Goal: Task Accomplishment & Management: Complete application form

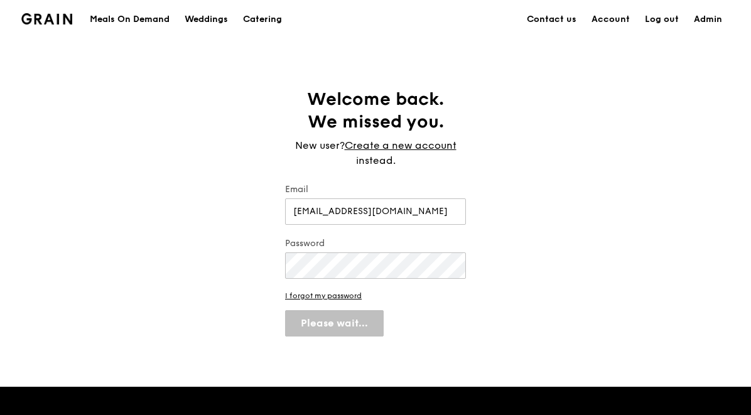
select select "100"
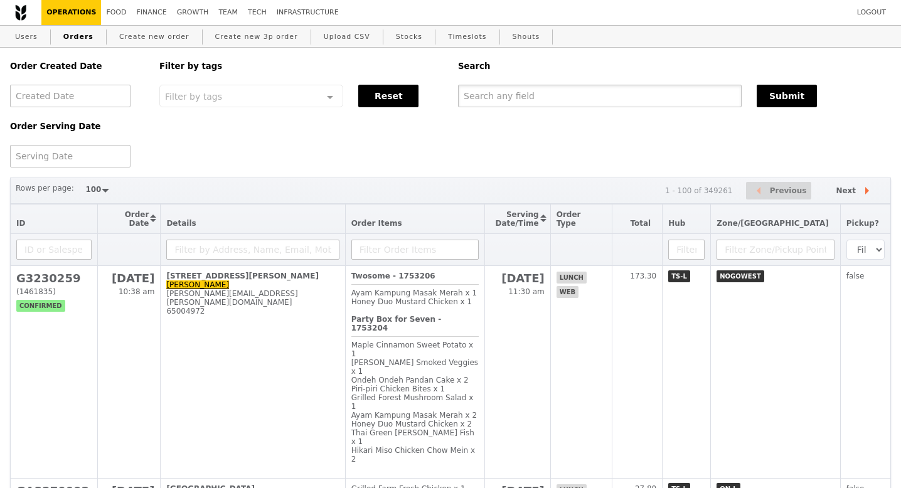
click at [496, 96] on input "text" at bounding box center [600, 96] width 284 height 23
paste input "G3270076"
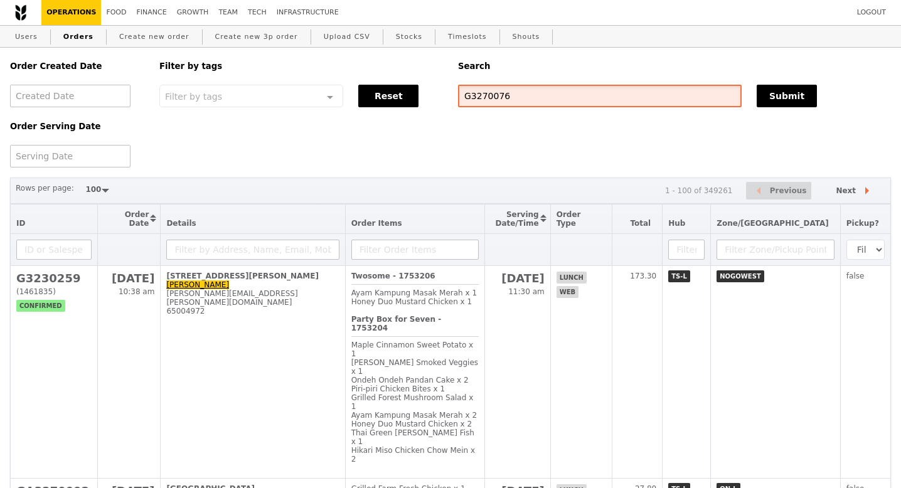
type input "G3270076"
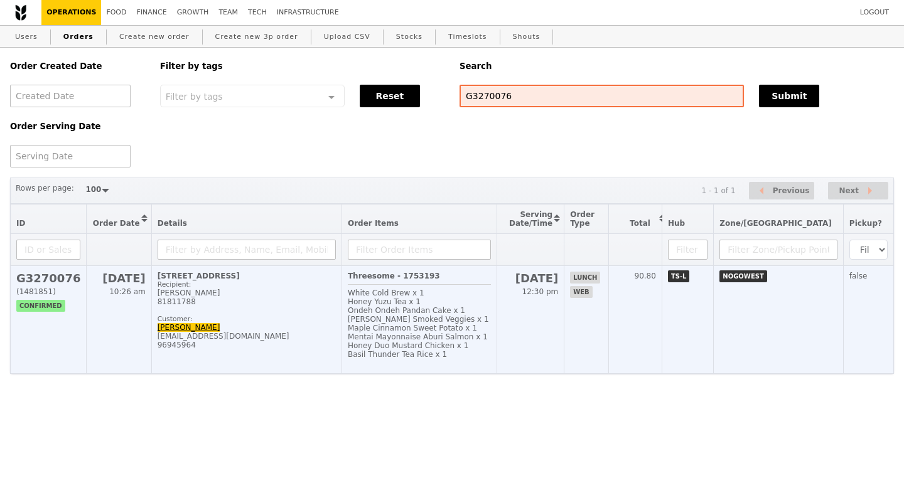
click at [55, 276] on h2 "G3270076" at bounding box center [48, 278] width 64 height 13
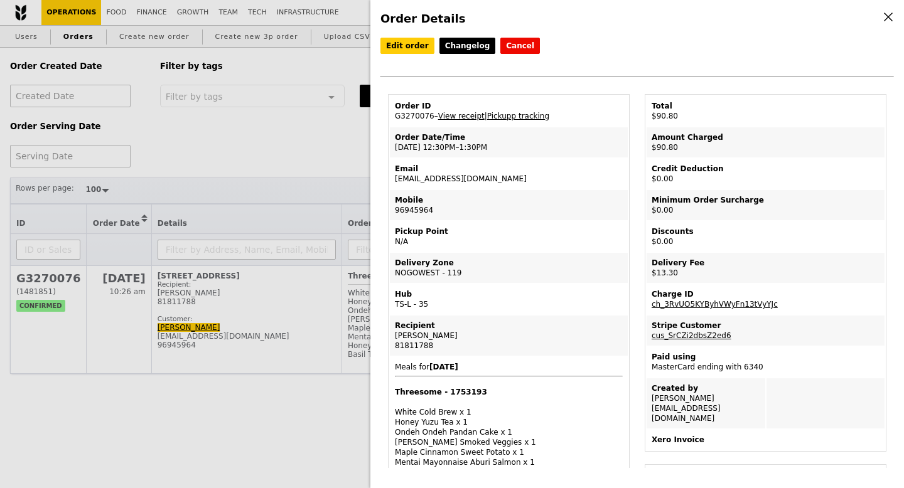
click at [443, 182] on td "Email ernieworkz@yahoo.com.sg" at bounding box center [509, 174] width 238 height 30
copy td "ernieworkz@yahoo.com.sg"
click at [448, 117] on link "View receipt" at bounding box center [461, 116] width 46 height 9
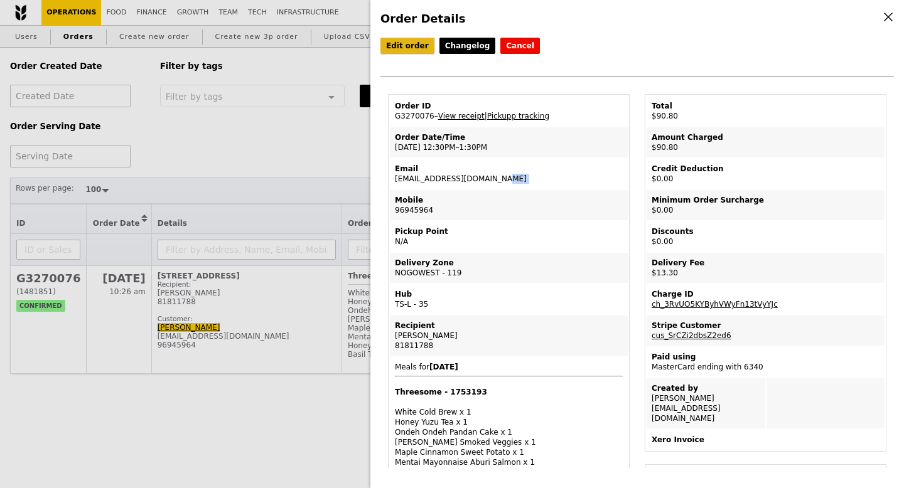
click at [402, 48] on link "Edit order" at bounding box center [407, 46] width 54 height 16
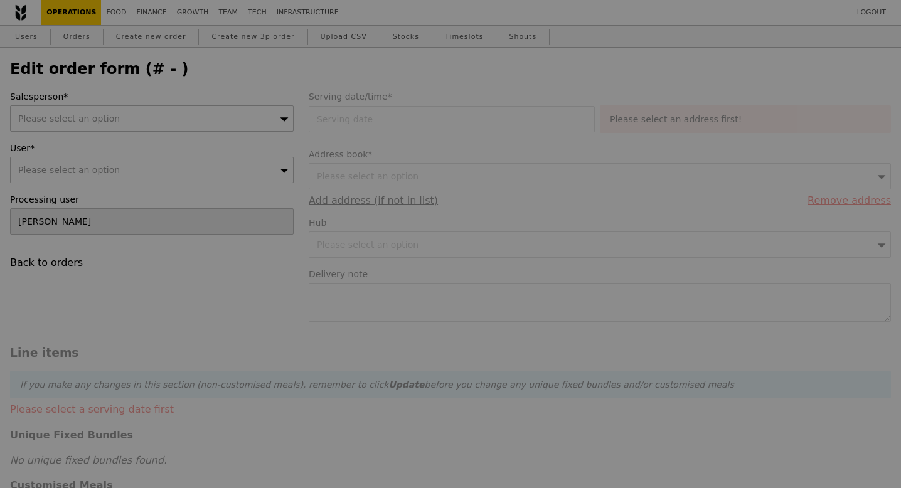
type input "13 Aug 2025"
type input "77.50"
type input "11.28"
type input "12.30"
type input "89.80"
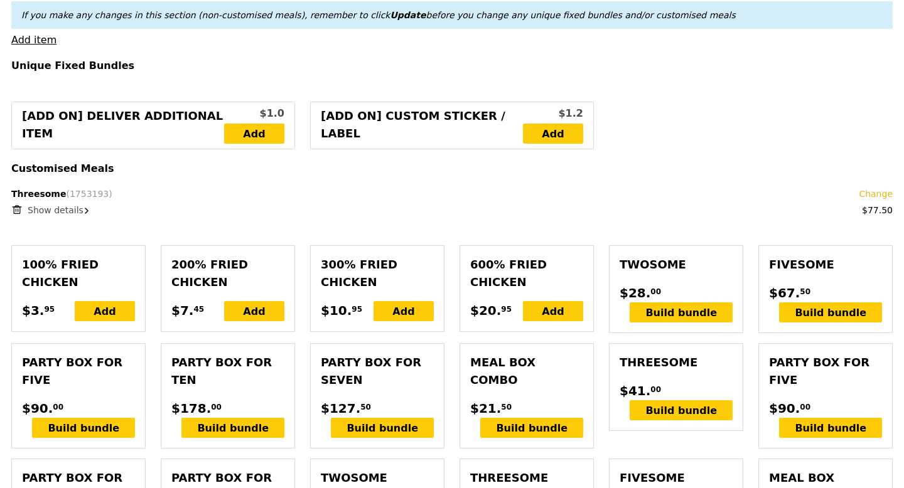
scroll to position [545, 0]
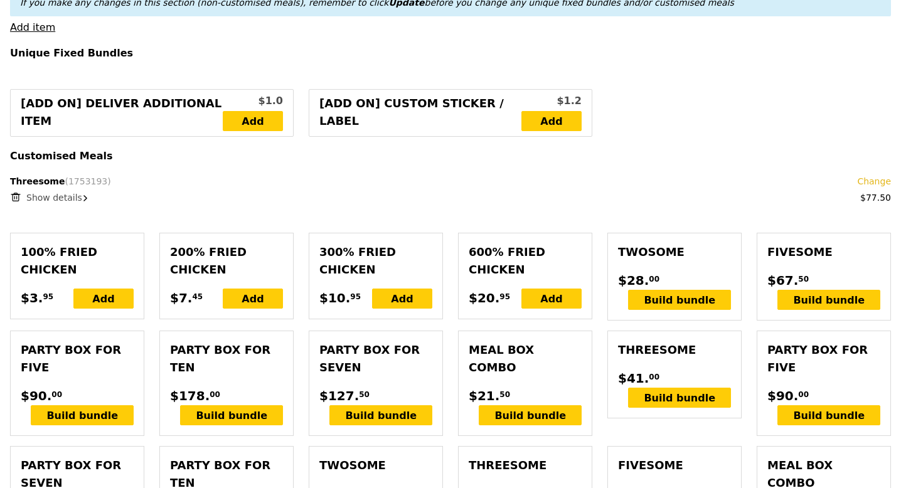
click at [83, 195] on icon at bounding box center [85, 198] width 4 height 6
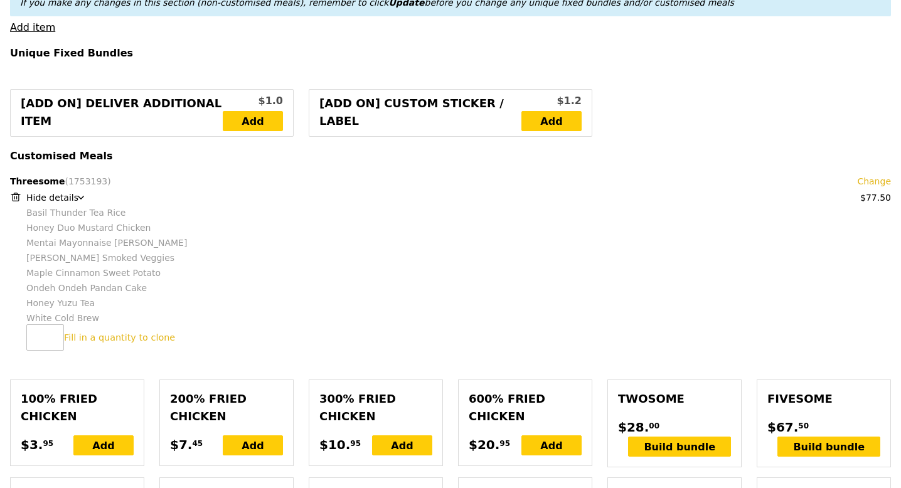
click at [750, 175] on link "Change" at bounding box center [874, 181] width 34 height 13
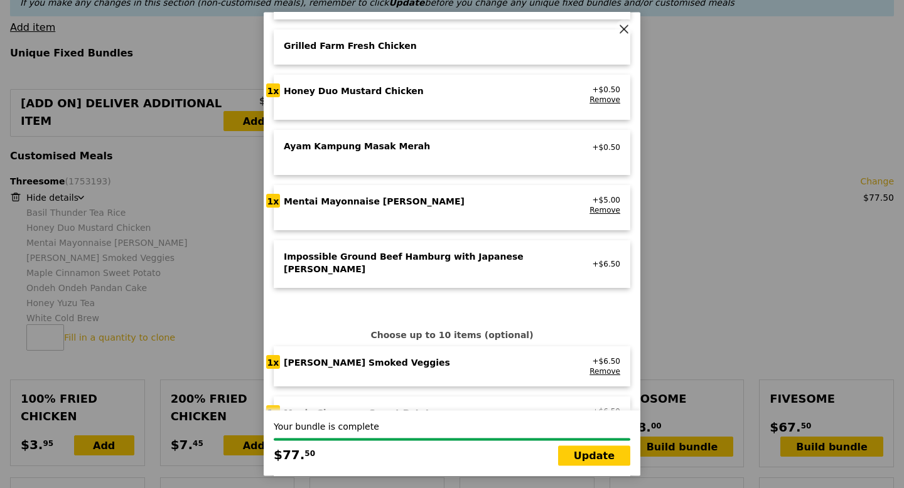
scroll to position [309, 0]
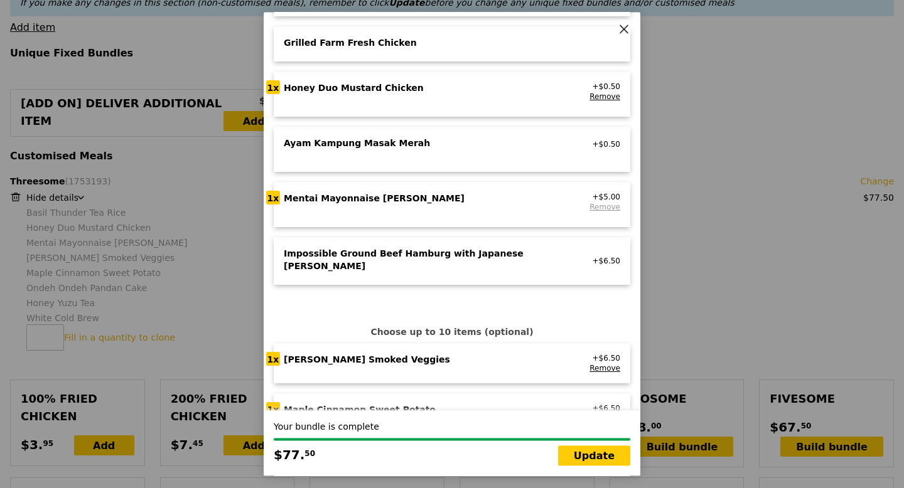
click at [596, 208] on link "Remove" at bounding box center [604, 207] width 31 height 9
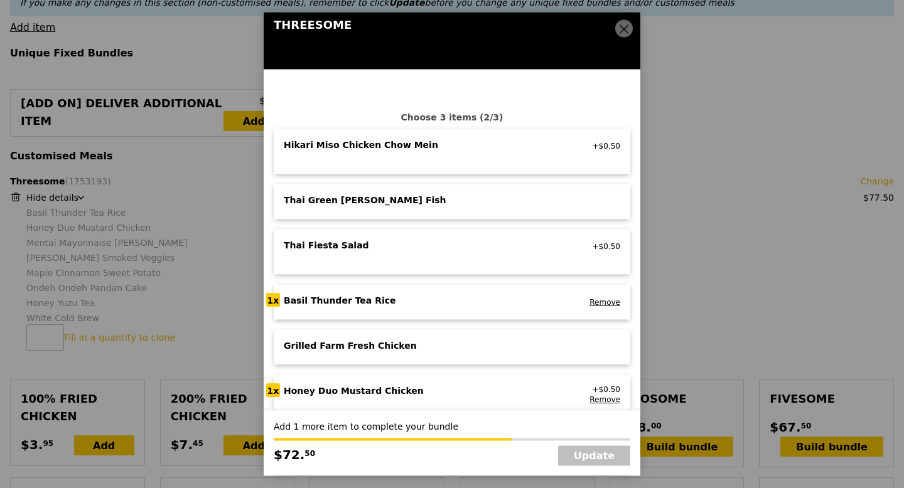
scroll to position [0, 0]
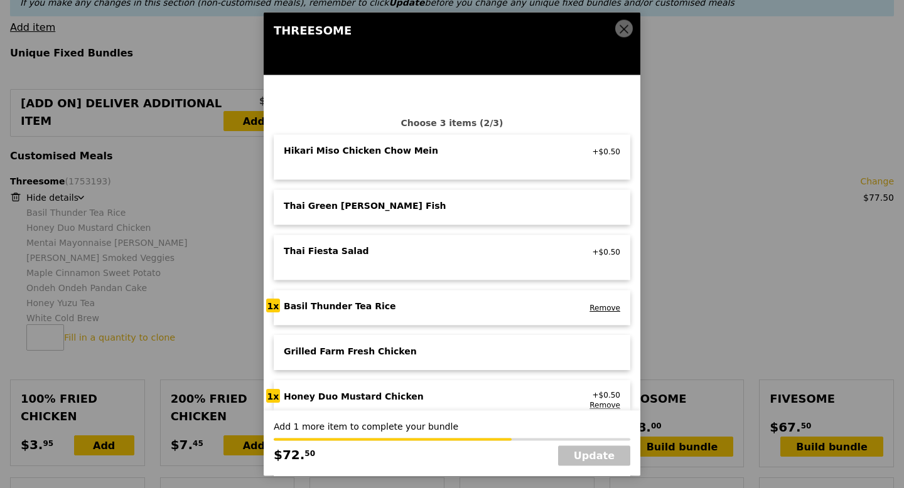
click at [429, 208] on div "Thai Green [PERSON_NAME] Fish" at bounding box center [423, 206] width 278 height 13
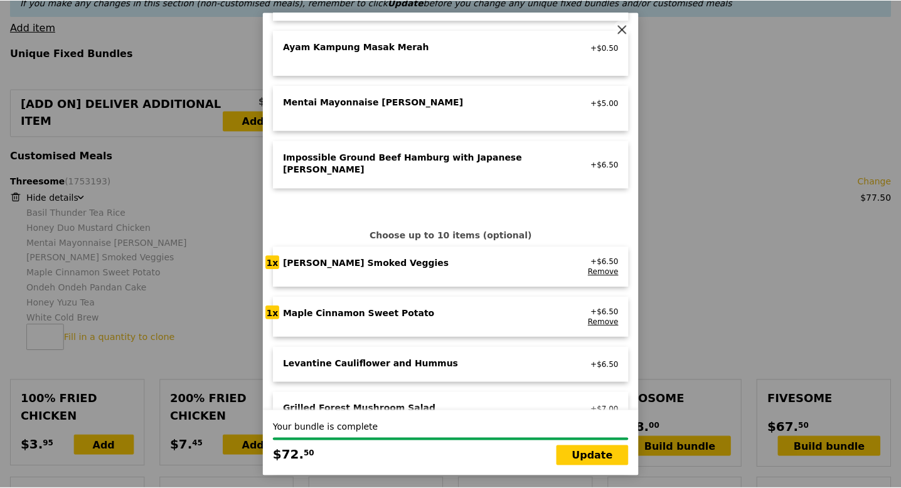
scroll to position [745, 0]
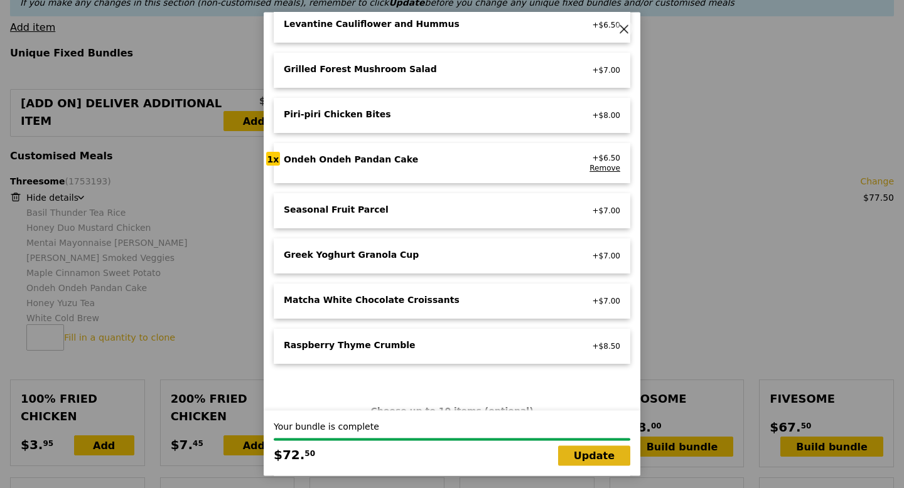
click at [581, 414] on link "Update" at bounding box center [594, 456] width 72 height 20
type input "Loading..."
type input "72.50"
type input "11.74"
type input "12.80"
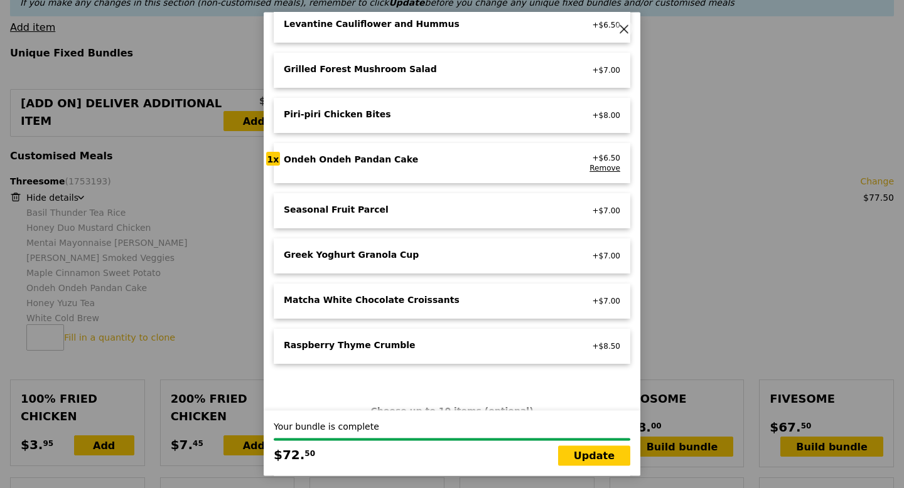
type input "85.30"
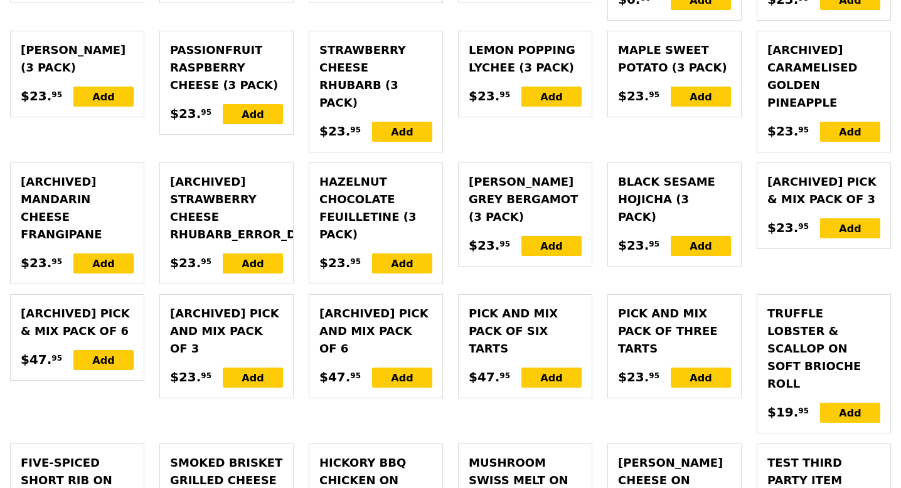
scroll to position [3547, 0]
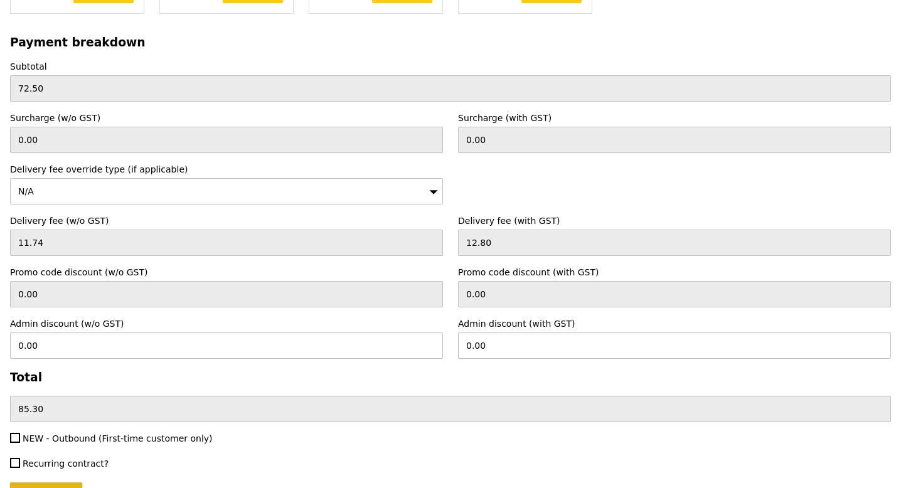
click at [53, 414] on input "Update" at bounding box center [46, 496] width 72 height 26
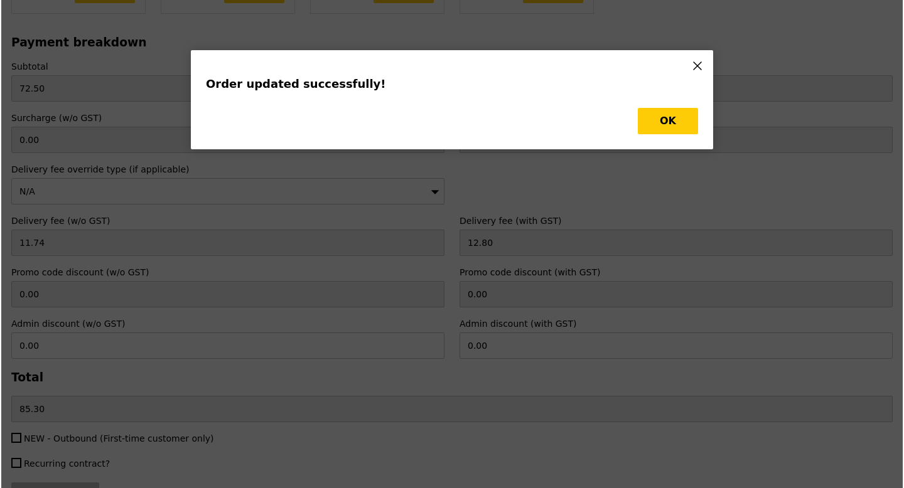
scroll to position [0, 0]
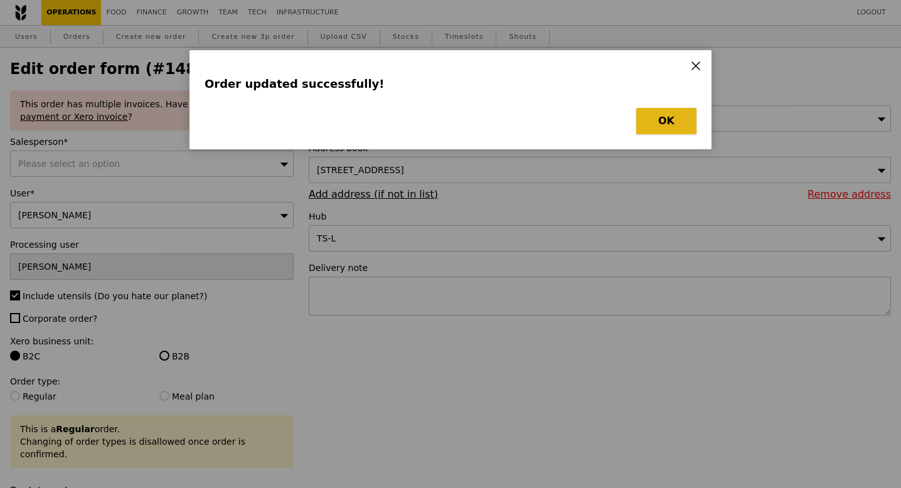
click at [669, 127] on button "OK" at bounding box center [666, 121] width 60 height 26
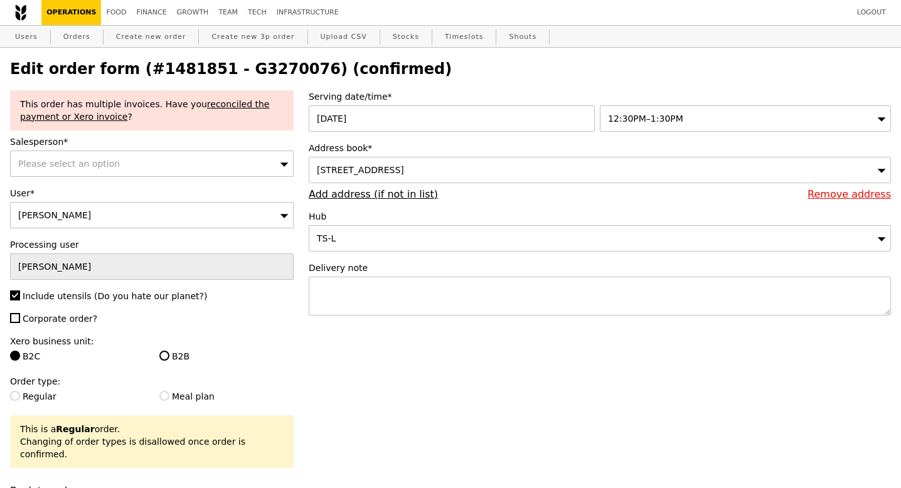
type input "Update"
select select "100"
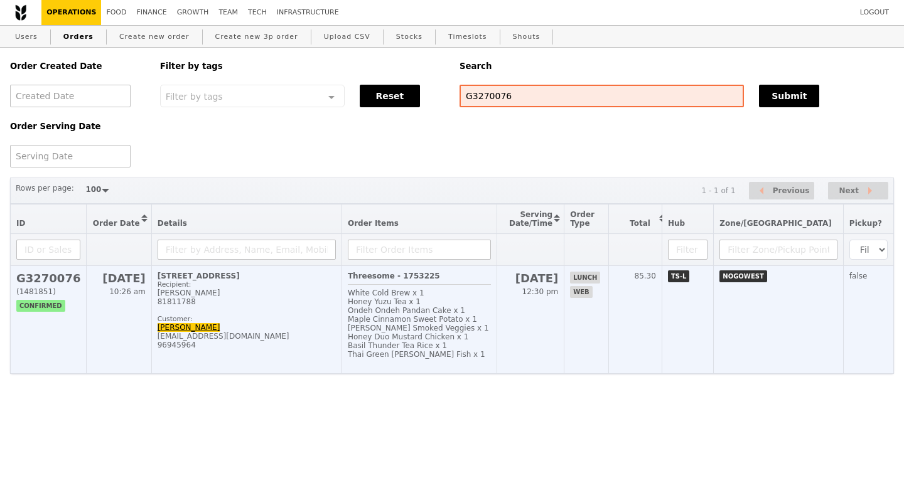
click at [197, 277] on div "[STREET_ADDRESS]" at bounding box center [247, 276] width 178 height 9
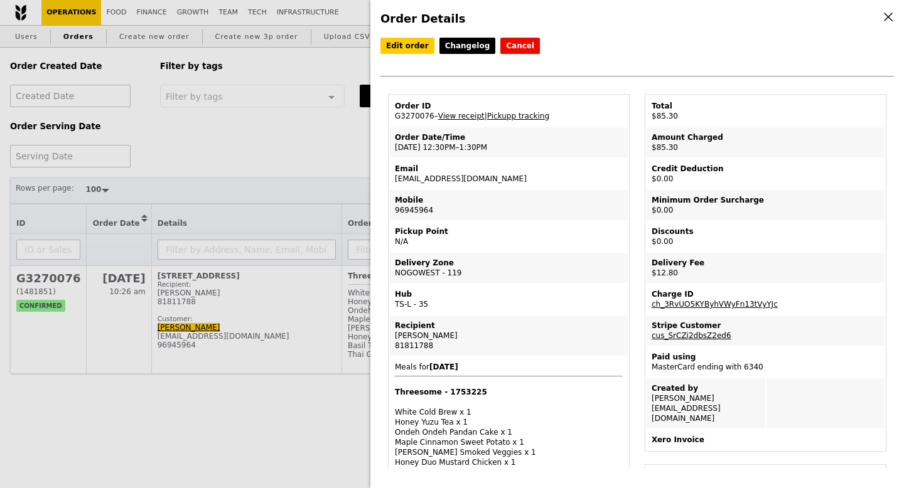
drag, startPoint x: 778, startPoint y: 302, endPoint x: 650, endPoint y: 307, distance: 127.5
click at [650, 307] on td "Charge ID ch_3RvUO5KYByhVWyFn13tVyYJc" at bounding box center [766, 299] width 238 height 30
copy link "ch_3RvUO5KYByhVWyFn13tVyYJc"
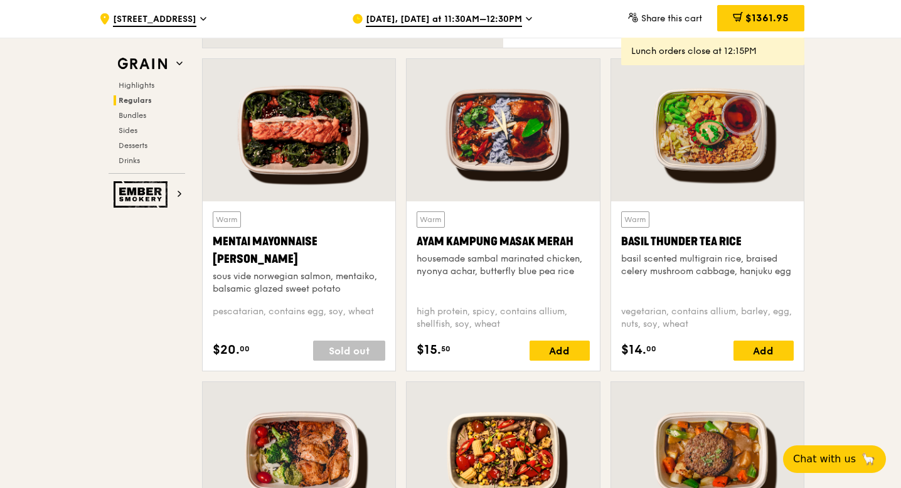
scroll to position [1097, 0]
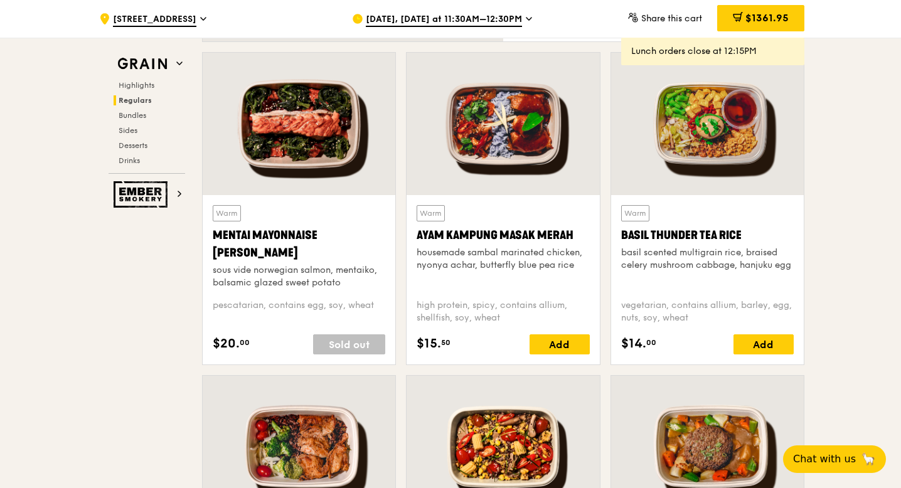
drag, startPoint x: 210, startPoint y: 231, endPoint x: 260, endPoint y: 248, distance: 53.6
click at [260, 248] on div "Warm Mentai Mayonnaise Aburi Salmon sous vide norwegian salmon, mentaiko, balsa…" at bounding box center [299, 279] width 193 height 169
copy div "Mentai Mayonnaise [PERSON_NAME]"
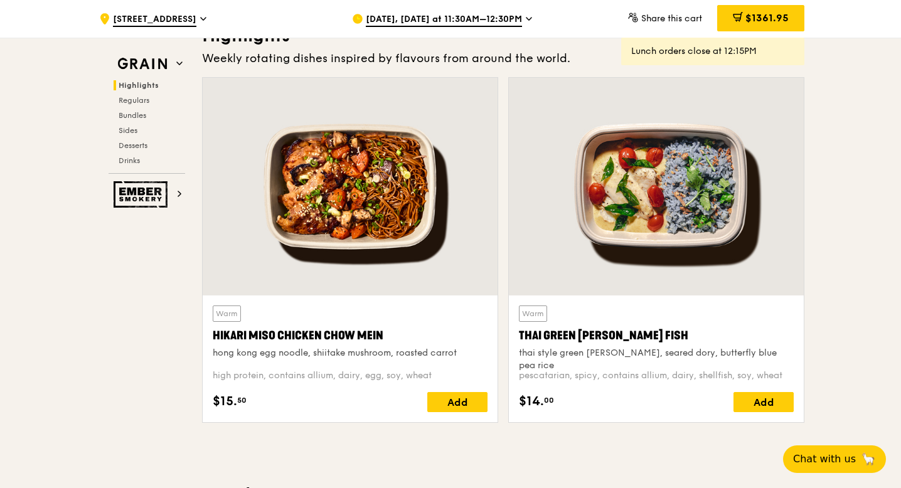
scroll to position [378, 0]
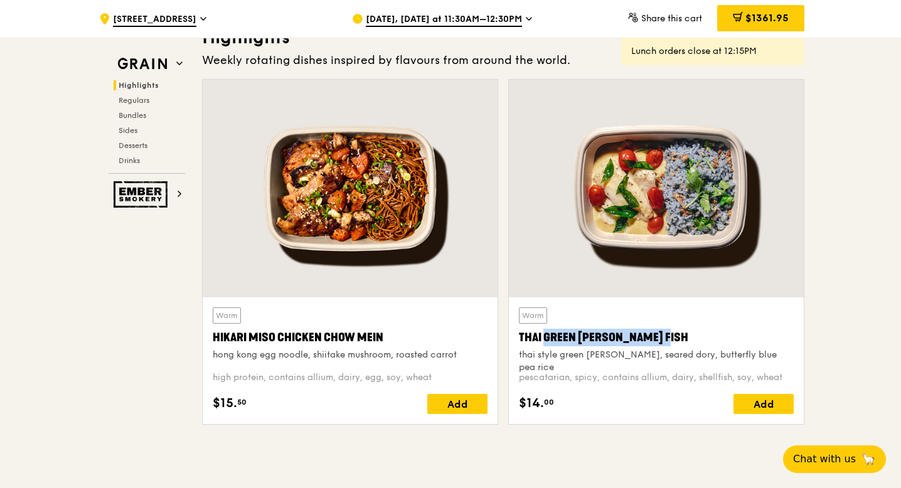
drag, startPoint x: 517, startPoint y: 333, endPoint x: 654, endPoint y: 331, distance: 137.5
click at [654, 331] on div "Warm Thai Green Curry Fish thai style green curry, seared dory, butterfly blue …" at bounding box center [656, 361] width 295 height 127
copy div "Thai Green [PERSON_NAME] Fish"
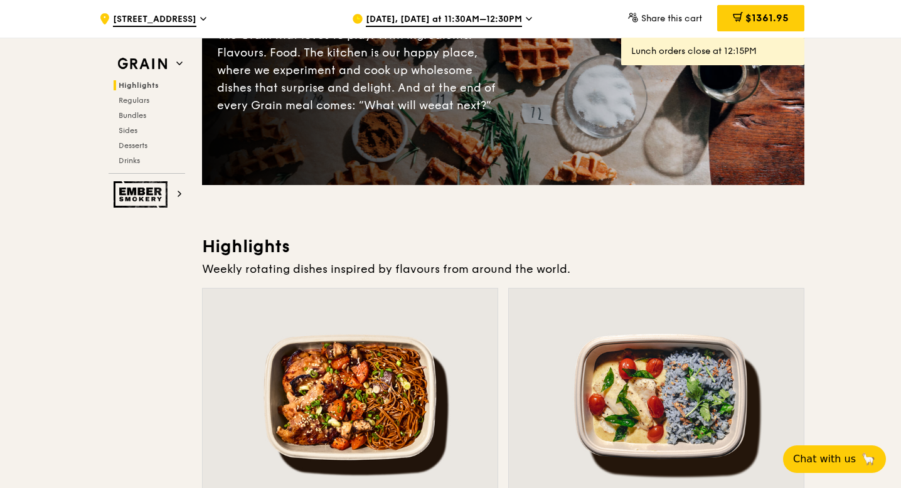
scroll to position [142, 0]
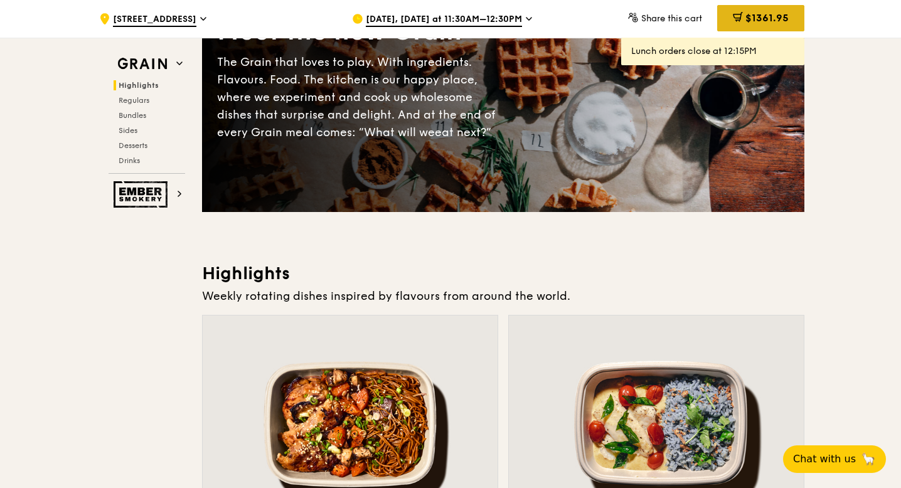
click at [765, 17] on span "$1361.95" at bounding box center [767, 18] width 43 height 12
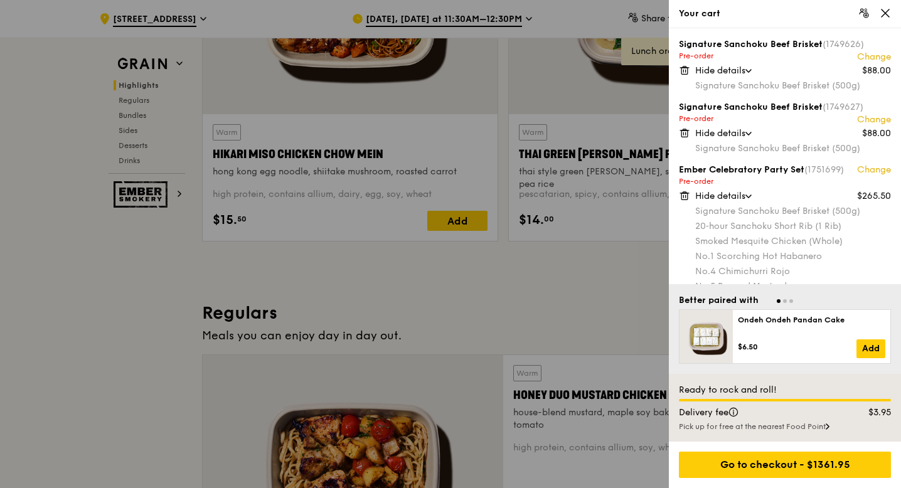
scroll to position [564, 0]
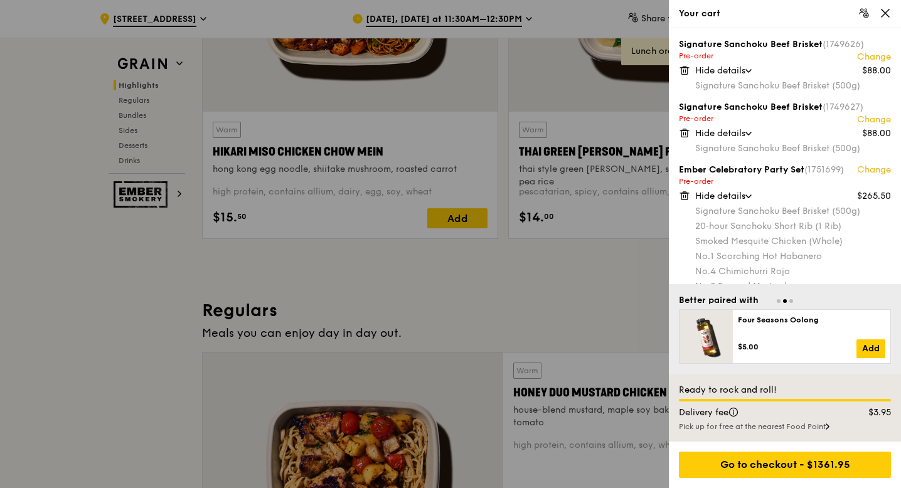
click at [125, 309] on div at bounding box center [450, 244] width 901 height 488
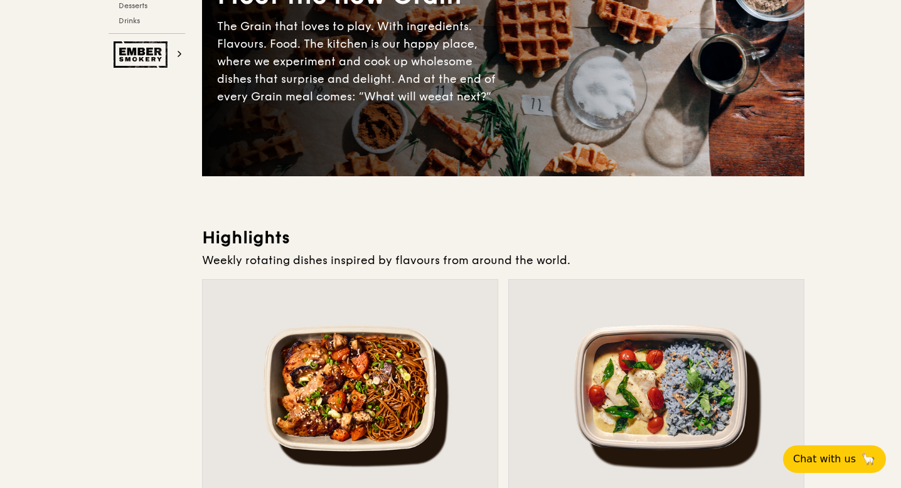
scroll to position [0, 0]
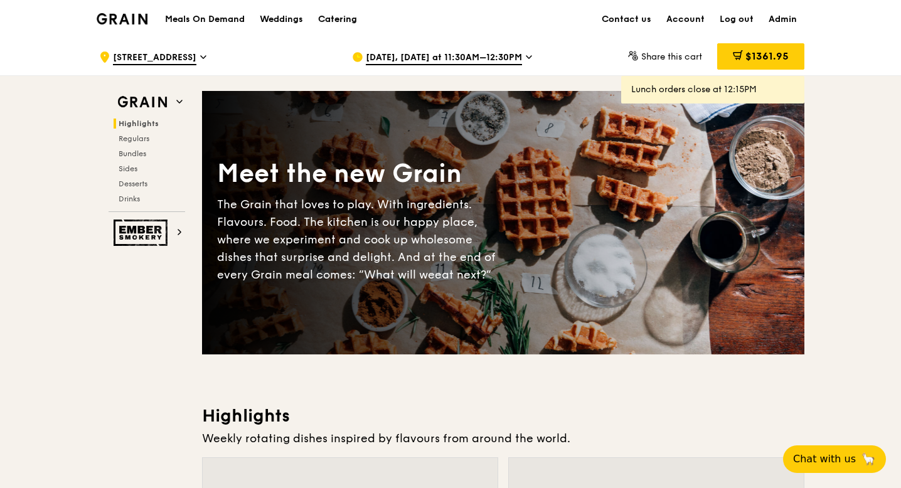
click at [343, 19] on div "Catering" at bounding box center [337, 20] width 39 height 38
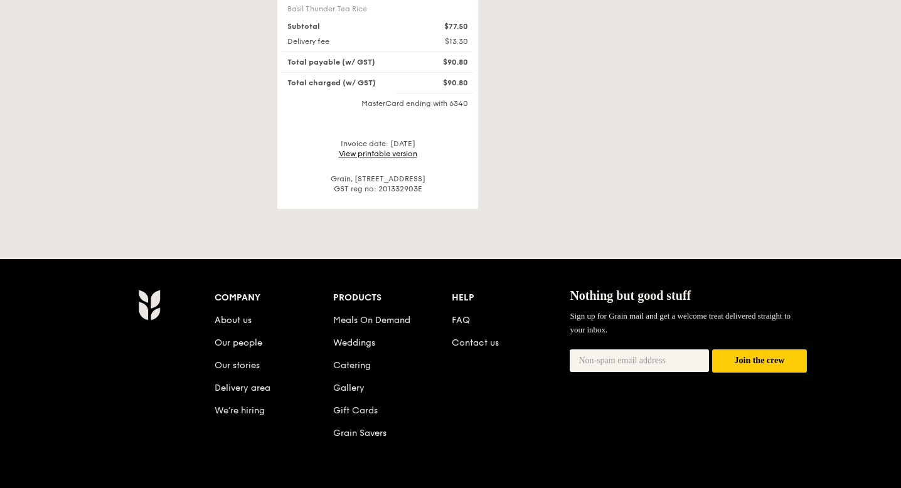
scroll to position [628, 0]
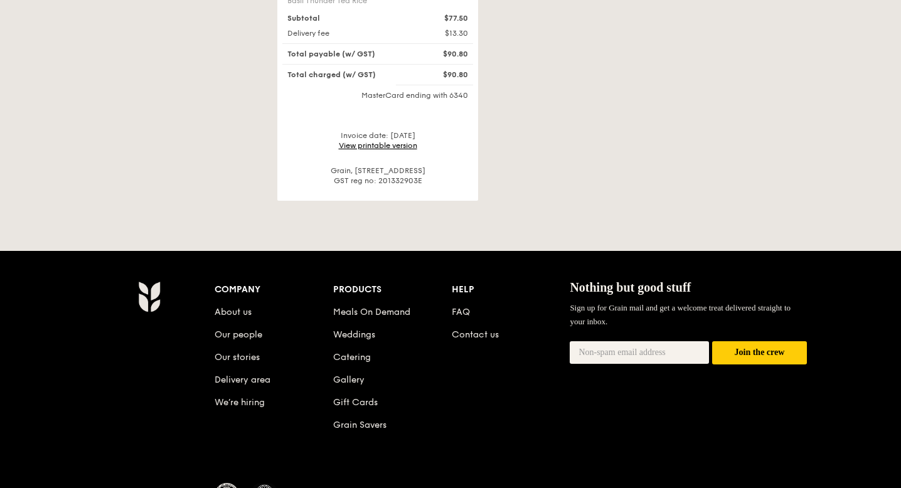
click at [397, 141] on link "View printable version" at bounding box center [378, 145] width 78 height 9
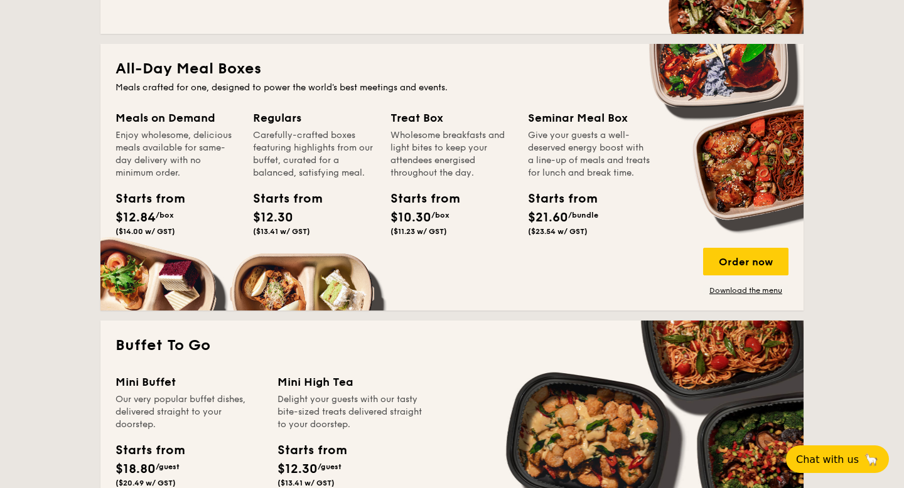
scroll to position [805, 0]
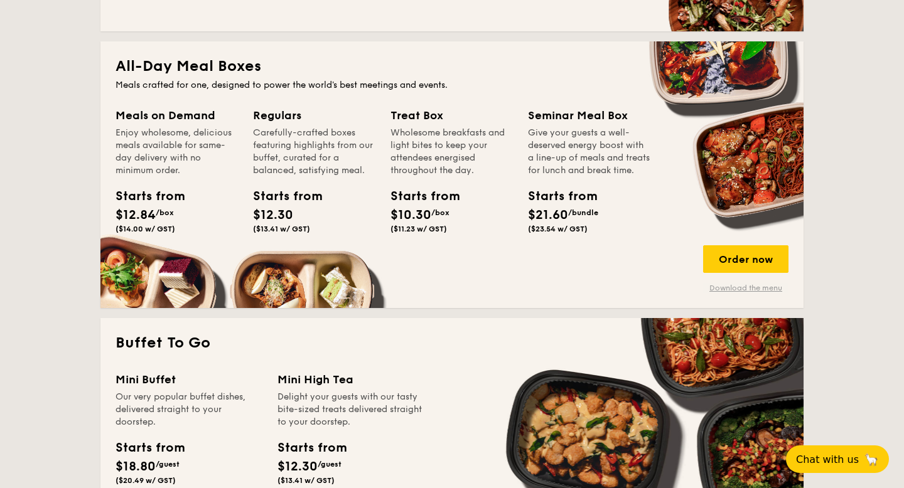
click at [718, 286] on link "Download the menu" at bounding box center [745, 288] width 85 height 10
click at [726, 261] on div "Order now" at bounding box center [745, 259] width 85 height 28
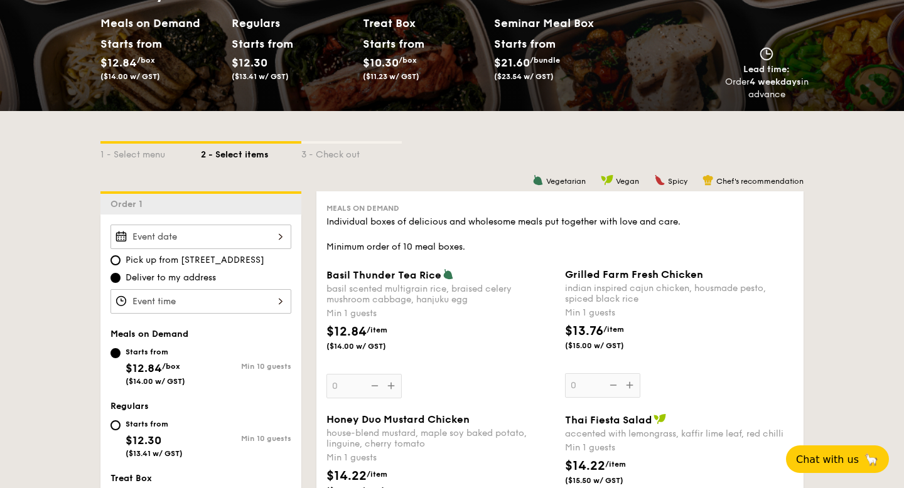
scroll to position [195, 0]
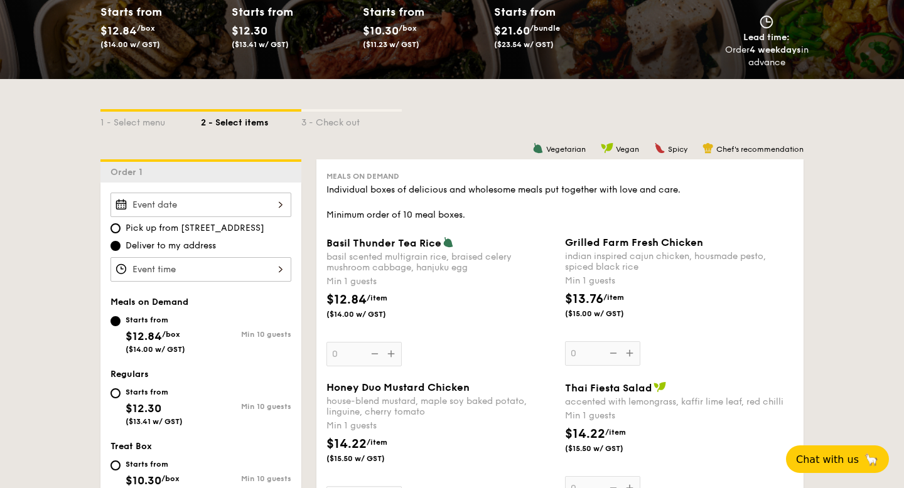
click at [277, 205] on div at bounding box center [200, 205] width 181 height 24
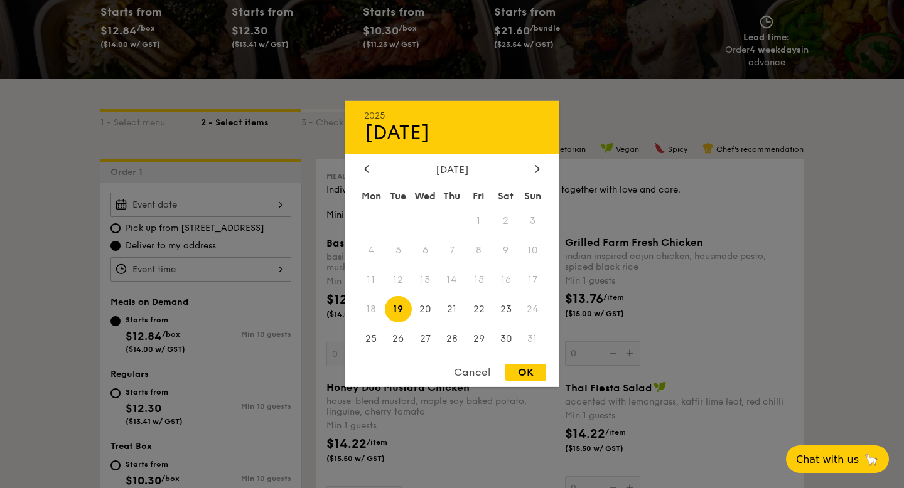
click at [523, 373] on div "OK" at bounding box center [525, 372] width 41 height 17
type input "Aug 19, 2025"
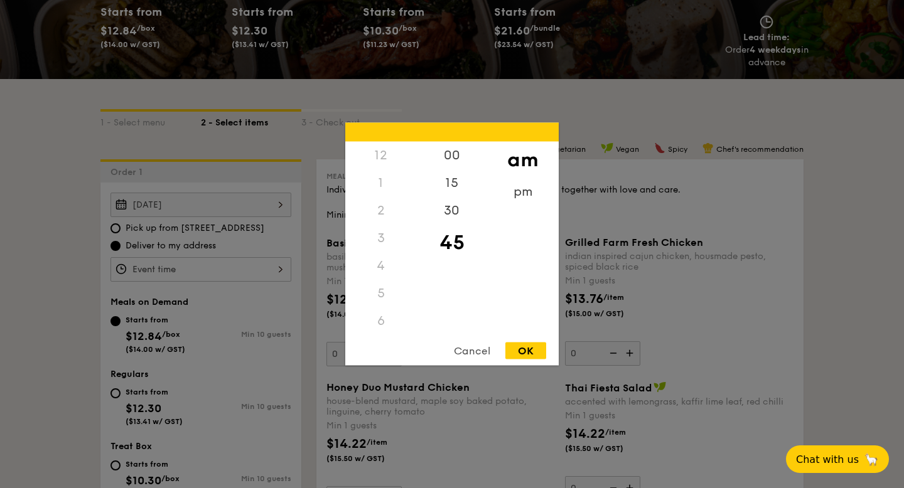
click at [220, 271] on div "12 1 2 3 4 5 6 7 8 9 10 11 00 15 30 45 am pm Cancel OK" at bounding box center [200, 269] width 181 height 24
click at [513, 345] on div "OK" at bounding box center [525, 351] width 41 height 17
type input "11:45AM"
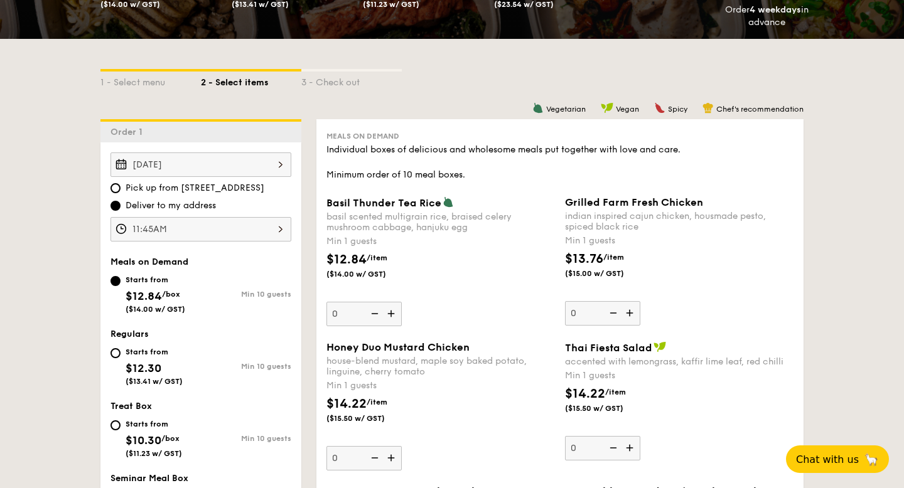
scroll to position [258, 0]
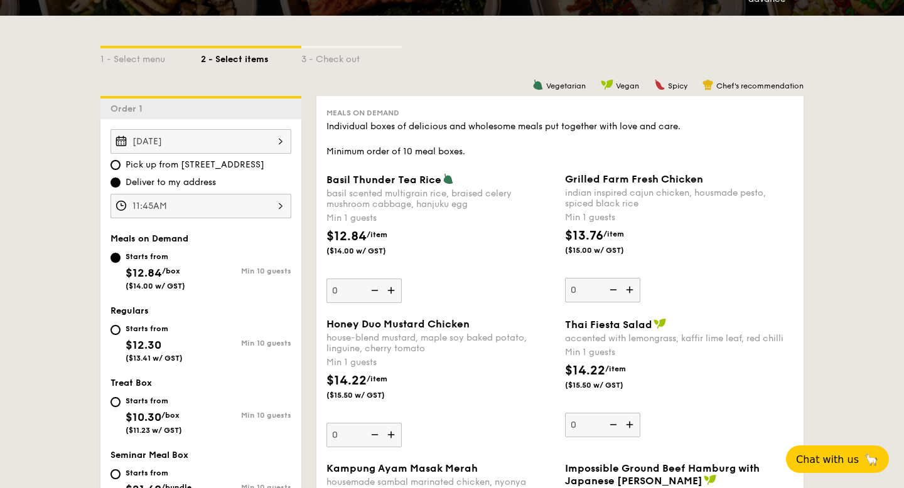
click at [388, 293] on img at bounding box center [392, 291] width 19 height 24
click at [388, 293] on input "0" at bounding box center [363, 291] width 75 height 24
click at [388, 293] on img at bounding box center [392, 291] width 19 height 24
click at [388, 293] on input "1" at bounding box center [363, 291] width 75 height 24
click at [388, 293] on img at bounding box center [392, 291] width 19 height 24
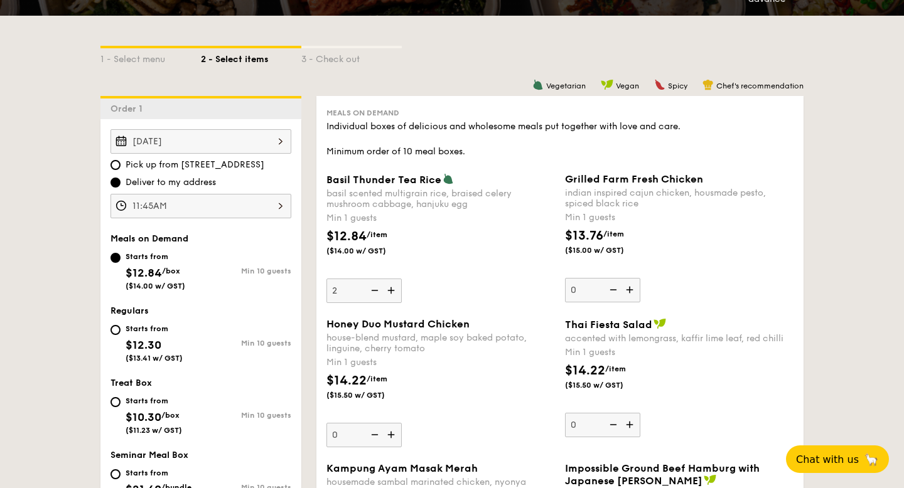
click at [388, 293] on input "2" at bounding box center [363, 291] width 75 height 24
click at [388, 293] on img at bounding box center [392, 291] width 19 height 24
click at [388, 293] on input "3" at bounding box center [363, 291] width 75 height 24
click at [388, 293] on img at bounding box center [392, 291] width 19 height 24
click at [388, 293] on input "4" at bounding box center [363, 291] width 75 height 24
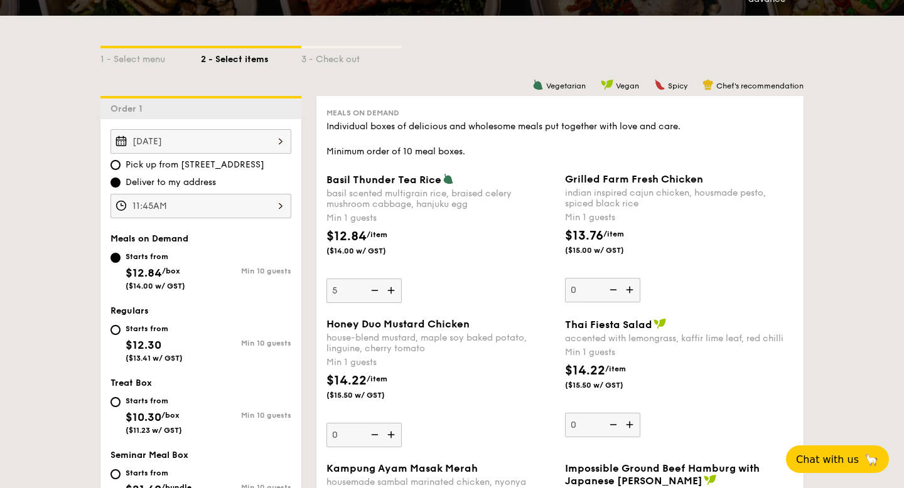
click at [388, 293] on img at bounding box center [392, 291] width 19 height 24
click at [388, 293] on input "5" at bounding box center [363, 291] width 75 height 24
click at [388, 293] on img at bounding box center [392, 291] width 19 height 24
click at [388, 293] on input "6" at bounding box center [363, 291] width 75 height 24
click at [388, 293] on img at bounding box center [392, 291] width 19 height 24
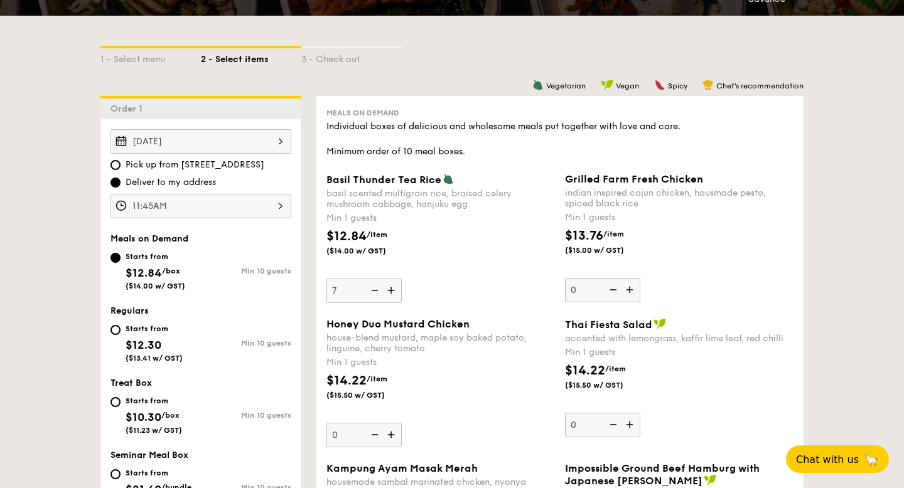
click at [388, 293] on input "7" at bounding box center [363, 291] width 75 height 24
click at [388, 293] on img at bounding box center [392, 291] width 19 height 24
click at [388, 293] on input "8" at bounding box center [363, 291] width 75 height 24
click at [388, 293] on img at bounding box center [392, 291] width 19 height 24
click at [388, 293] on input "9" at bounding box center [363, 291] width 75 height 24
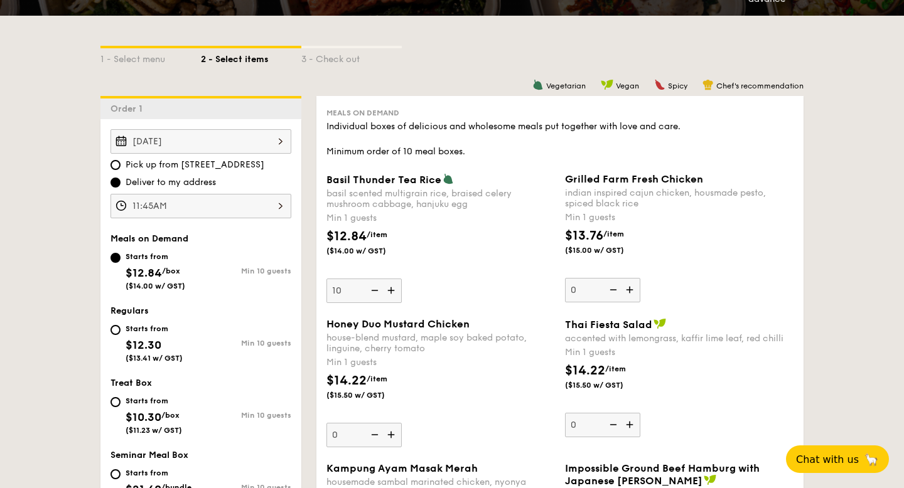
click at [388, 293] on img at bounding box center [392, 291] width 19 height 24
click at [388, 293] on input "10" at bounding box center [363, 291] width 75 height 24
click at [374, 290] on img at bounding box center [373, 291] width 19 height 24
click at [374, 290] on input "11" at bounding box center [363, 291] width 75 height 24
type input "10"
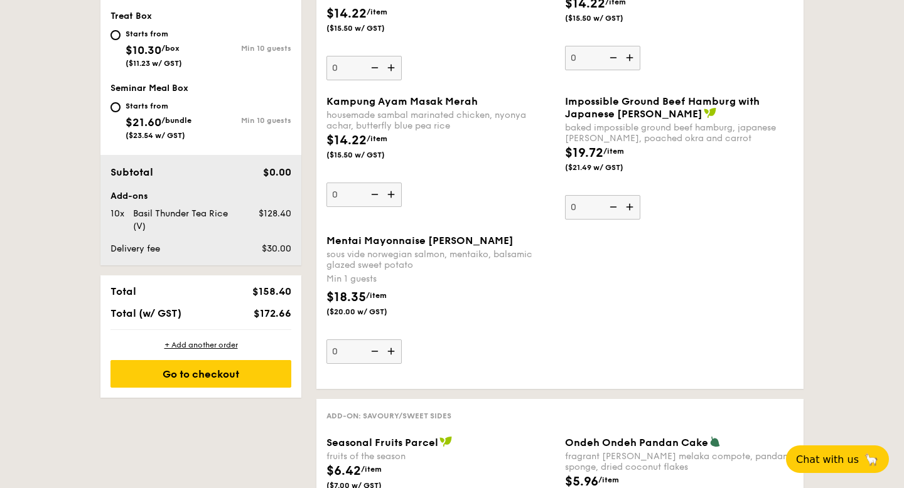
scroll to position [626, 0]
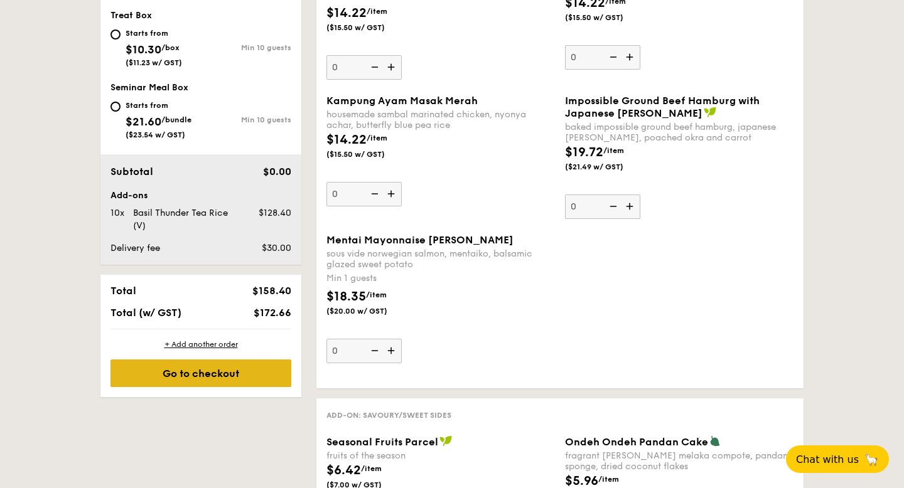
click at [218, 369] on div "Go to checkout" at bounding box center [200, 374] width 181 height 28
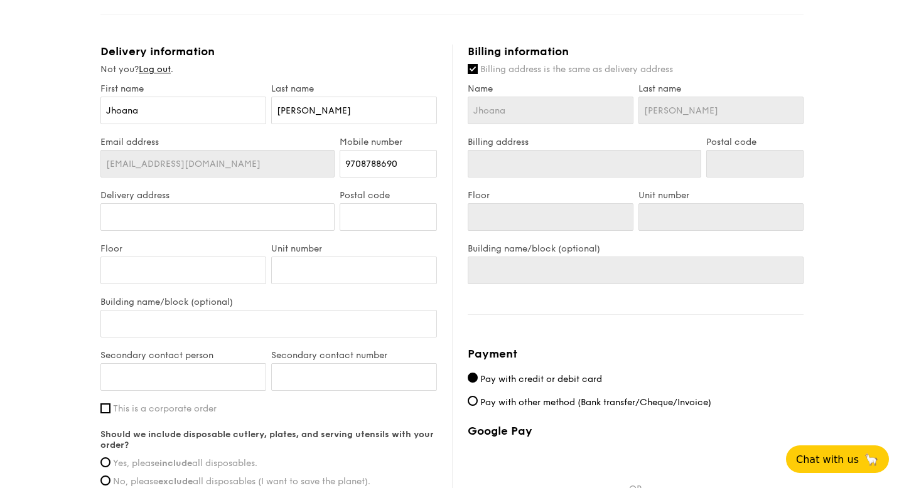
scroll to position [416, 0]
click at [267, 227] on input "Delivery address" at bounding box center [217, 219] width 234 height 28
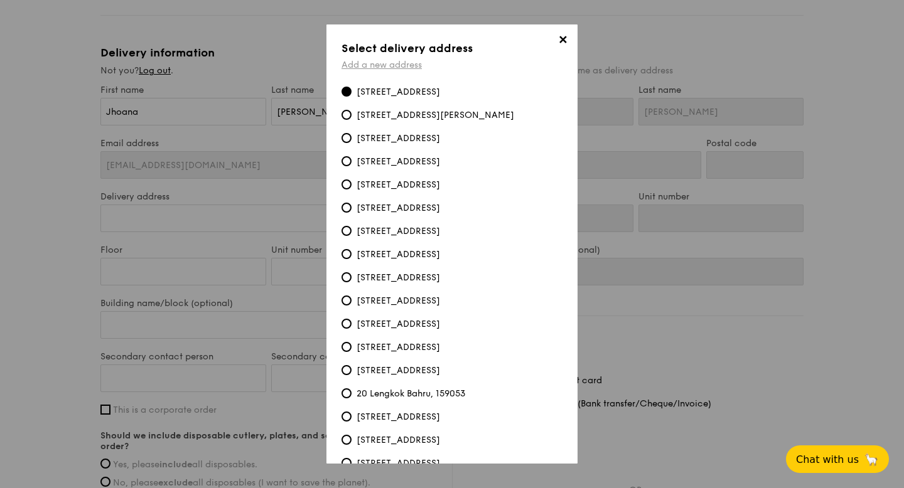
click at [390, 63] on link "Add a new address" at bounding box center [381, 65] width 80 height 11
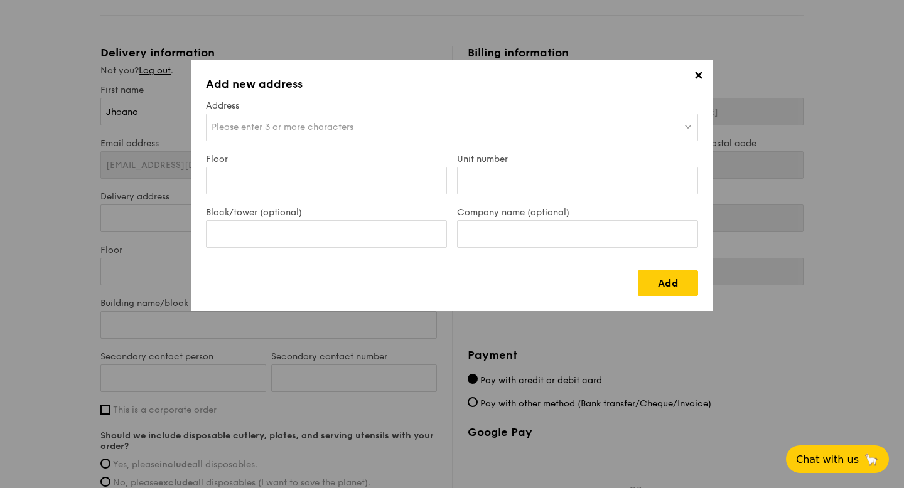
click at [375, 121] on div "Please enter 3 or more characters" at bounding box center [452, 128] width 492 height 28
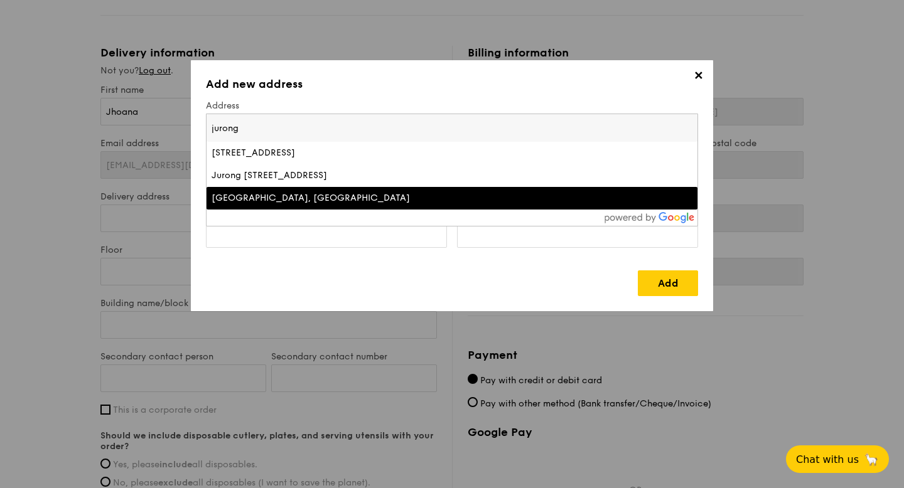
type input "jurong"
click at [273, 203] on div "Jurong Island, Singapore" at bounding box center [392, 198] width 361 height 13
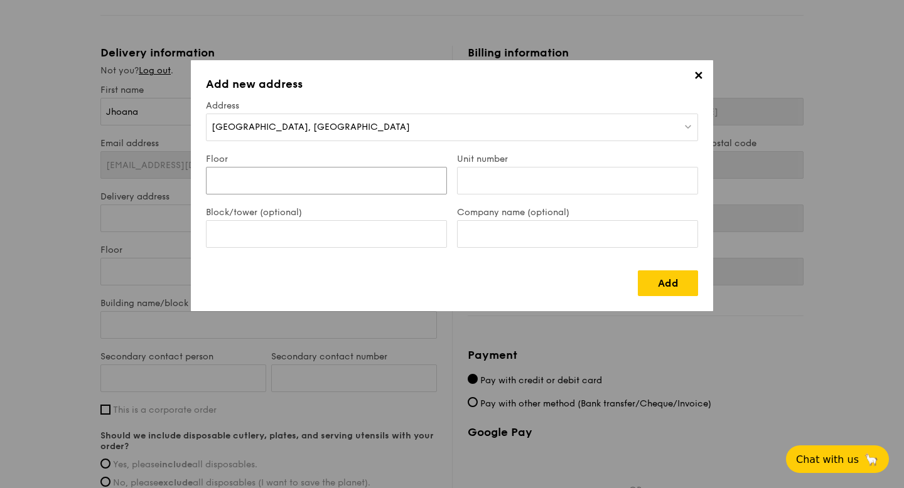
click at [350, 182] on input "Floor" at bounding box center [326, 181] width 241 height 28
click at [675, 280] on link "Add" at bounding box center [668, 284] width 60 height 26
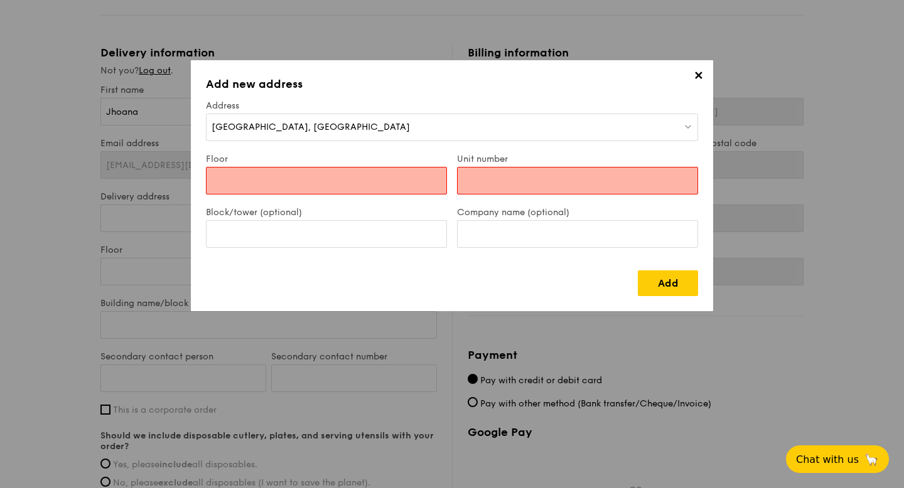
click at [427, 186] on input "Floor" at bounding box center [326, 181] width 241 height 28
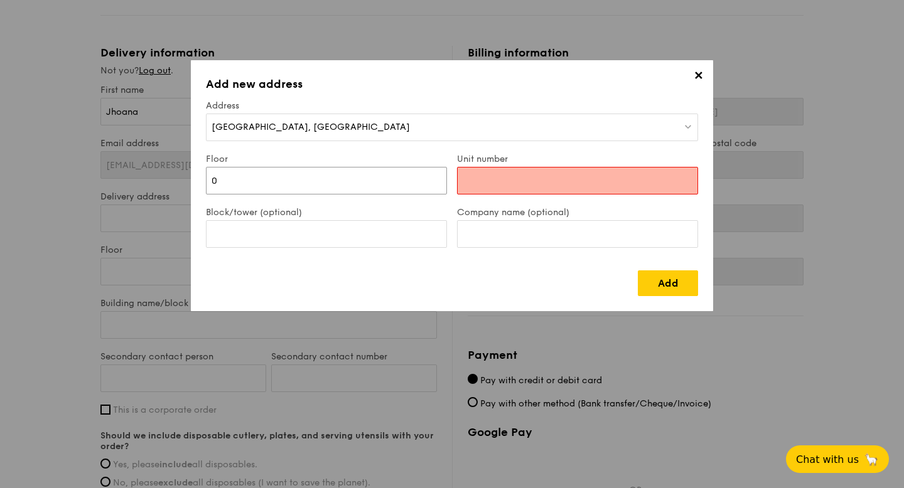
type input "0"
click at [490, 184] on input "Unit number" at bounding box center [577, 181] width 241 height 28
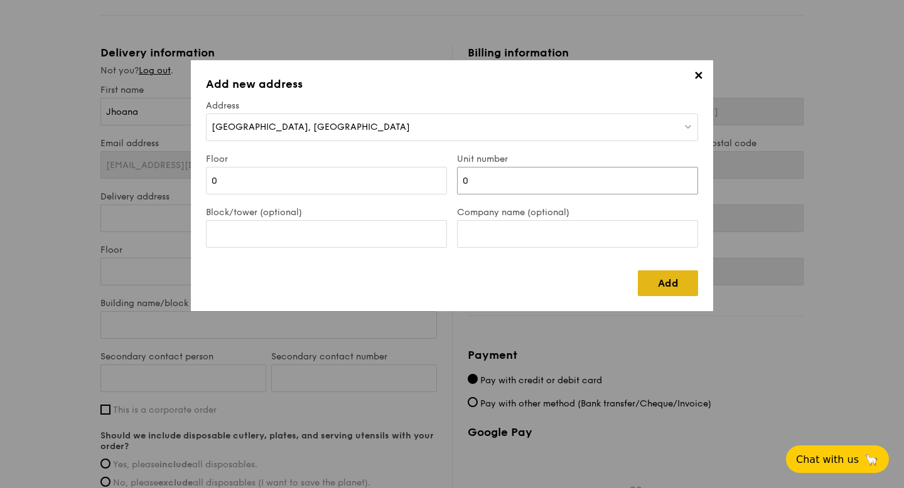
type input "0"
click at [654, 281] on link "Add" at bounding box center [668, 284] width 60 height 26
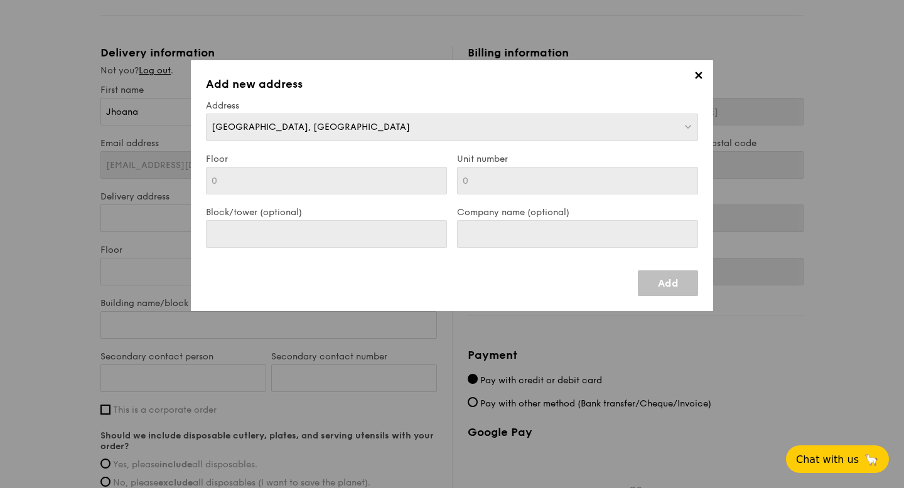
click at [656, 287] on link "Add" at bounding box center [668, 284] width 60 height 26
click at [700, 78] on span "✕" at bounding box center [698, 78] width 18 height 18
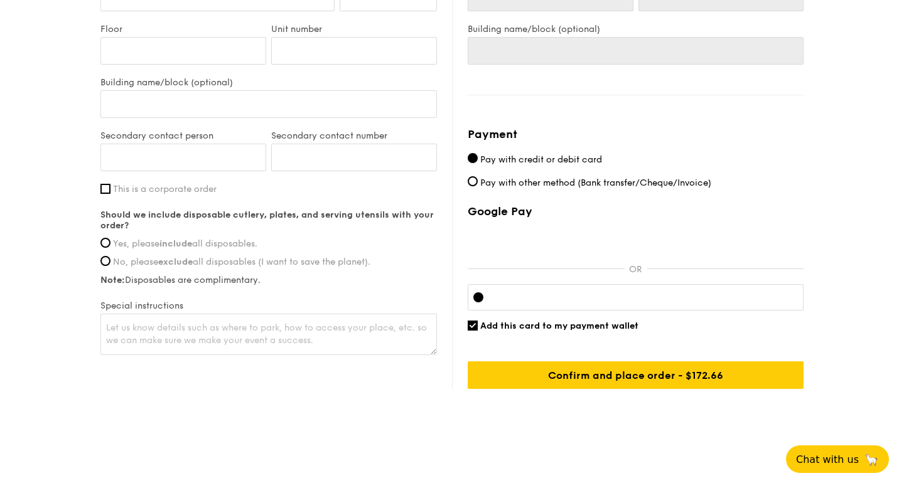
scroll to position [0, 0]
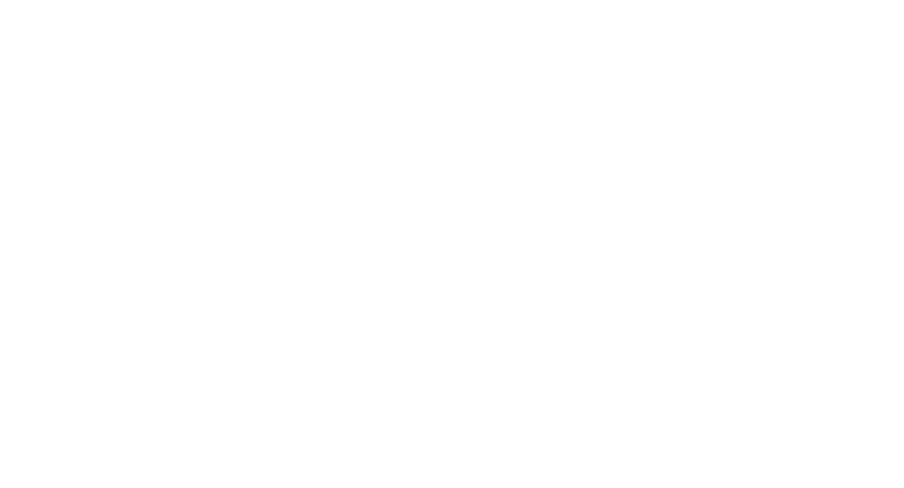
select select "100"
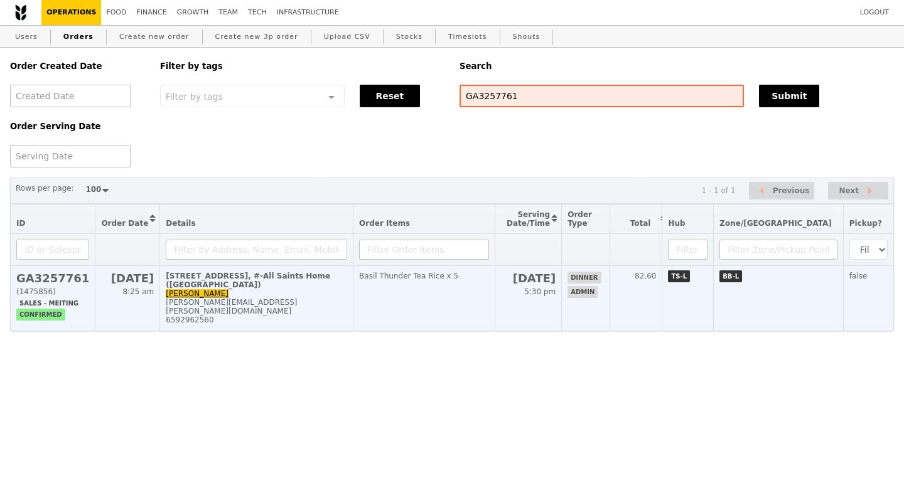
click at [55, 284] on h2 "GA3257761" at bounding box center [52, 278] width 73 height 13
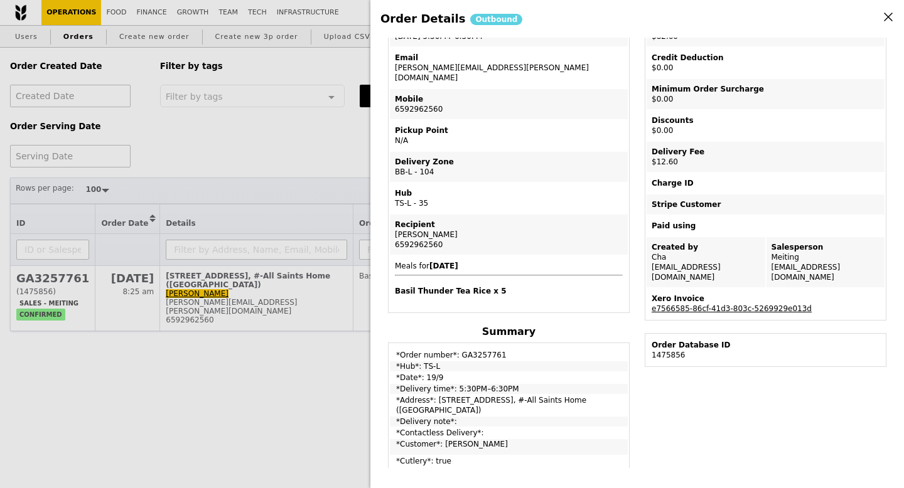
scroll to position [118, 0]
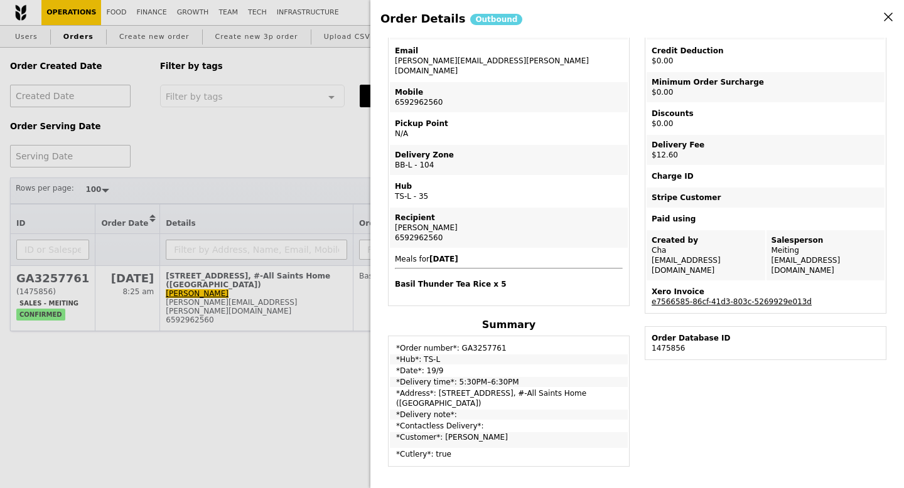
click at [325, 173] on div "Order Details Outbound Edit order Changelog Cancel Order ID GA3257761 – View re…" at bounding box center [452, 244] width 904 height 488
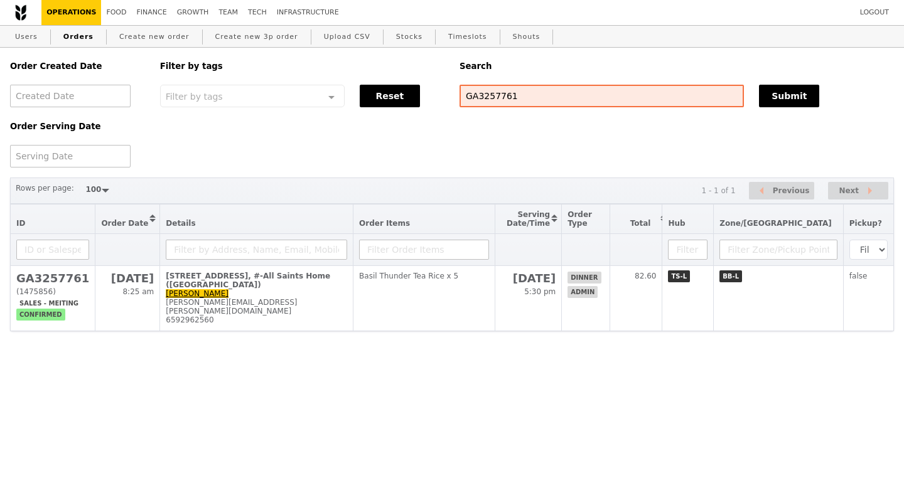
scroll to position [171, 0]
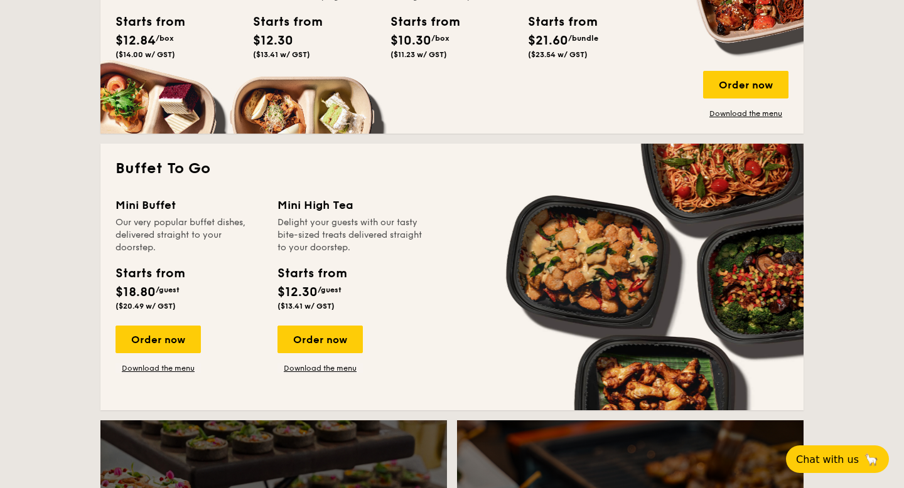
scroll to position [1011, 0]
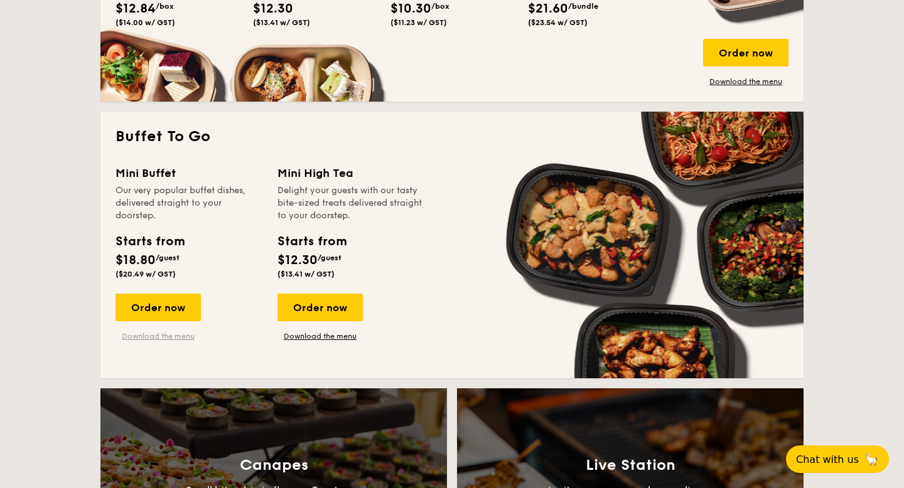
click at [183, 335] on link "Download the menu" at bounding box center [157, 336] width 85 height 10
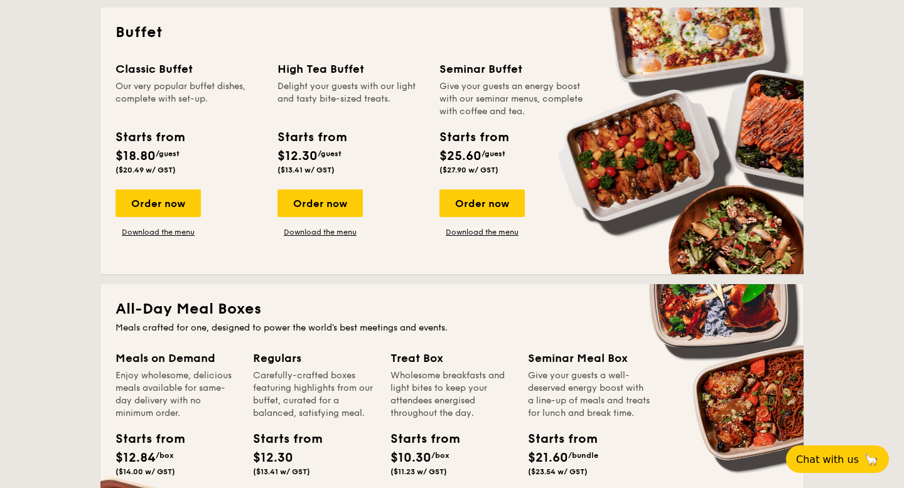
scroll to position [555, 0]
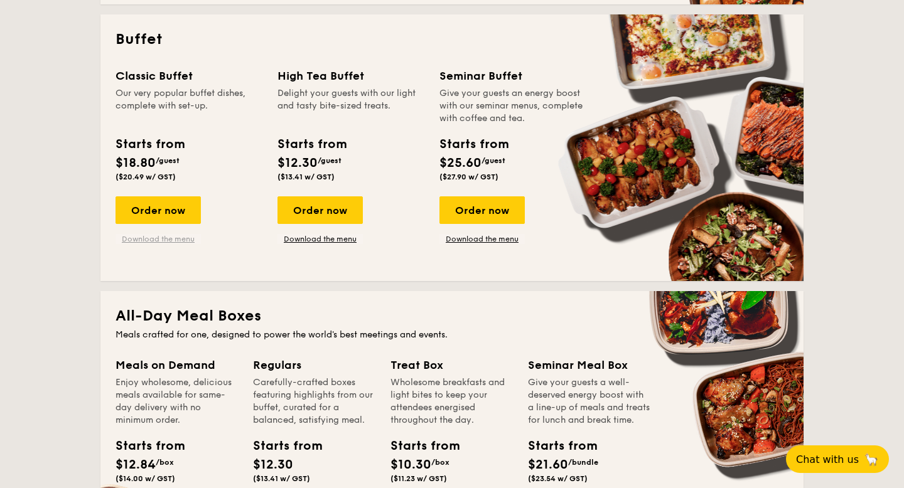
click at [165, 242] on link "Download the menu" at bounding box center [157, 239] width 85 height 10
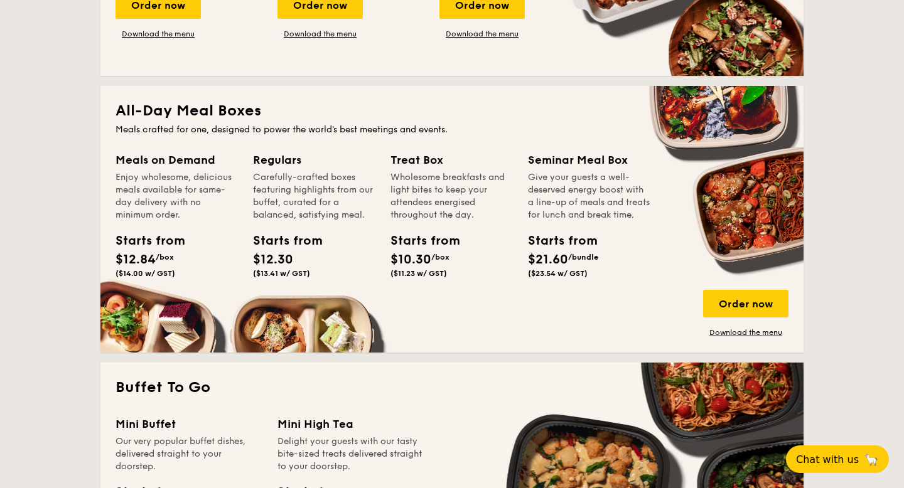
scroll to position [789, 0]
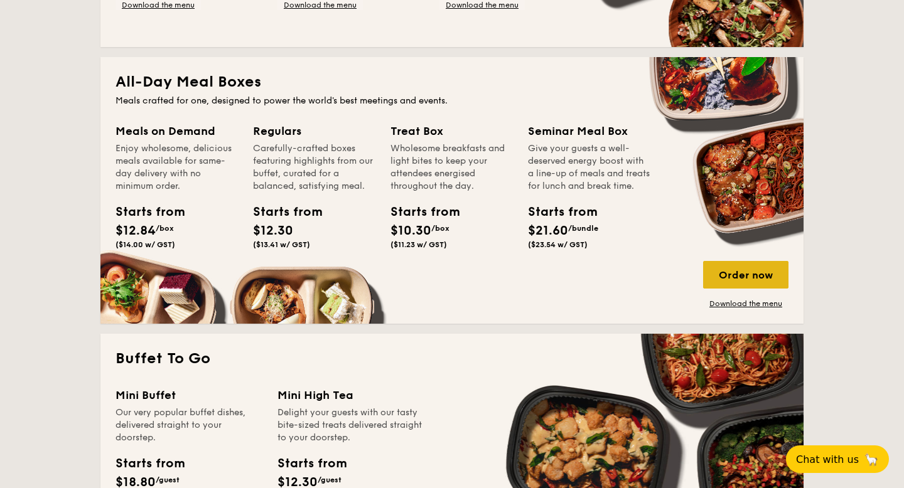
click at [727, 276] on div "Order now" at bounding box center [745, 275] width 85 height 28
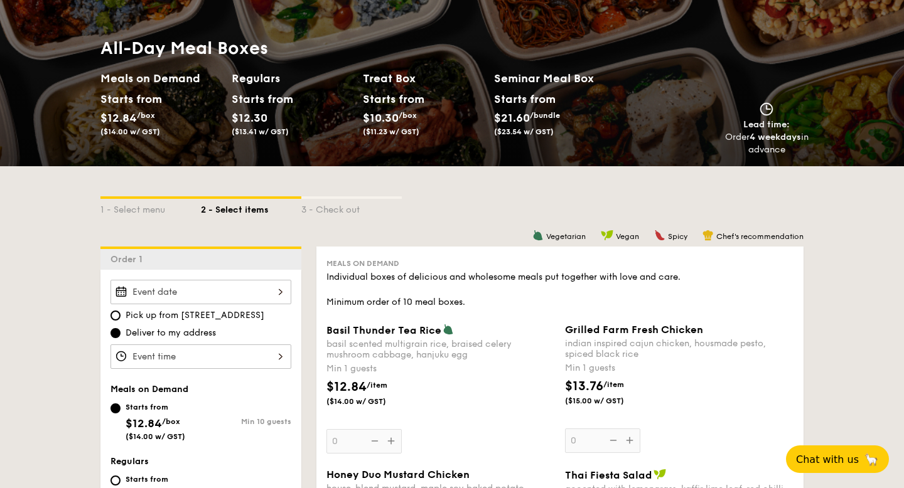
scroll to position [114, 0]
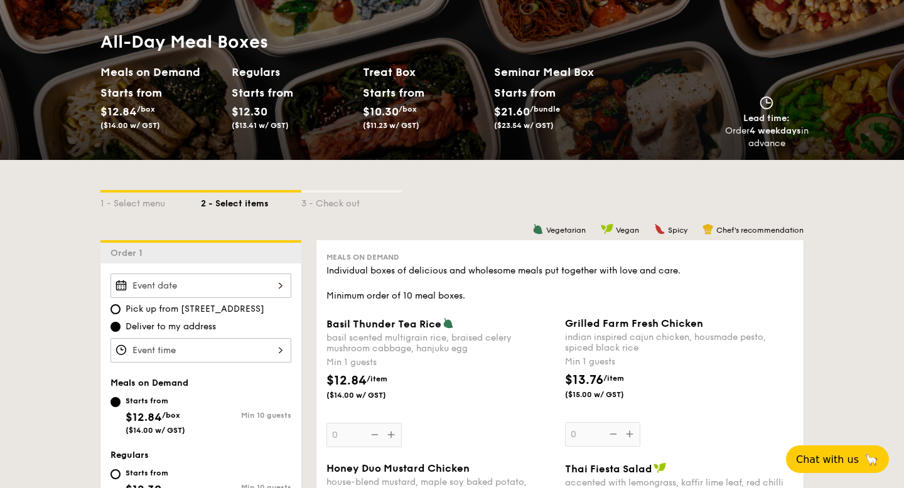
click at [217, 287] on div at bounding box center [200, 286] width 181 height 24
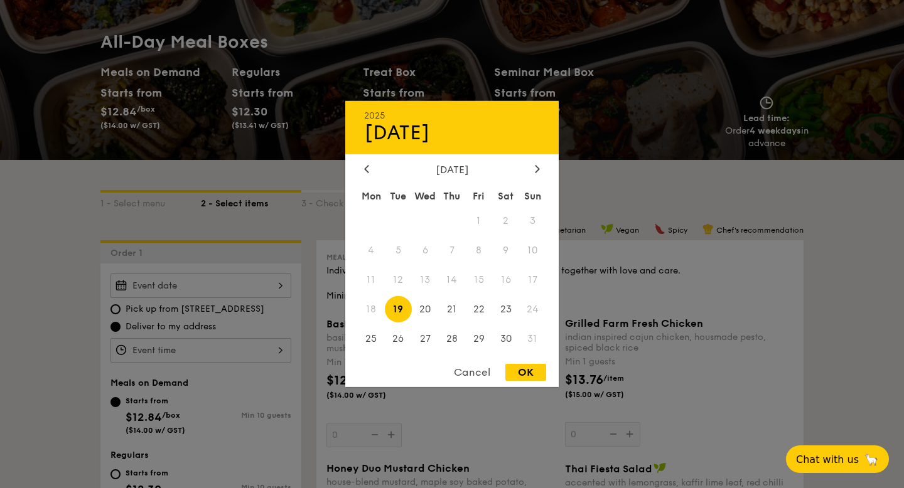
click at [461, 373] on div "Cancel" at bounding box center [472, 372] width 62 height 17
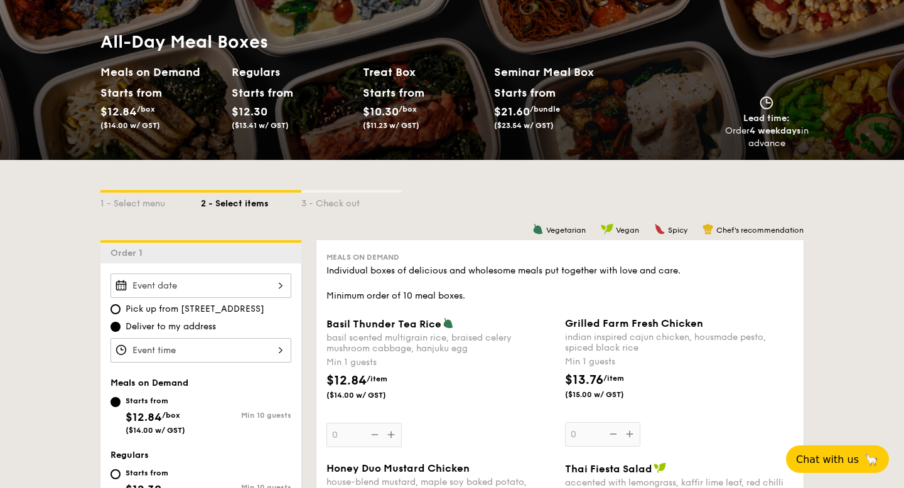
scroll to position [0, 0]
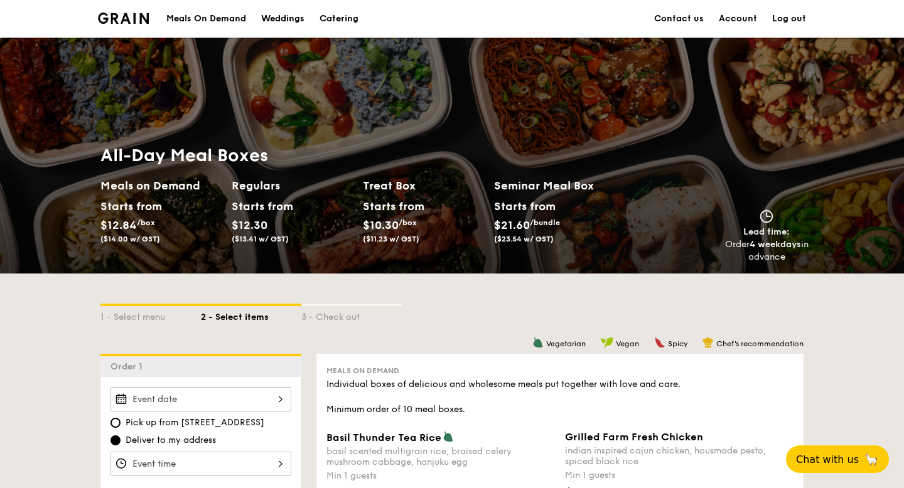
click at [208, 20] on div "Meals On Demand" at bounding box center [206, 19] width 80 height 38
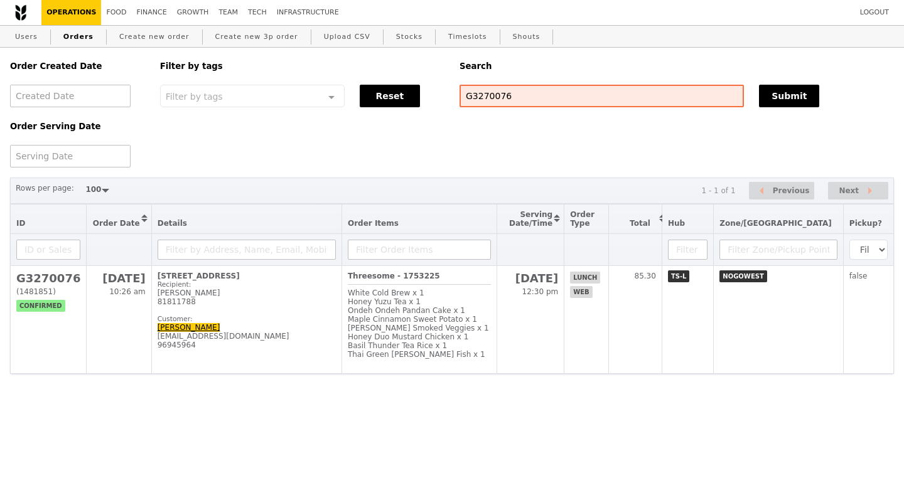
select select "100"
click at [491, 107] on input "G3270076" at bounding box center [601, 96] width 284 height 23
paste input "65144"
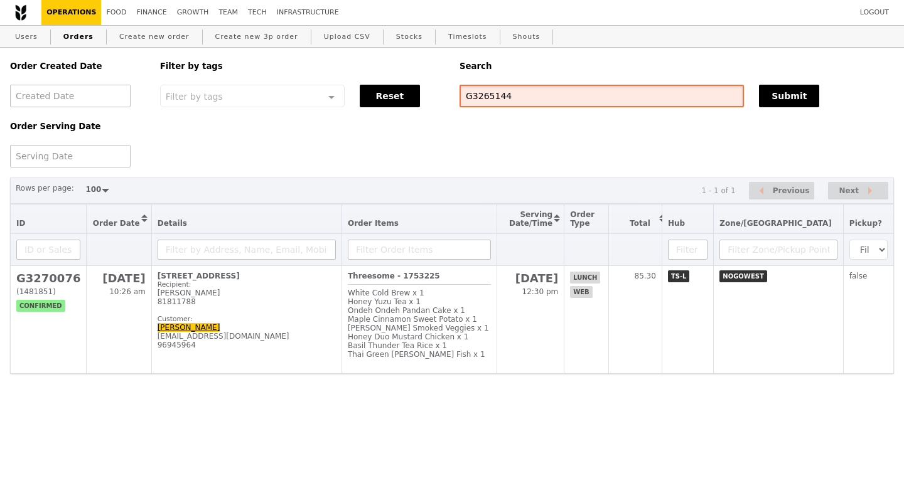
type input "G3265144"
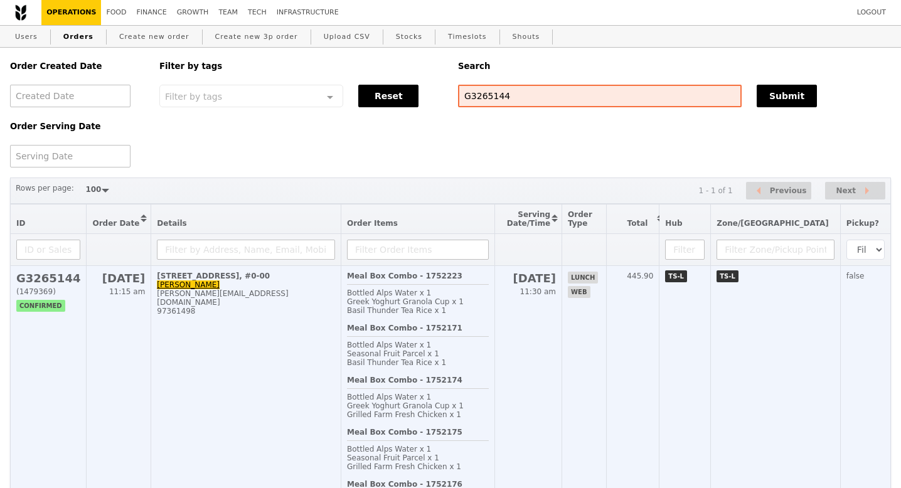
click at [43, 283] on h2 "G3265144" at bounding box center [48, 278] width 64 height 13
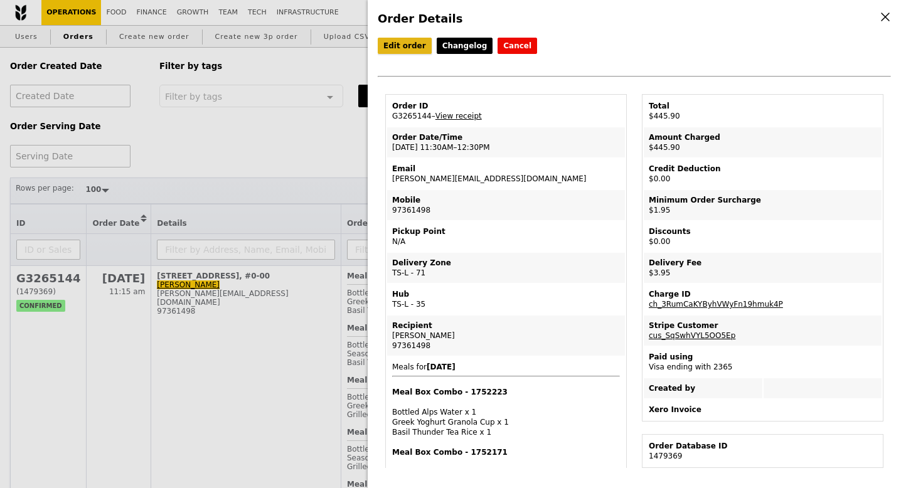
click at [405, 50] on link "Edit order" at bounding box center [405, 46] width 54 height 16
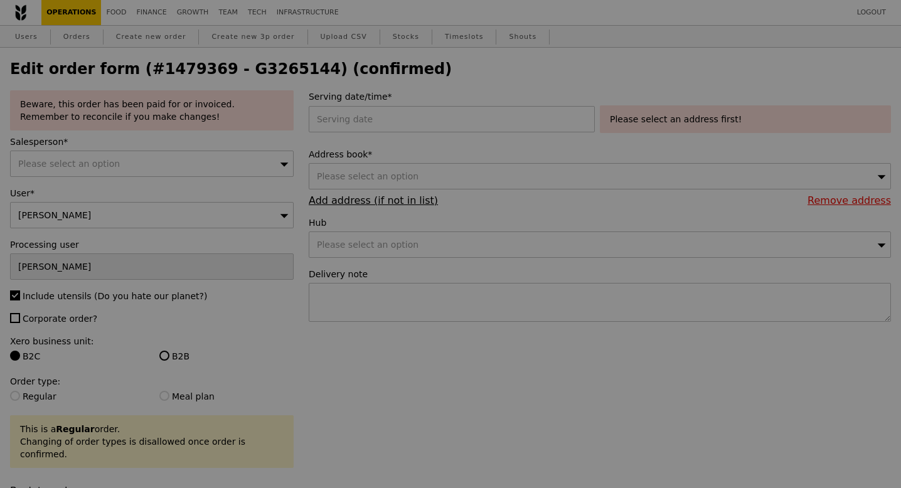
type input "[DATE]"
type textarea "Delivery address: [STREET_ADDRESS][GEOGRAPHIC_DATA] Please call me when the del…"
type input "440.00"
type input "1.79"
type input "1.95"
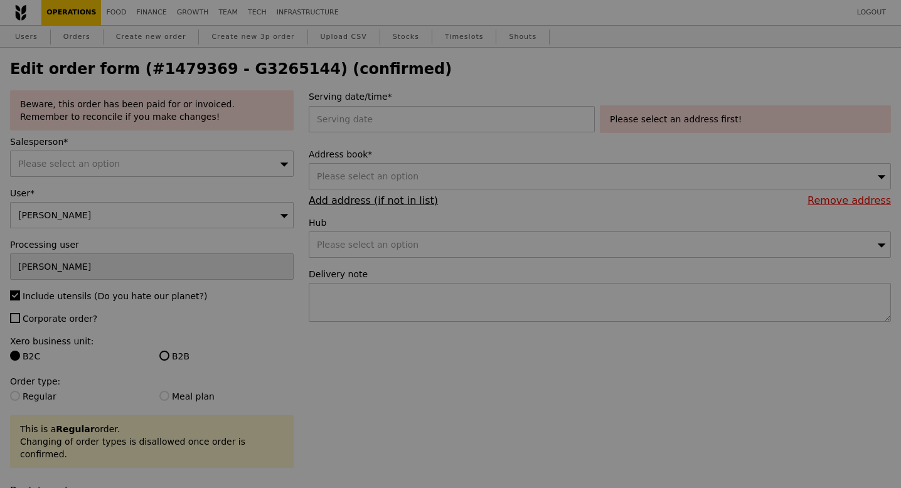
type input "2.71"
type input "2.95"
type input "444.90"
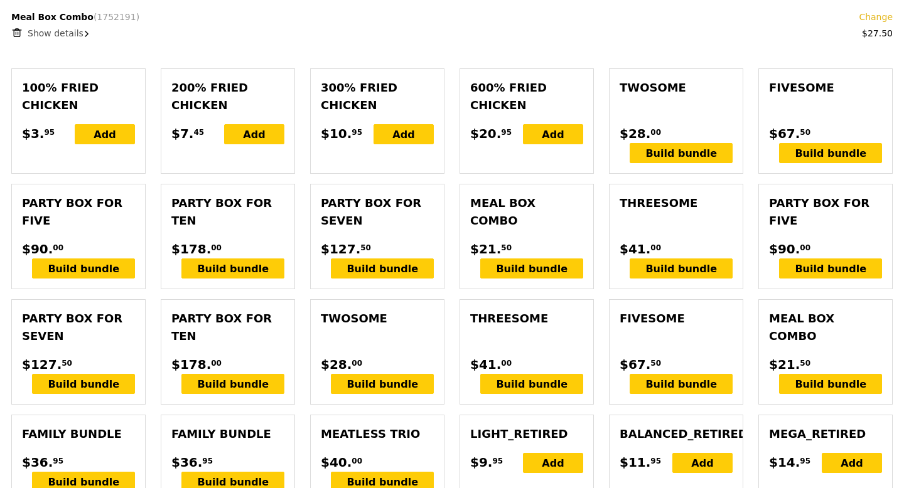
scroll to position [1314, 0]
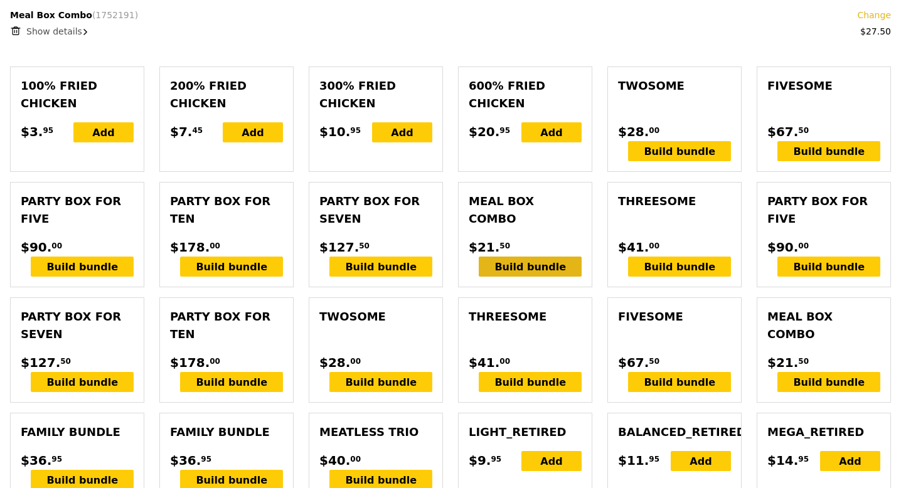
click at [542, 257] on div "Build bundle" at bounding box center [530, 267] width 103 height 20
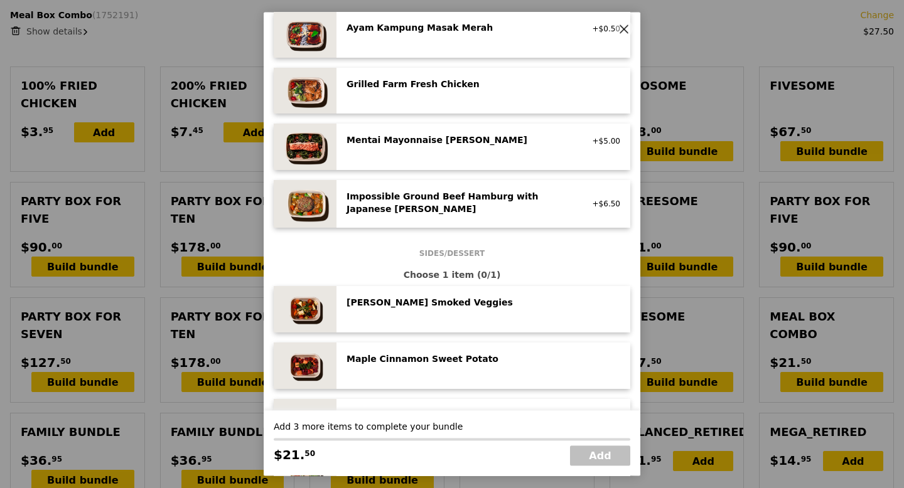
scroll to position [396, 0]
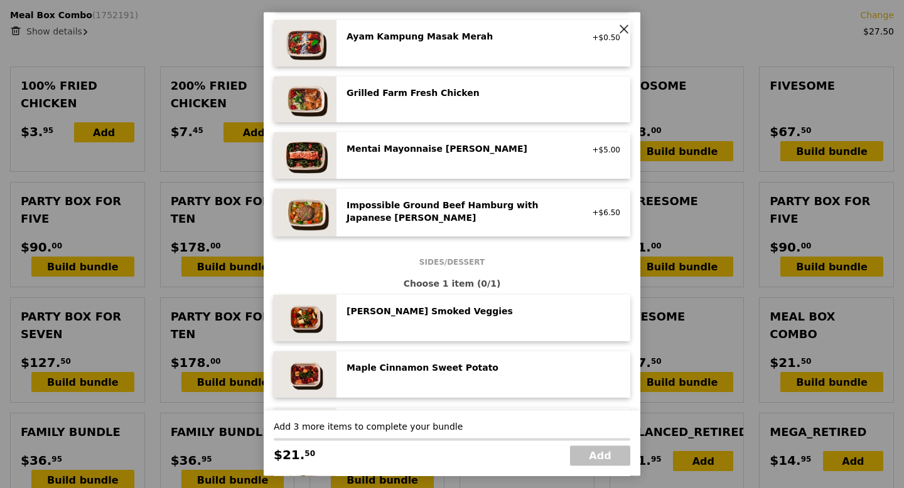
click at [503, 155] on div "Mentai Mayonnaise [PERSON_NAME]" at bounding box center [458, 149] width 225 height 13
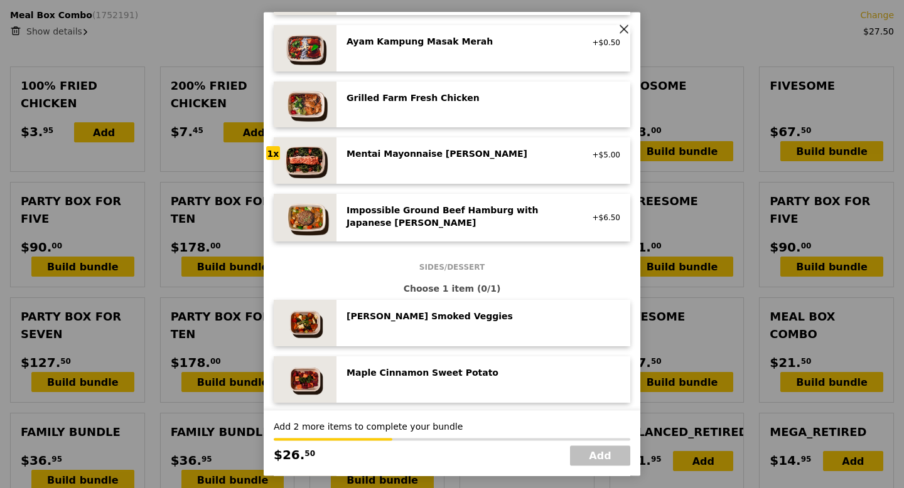
scroll to position [372, 0]
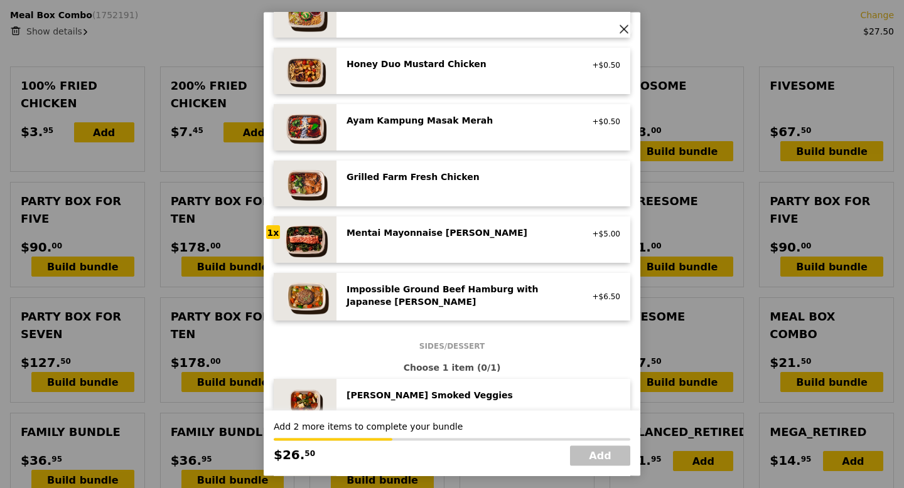
click at [435, 181] on div "Grilled Farm Fresh Chicken" at bounding box center [458, 177] width 225 height 13
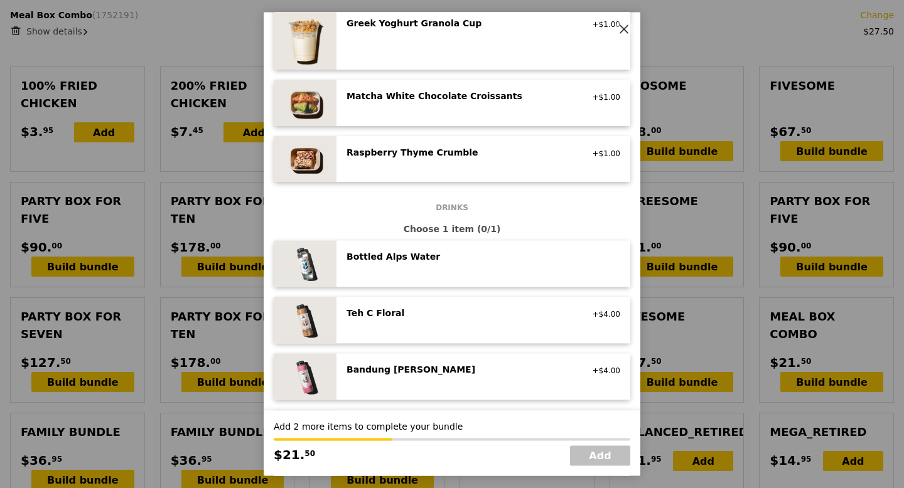
scroll to position [1093, 0]
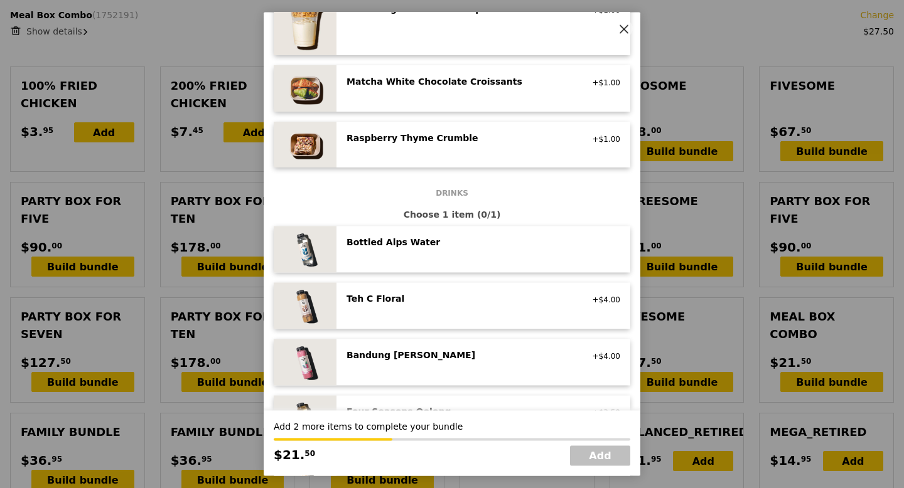
click at [422, 255] on div "Bottled Alps Water no sugar added, no caffeine, vegan" at bounding box center [483, 250] width 274 height 26
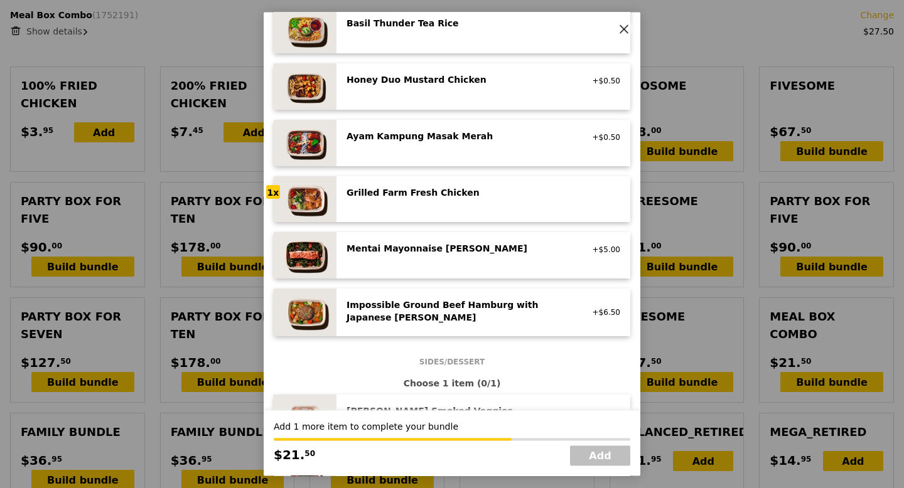
scroll to position [291, 0]
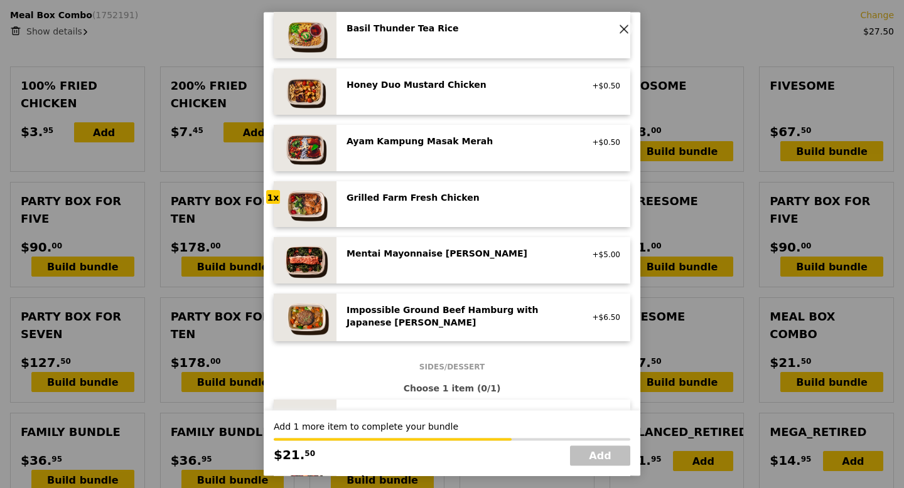
click at [413, 259] on div "Mentai Mayonnaise [PERSON_NAME]" at bounding box center [458, 254] width 225 height 13
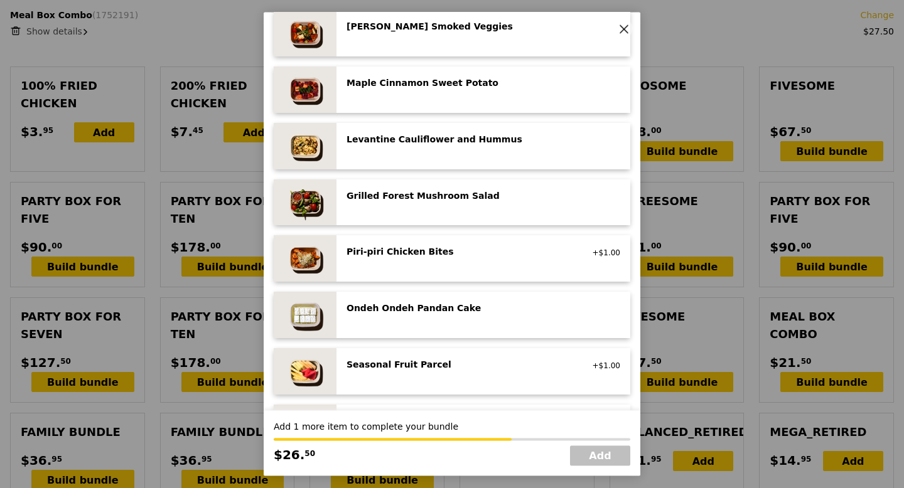
scroll to position [682, 0]
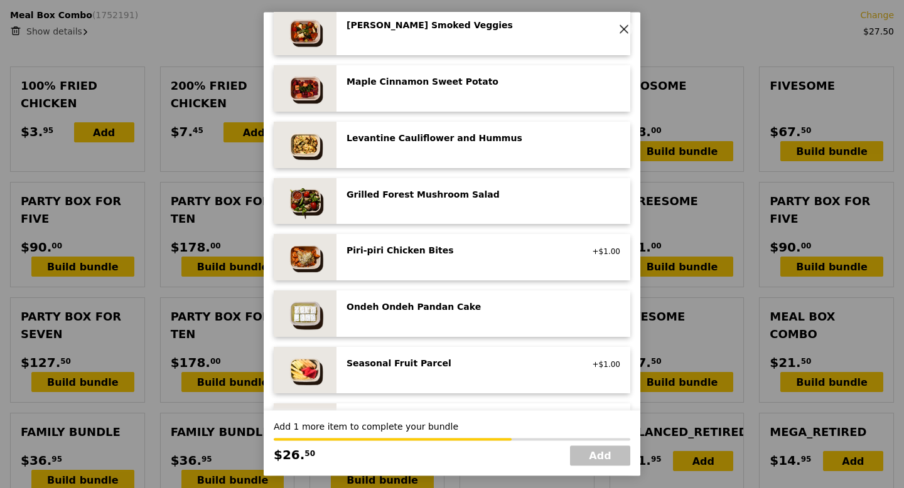
click at [444, 211] on div "Grilled Forest Mushroom Salad low carb, vegan" at bounding box center [483, 201] width 274 height 26
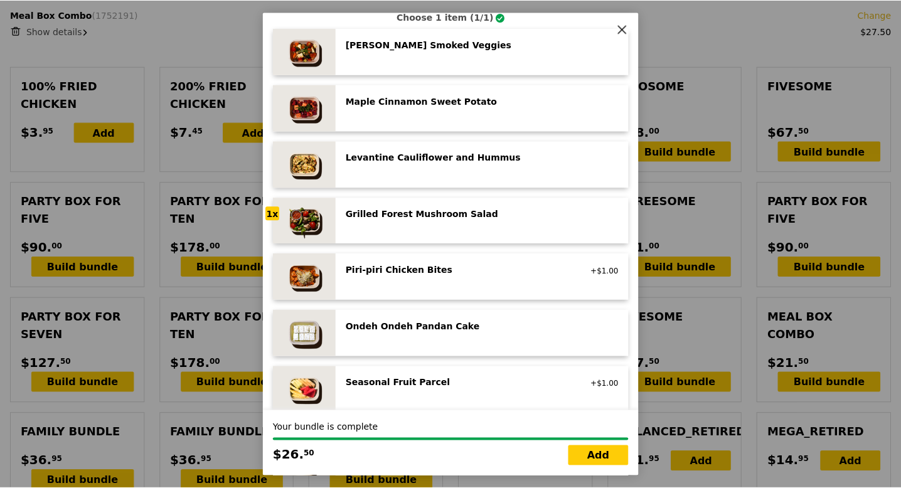
scroll to position [673, 0]
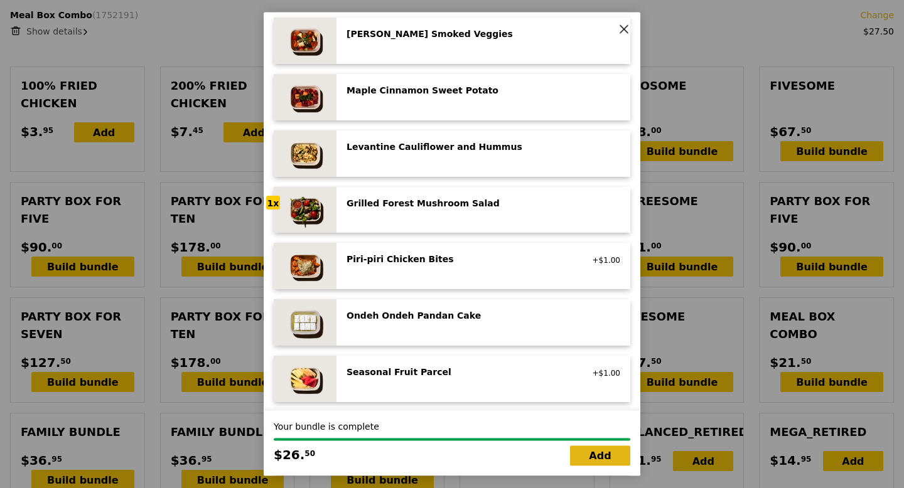
click at [596, 456] on link "Add" at bounding box center [600, 456] width 60 height 20
type input "Loading..."
type input "466.50"
type input "471.40"
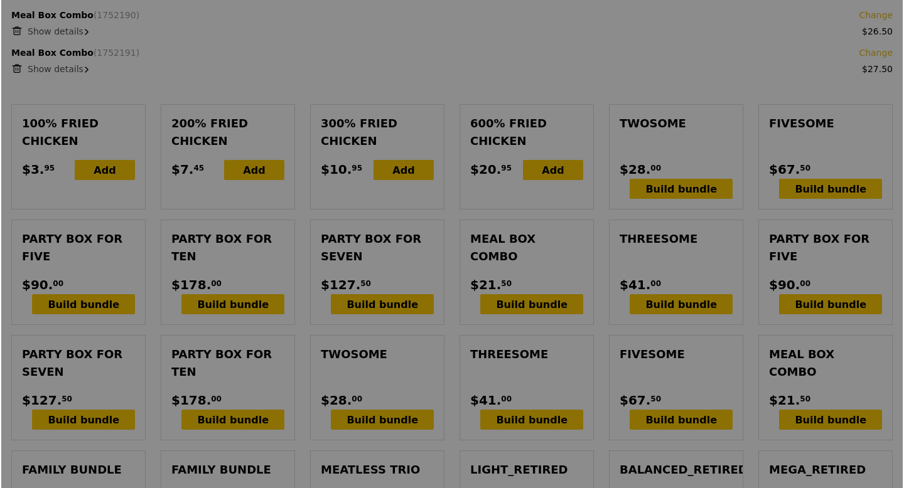
scroll to position [1351, 0]
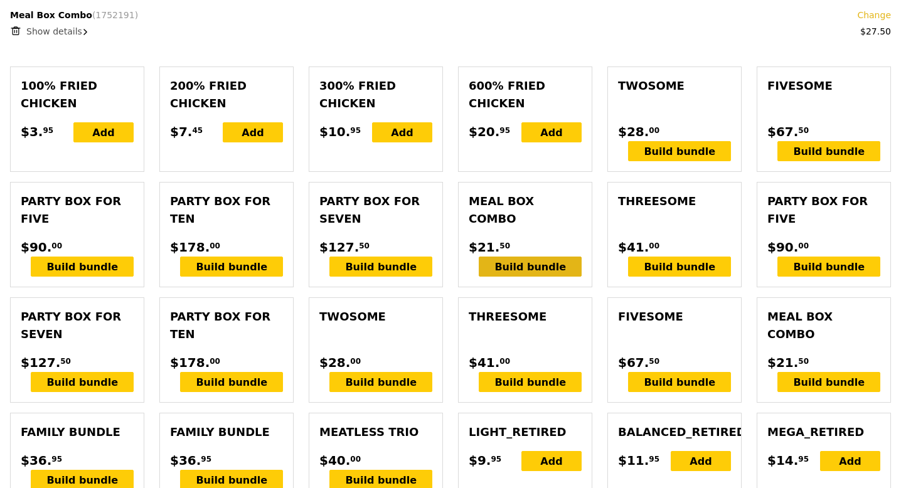
click at [513, 257] on div "Build bundle" at bounding box center [530, 267] width 103 height 20
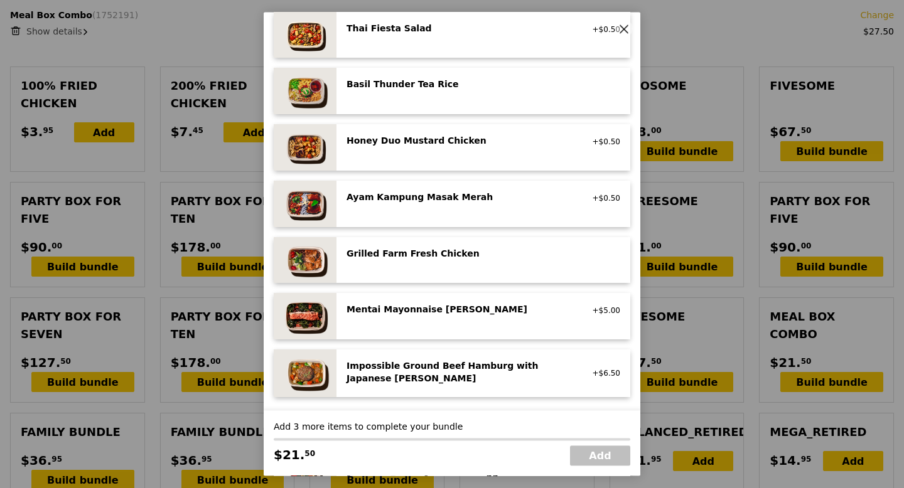
scroll to position [243, 0]
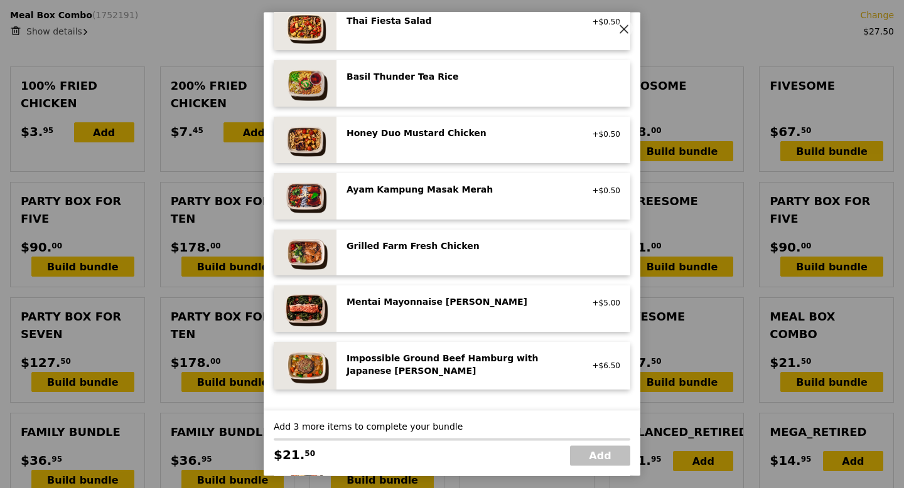
click at [402, 304] on div "Mentai Mayonnaise Aburi Salmon" at bounding box center [458, 302] width 225 height 13
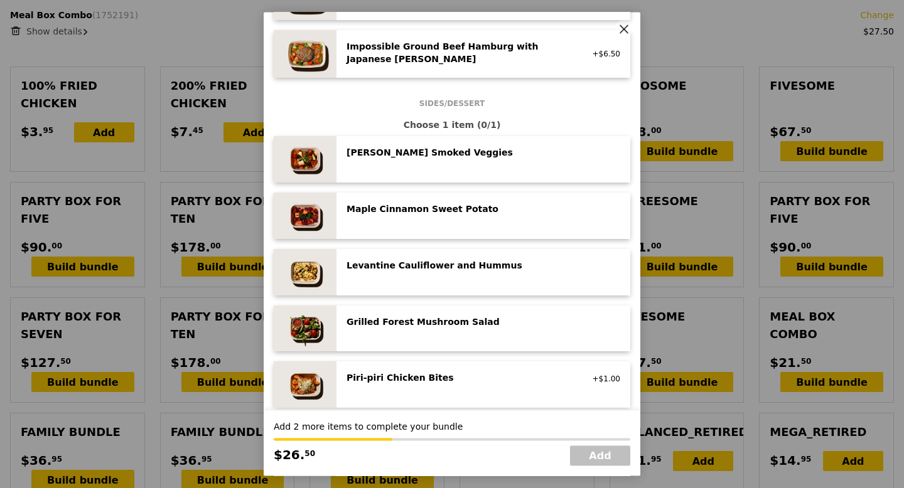
scroll to position [556, 0]
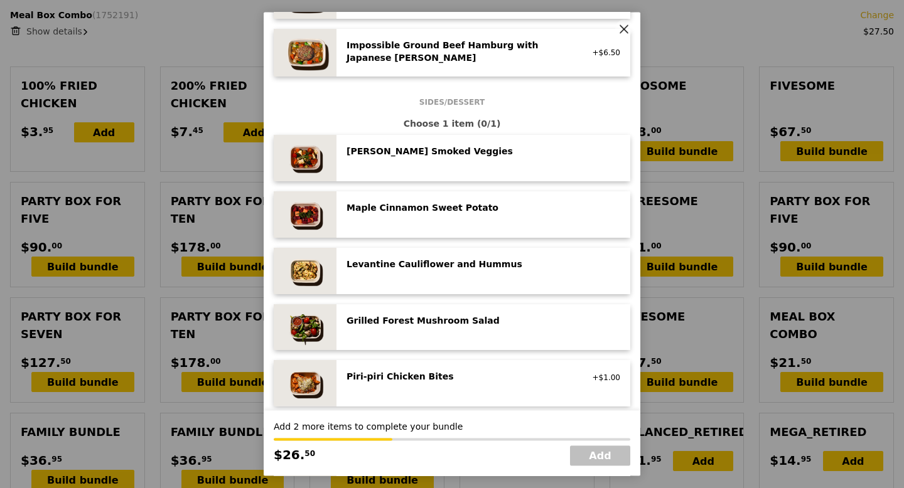
click at [395, 156] on div "Rosemary Smoked Veggies" at bounding box center [458, 152] width 225 height 13
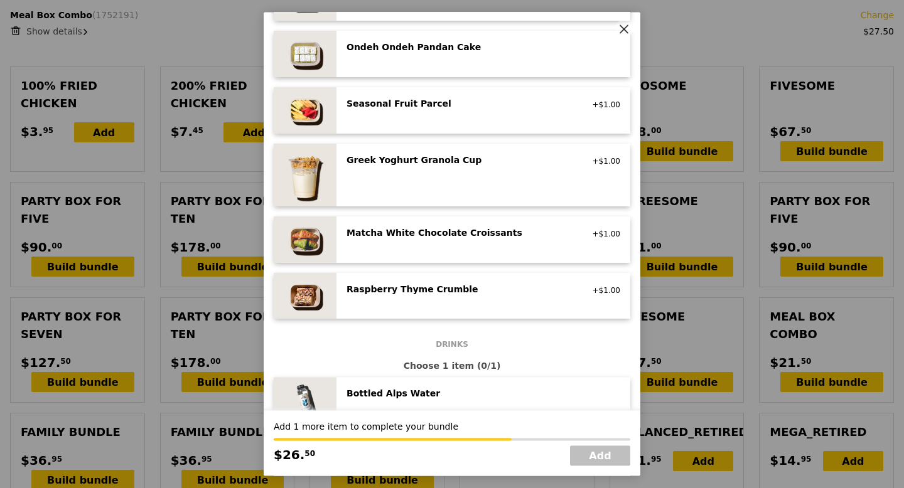
scroll to position [948, 0]
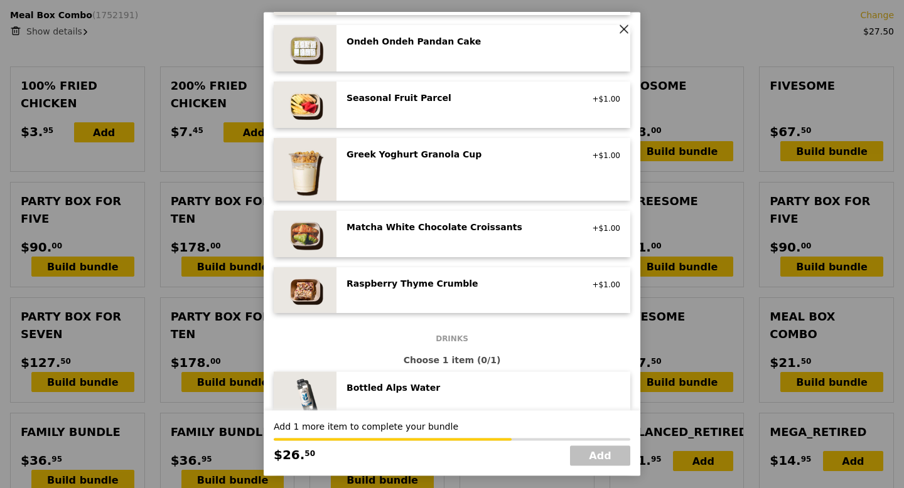
click at [400, 379] on div "Bottled Alps Water no sugar added, no caffeine, vegan" at bounding box center [483, 395] width 294 height 46
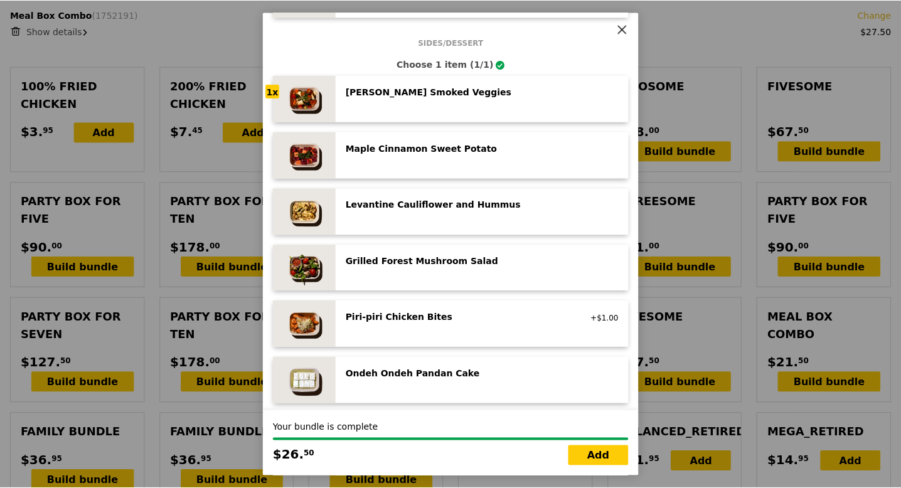
scroll to position [612, 0]
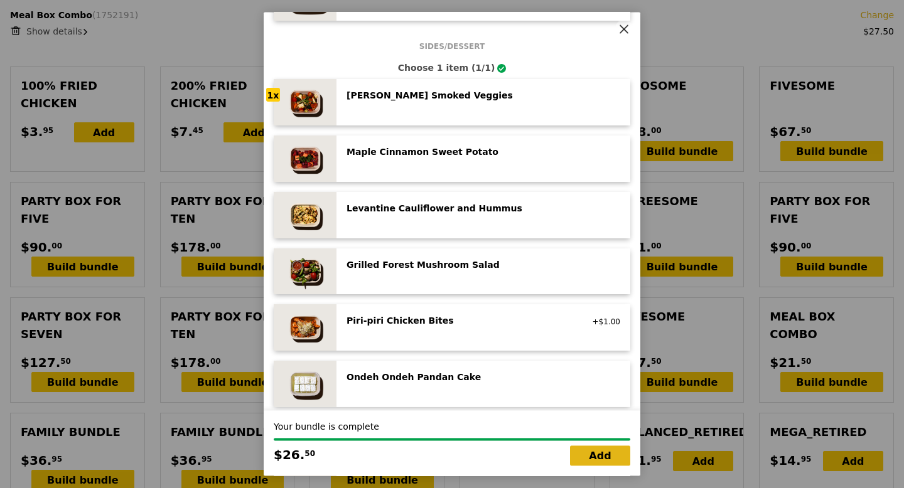
click at [591, 455] on link "Add" at bounding box center [600, 456] width 60 height 20
type input "Loading..."
type input "493.00"
type input "497.90"
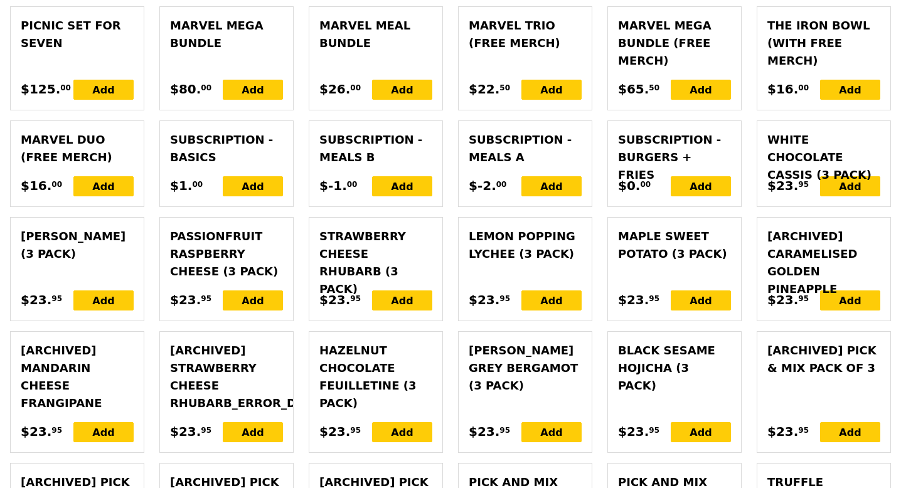
scroll to position [4113, 0]
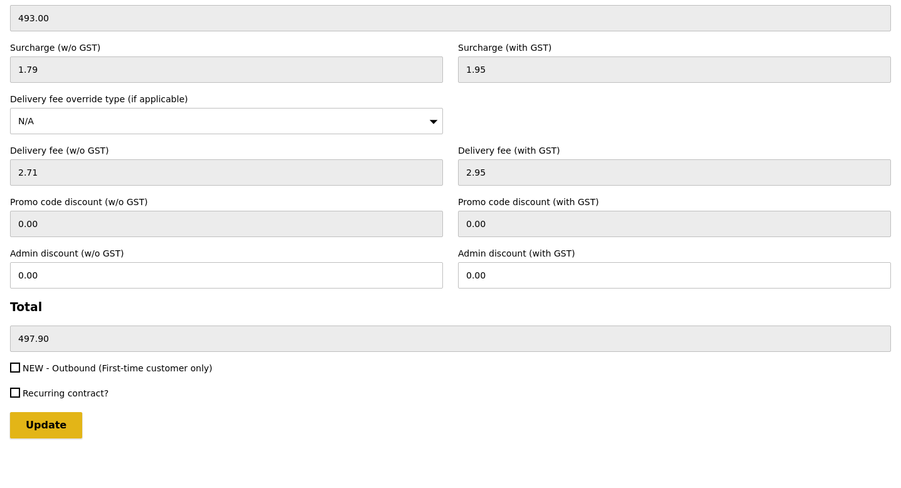
click at [60, 415] on input "Update" at bounding box center [46, 425] width 72 height 26
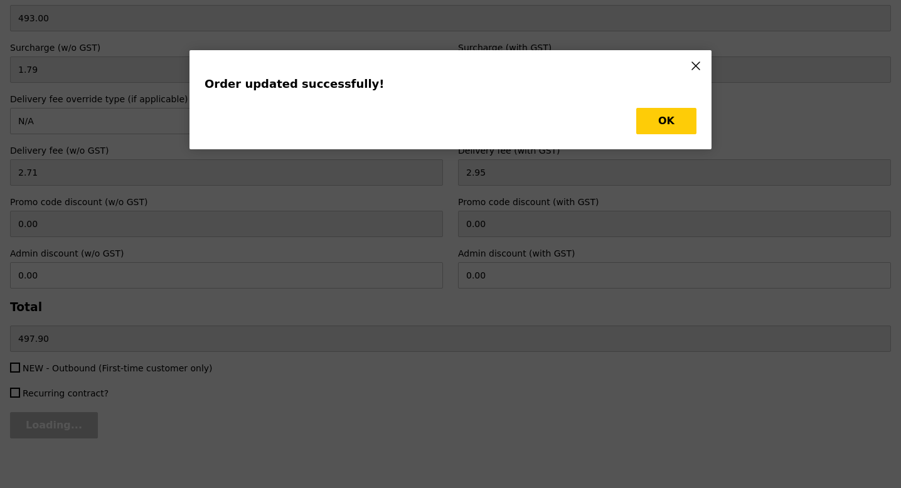
scroll to position [0, 0]
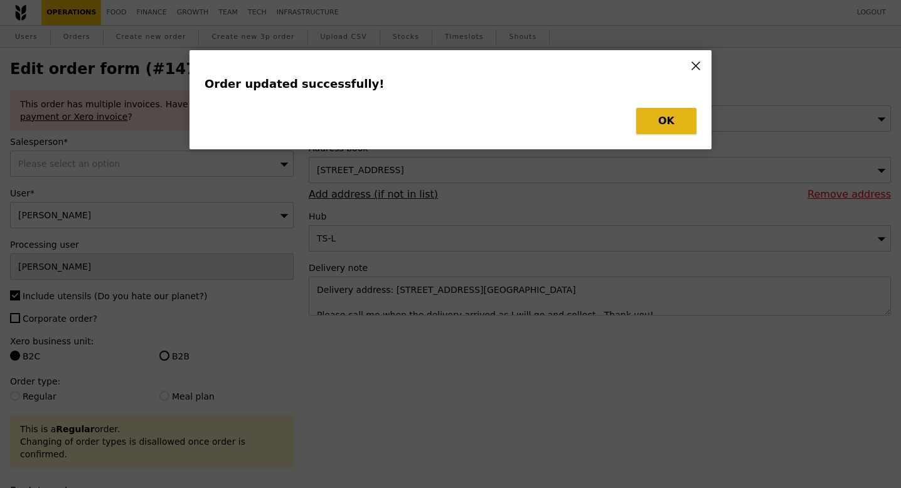
click at [663, 123] on button "OK" at bounding box center [666, 121] width 60 height 26
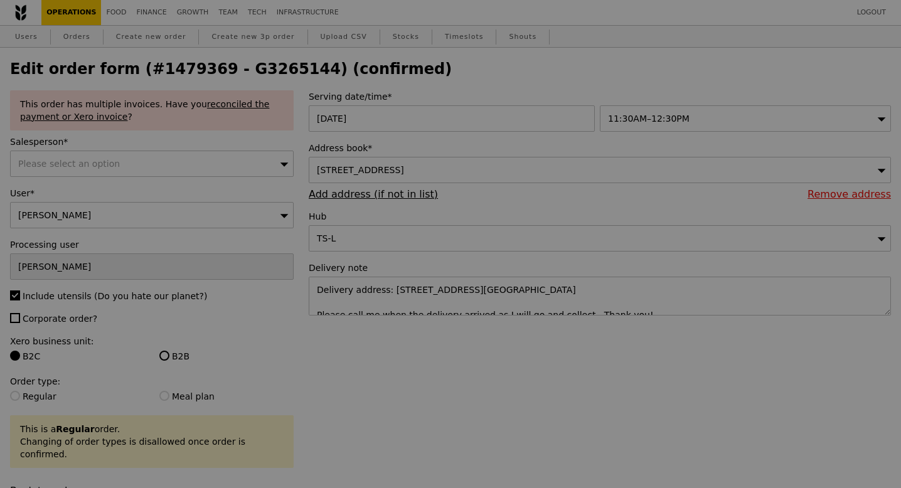
type input "Update"
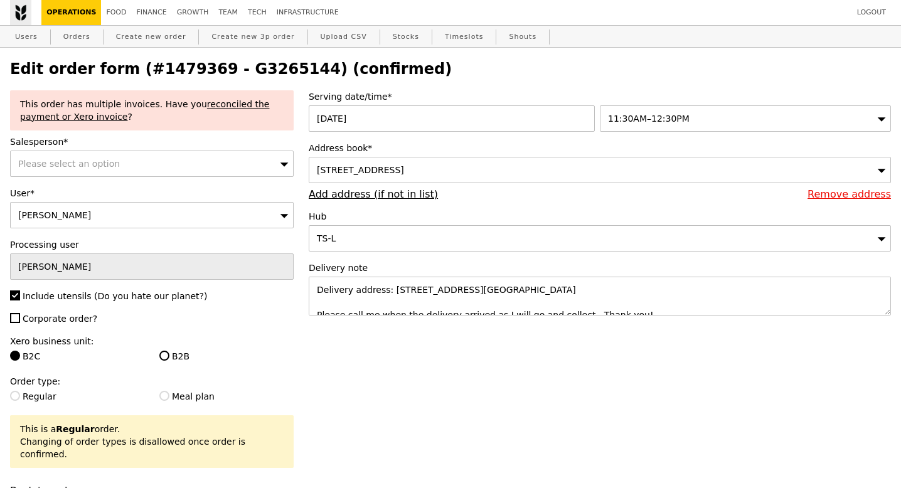
select select "100"
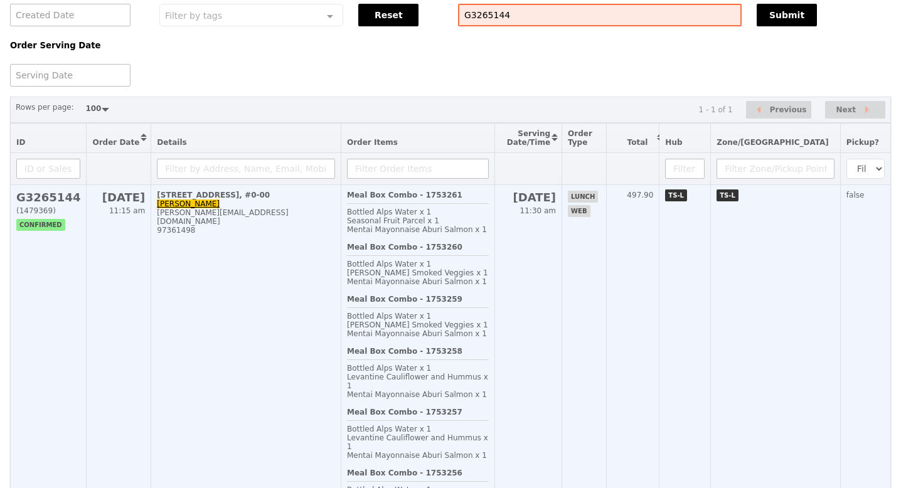
scroll to position [84, 0]
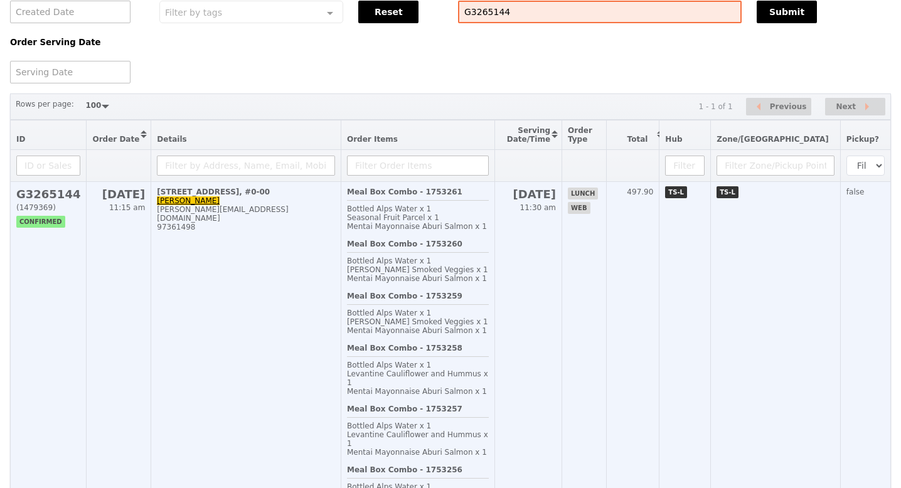
click at [188, 223] on div "97361498" at bounding box center [246, 227] width 178 height 9
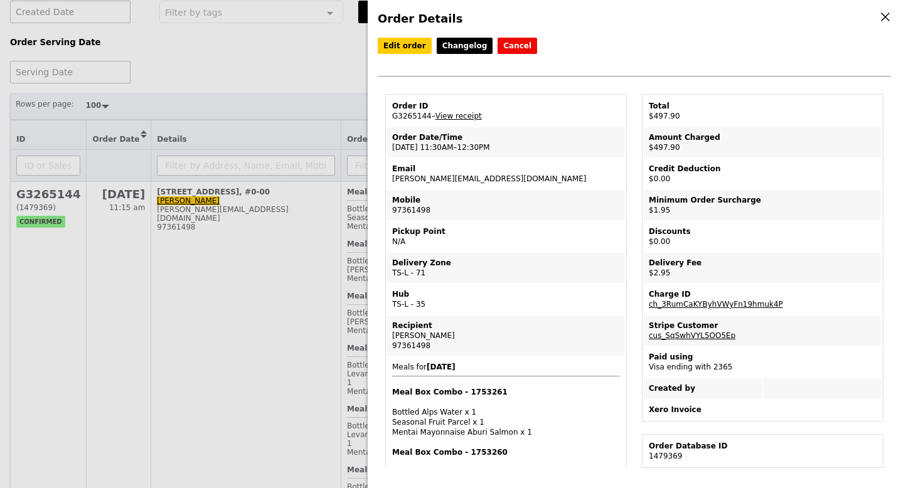
click at [411, 181] on td "Email joanna_sf_fun@mas.gov.sg" at bounding box center [506, 174] width 238 height 30
copy td "[PERSON_NAME][EMAIL_ADDRESS][DOMAIN_NAME]"
click at [415, 115] on td "Order ID G3265144 – View receipt" at bounding box center [506, 111] width 238 height 30
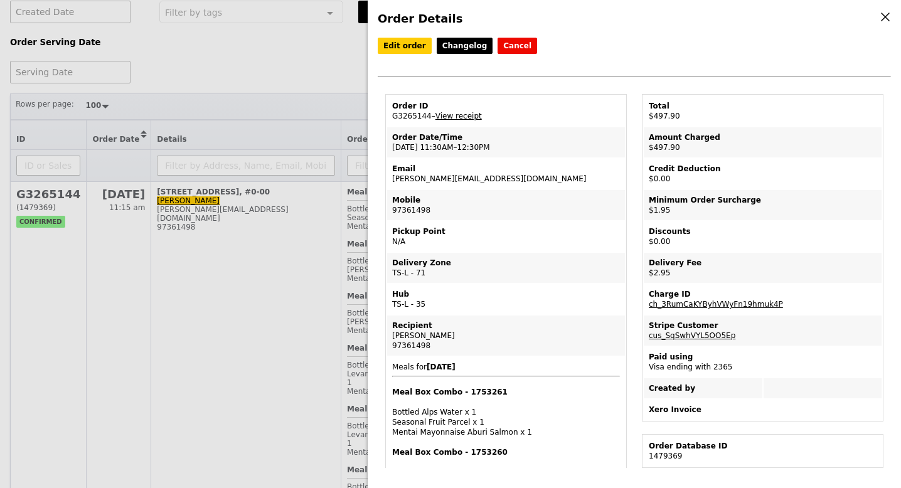
click at [415, 115] on td "Order ID G3265144 – View receipt" at bounding box center [506, 111] width 238 height 30
copy td "G3265144"
click at [285, 244] on div "Order Details Edit order Changelog Cancel Order ID G3265144 – View receipt Orde…" at bounding box center [450, 244] width 901 height 488
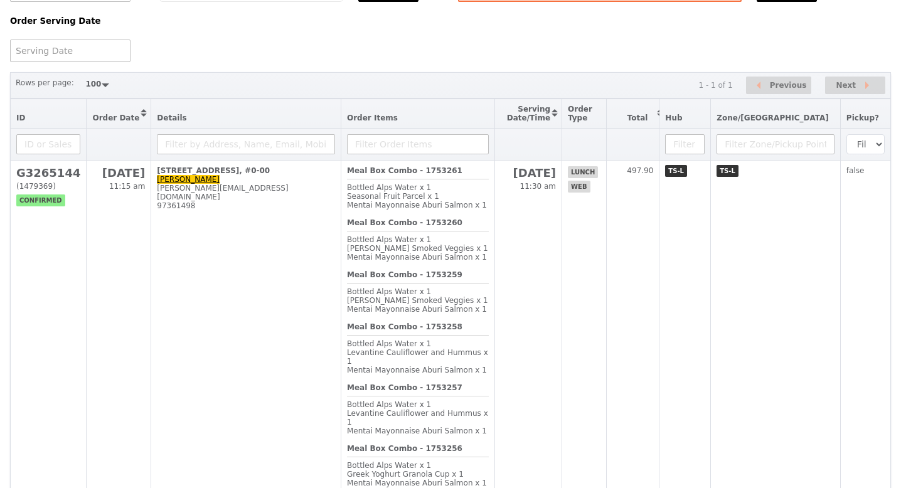
scroll to position [107, 0]
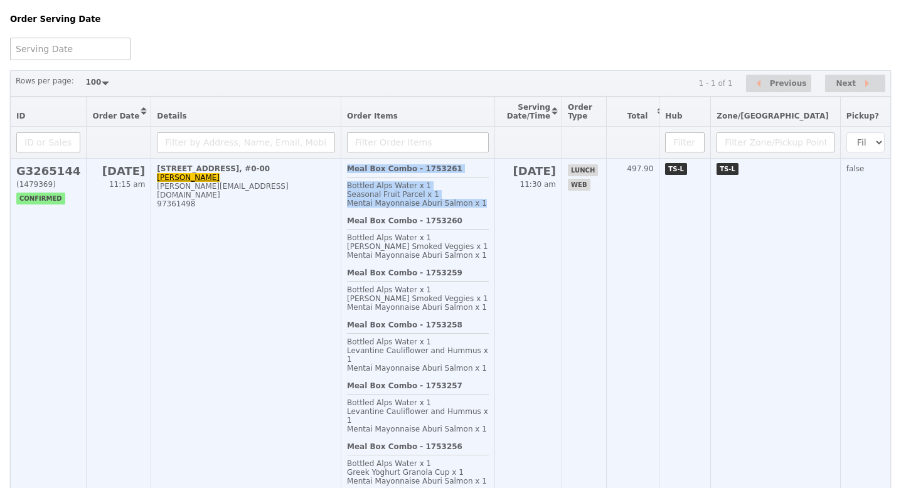
drag, startPoint x: 379, startPoint y: 169, endPoint x: 511, endPoint y: 204, distance: 136.3
click at [489, 206] on div "Meal Box Combo - 1753261 Bottled Alps Water x 1 Seasonal Fruit Parcel x 1 Menta…" at bounding box center [418, 190] width 142 height 52
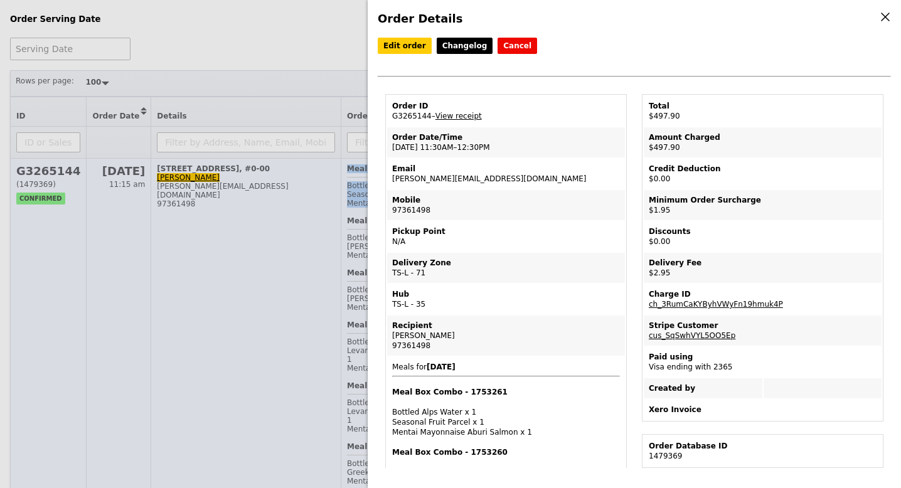
copy div "Meal Box Combo - 1753261 Bottled Alps Water x 1 Seasonal Fruit Parcel x 1 Menta…"
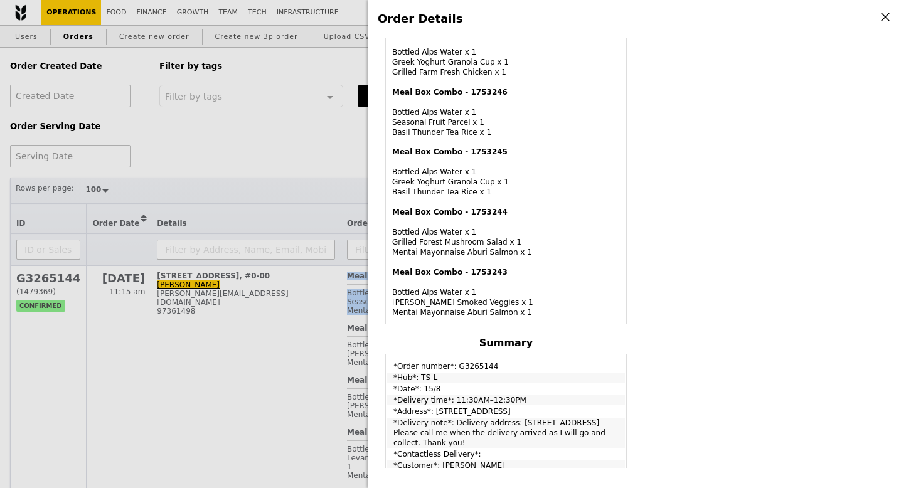
scroll to position [1231, 0]
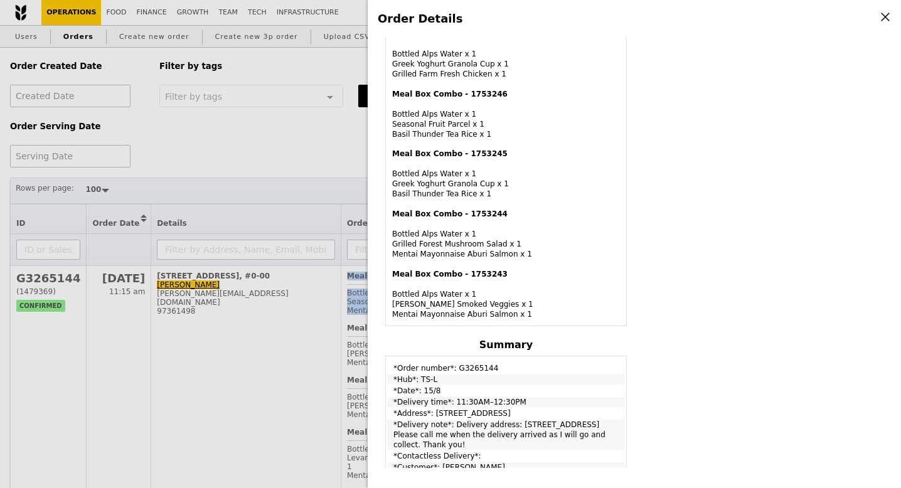
drag, startPoint x: 394, startPoint y: 203, endPoint x: 443, endPoint y: 204, distance: 49.0
click at [444, 209] on div "Meal Box Combo - 1753244 Bottled Alps Water x 1 Grilled Forest Mushroom Salad x…" at bounding box center [506, 234] width 228 height 50
drag, startPoint x: 394, startPoint y: 185, endPoint x: 535, endPoint y: 220, distance: 145.1
click at [535, 220] on div "Meal Box Combo - 1753244 Bottled Alps Water x 1 Grilled Forest Mushroom Salad x…" at bounding box center [506, 234] width 228 height 50
copy div "Meal Box Combo - 1753244 Bottled Alps Water x 1 Grilled Forest Mushroom Salad x…"
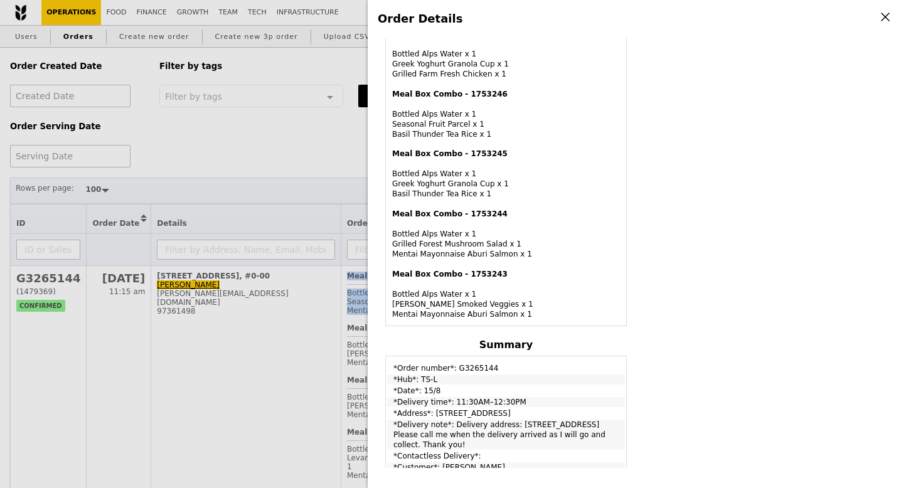
drag, startPoint x: 393, startPoint y: 245, endPoint x: 526, endPoint y: 285, distance: 138.8
click at [527, 286] on div "Meal Box Combo - 1753243 Bottled Alps Water x 1 Rosemary Smoked Veggies x 1 Men…" at bounding box center [506, 294] width 228 height 50
copy div "Meal Box Combo - 1753243 Bottled Alps Water x 1 Rosemary Smoked Veggies x 1 Men…"
click at [341, 148] on div "Order Details Edit order Changelog Cancel Order ID G3265144 – View receipt Orde…" at bounding box center [450, 244] width 901 height 488
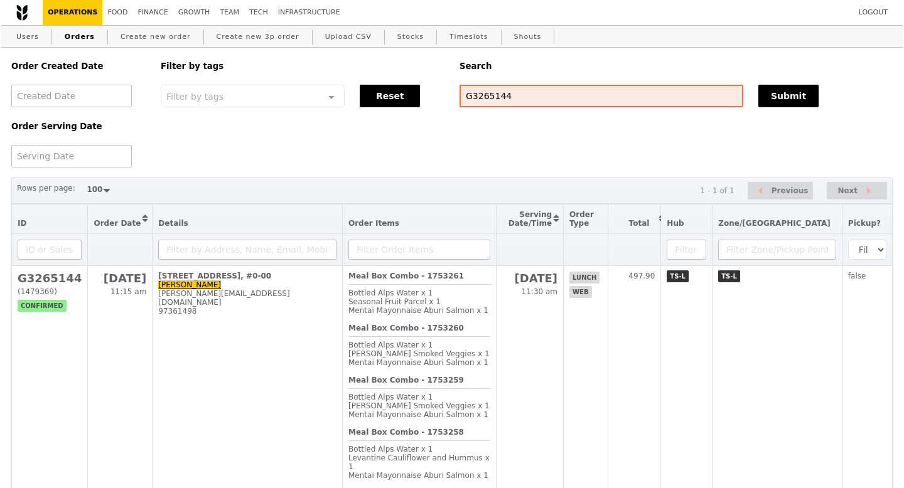
scroll to position [1726, 0]
click at [483, 96] on input "G3265144" at bounding box center [600, 96] width 284 height 23
paste input "maria.raymundo@bwenergy.no"
type input "maria.raymundo@bwenergy.no"
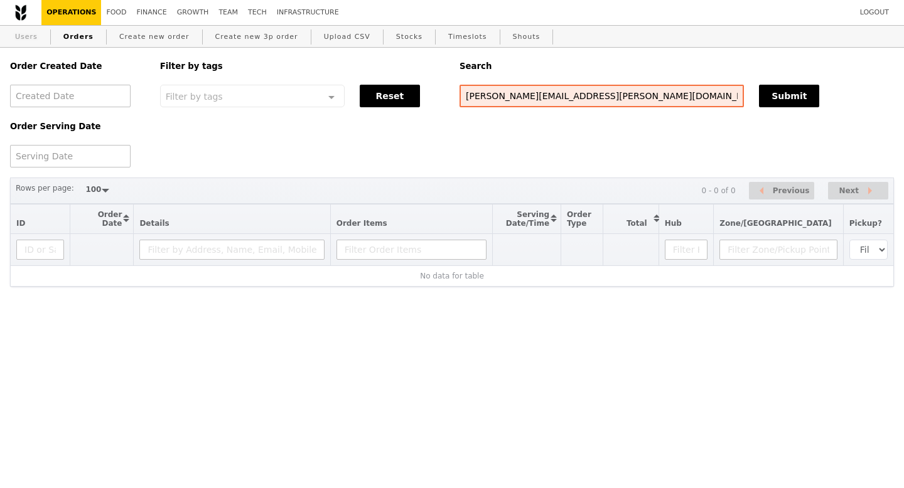
click at [30, 40] on link "Users" at bounding box center [26, 37] width 33 height 23
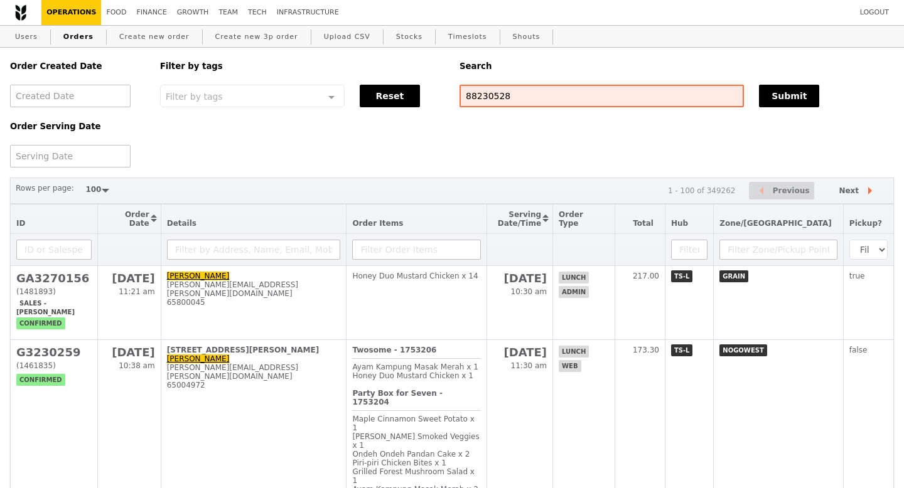
select select "100"
type input "88230528"
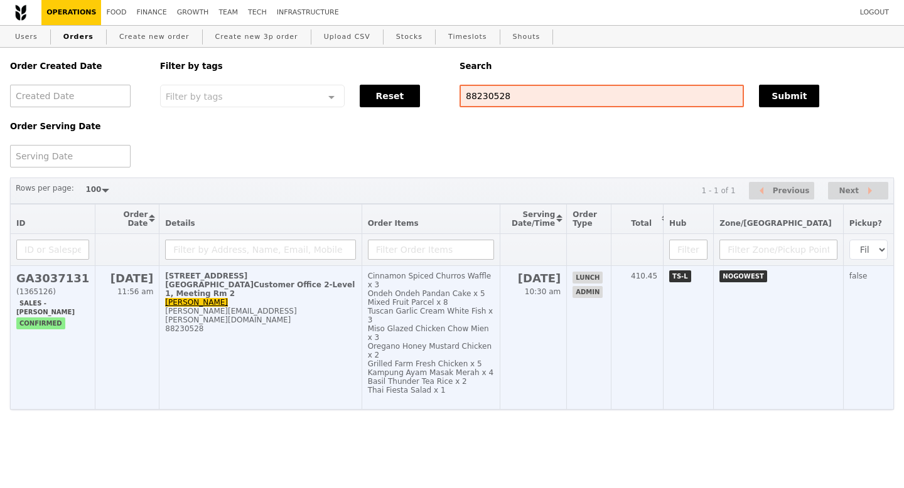
click at [65, 285] on h2 "GA3037131" at bounding box center [52, 278] width 73 height 13
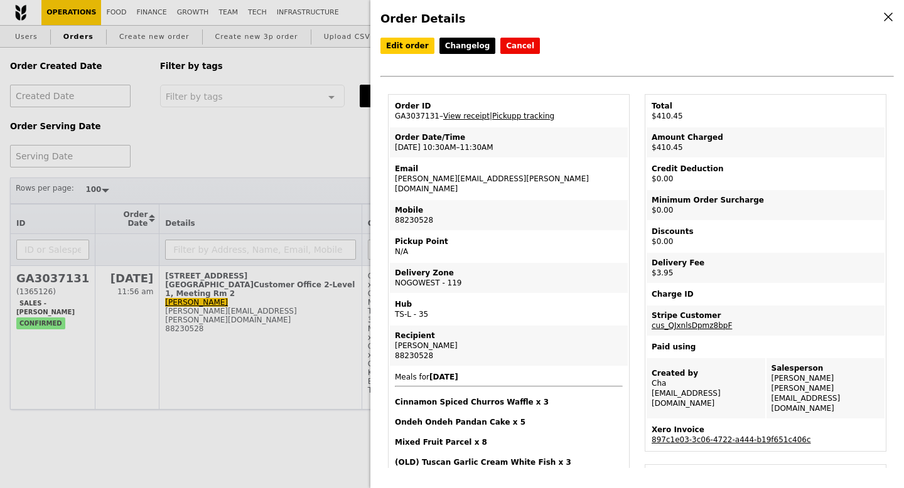
click at [325, 150] on div "Order Details Edit order Changelog Cancel Order ID GA3037131 – View receipt | P…" at bounding box center [452, 244] width 904 height 488
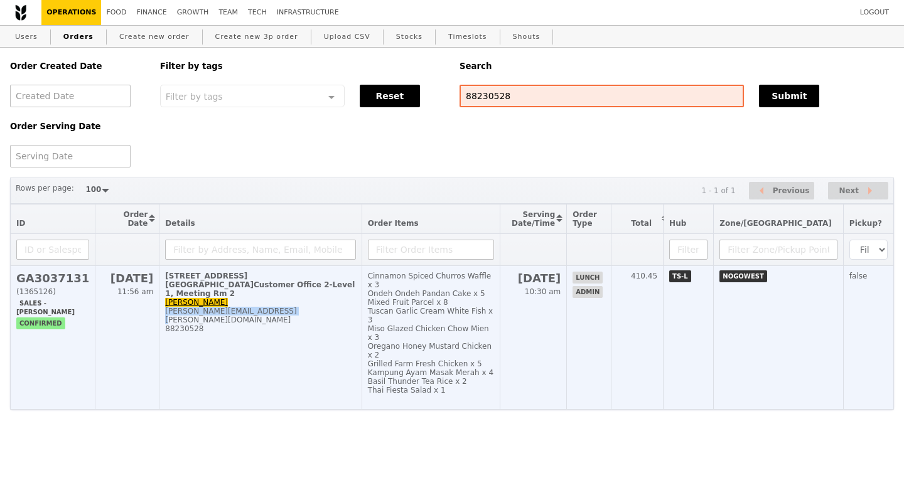
drag, startPoint x: 282, startPoint y: 303, endPoint x: 160, endPoint y: 308, distance: 121.9
click at [165, 308] on div "[PERSON_NAME][EMAIL_ADDRESS][PERSON_NAME][DOMAIN_NAME]" at bounding box center [260, 316] width 190 height 18
copy div "[PERSON_NAME][EMAIL_ADDRESS][PERSON_NAME][DOMAIN_NAME]"
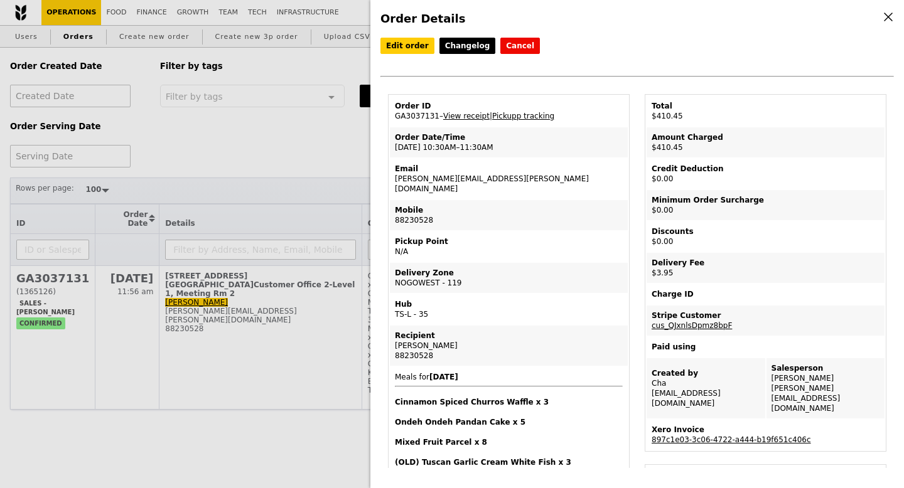
click at [29, 46] on div "Order Details Edit order Changelog Cancel Order ID GA3037131 – View receipt | P…" at bounding box center [452, 244] width 904 height 488
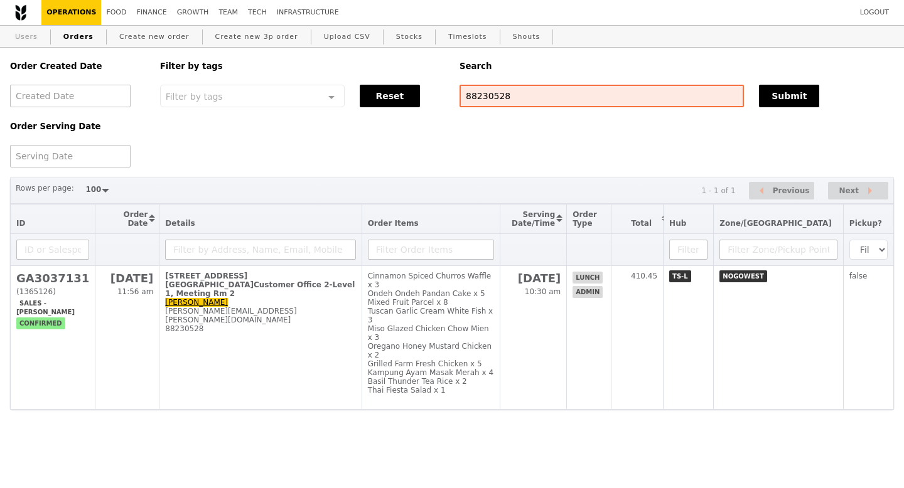
click at [28, 35] on link "Users" at bounding box center [26, 37] width 33 height 23
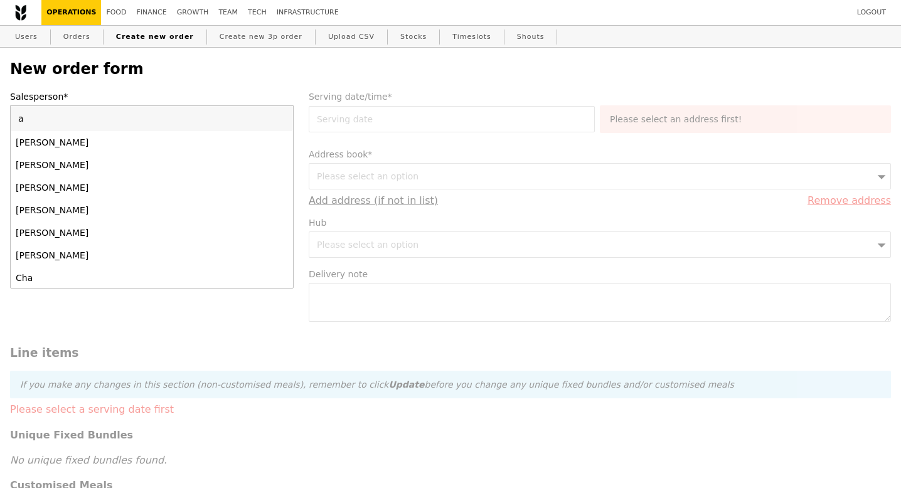
type input "al"
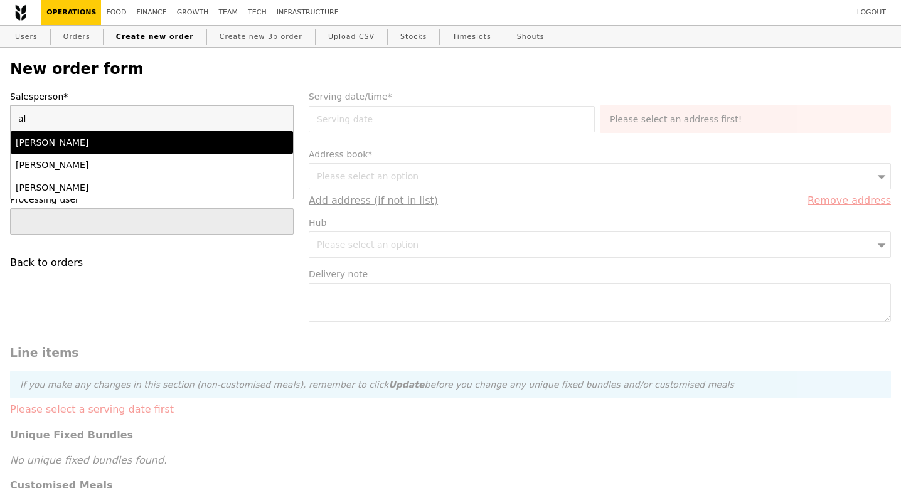
click at [134, 142] on div "[PERSON_NAME]" at bounding box center [118, 142] width 204 height 13
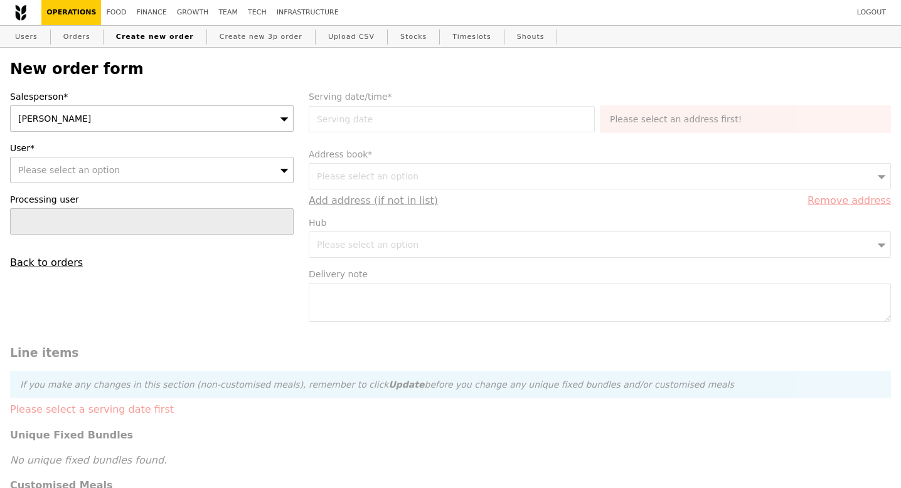
click at [126, 169] on div "Please select an option" at bounding box center [152, 170] width 284 height 26
type input "[PERSON_NAME][EMAIL_ADDRESS][PERSON_NAME][DOMAIN_NAME]"
type input "Confirm"
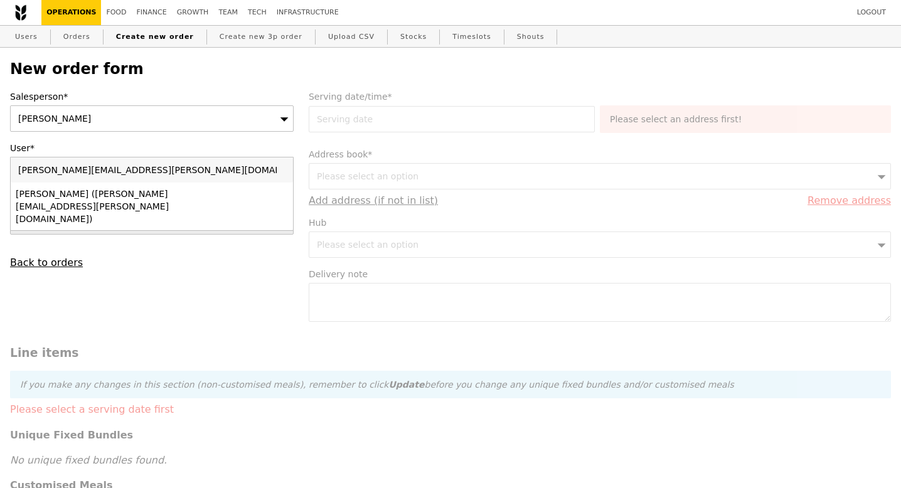
type input "[PERSON_NAME][EMAIL_ADDRESS][PERSON_NAME][DOMAIN_NAME]"
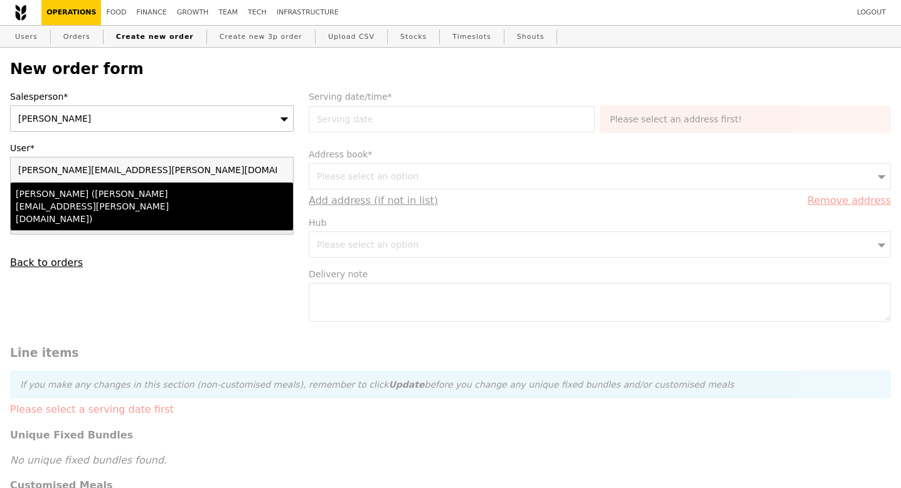
click at [135, 191] on div "[PERSON_NAME] ([PERSON_NAME][EMAIL_ADDRESS][PERSON_NAME][DOMAIN_NAME])" at bounding box center [118, 207] width 204 height 38
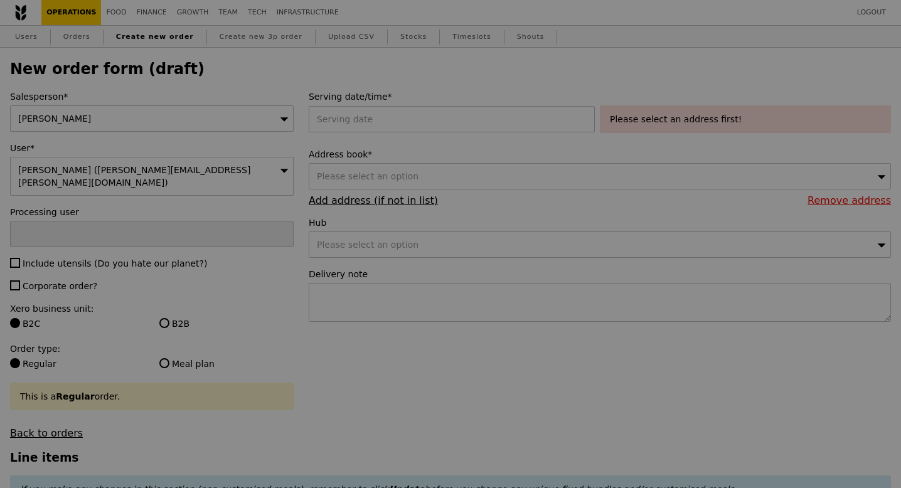
type input "Confirm"
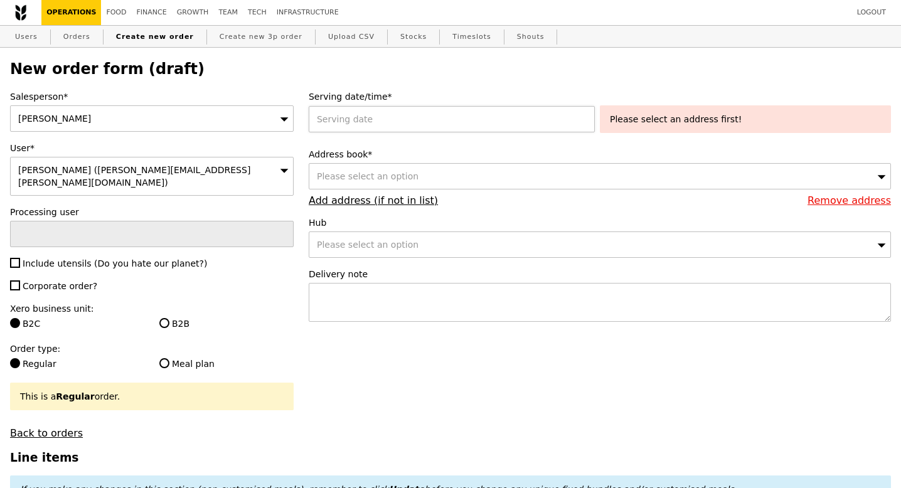
click at [367, 111] on div at bounding box center [454, 119] width 291 height 26
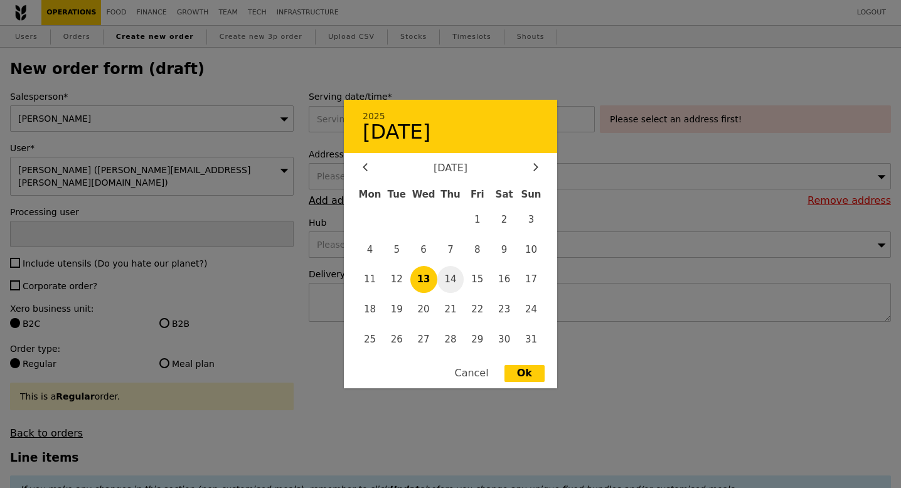
click at [453, 287] on span "14" at bounding box center [450, 279] width 27 height 27
type input "[DATE]"
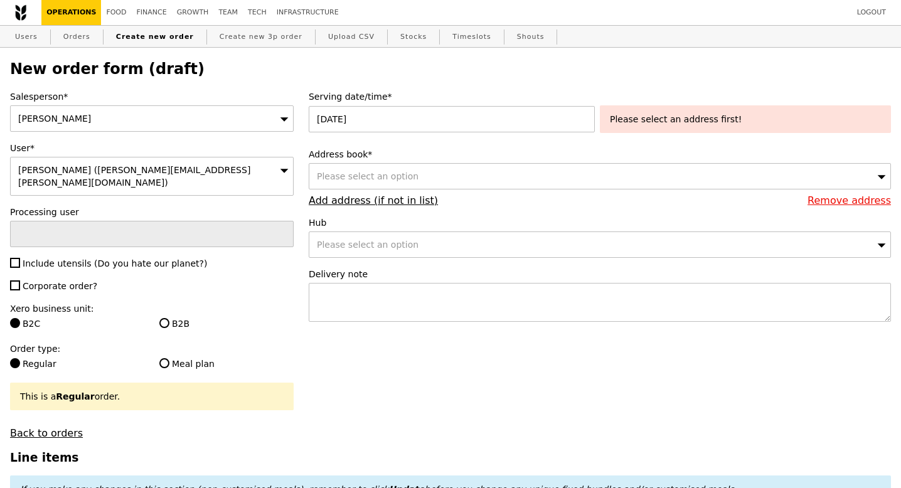
click at [372, 172] on span "Please select an option" at bounding box center [368, 176] width 102 height 10
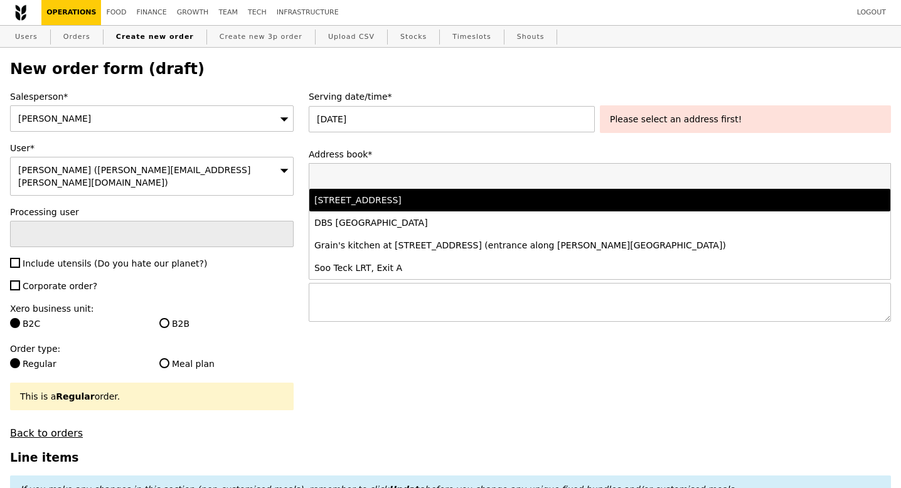
click at [389, 200] on div "[STREET_ADDRESS]" at bounding box center [528, 200] width 429 height 13
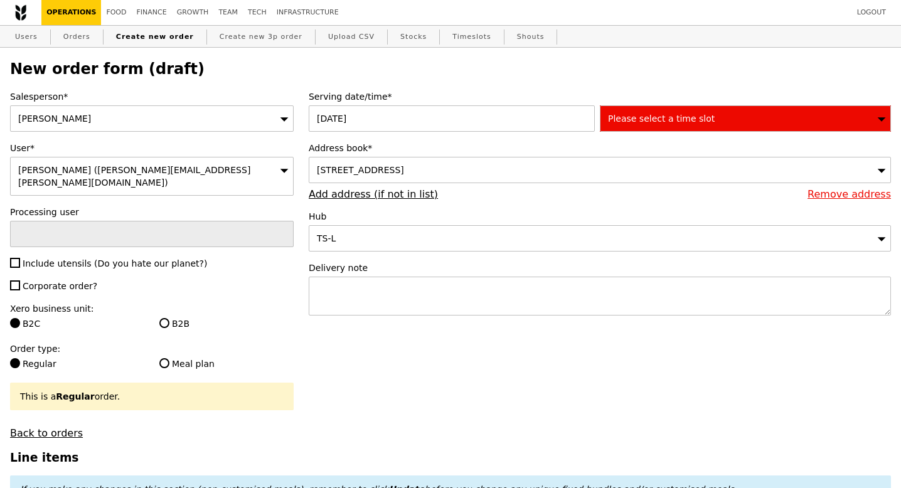
click at [645, 130] on div "Please select a time slot" at bounding box center [745, 118] width 291 height 26
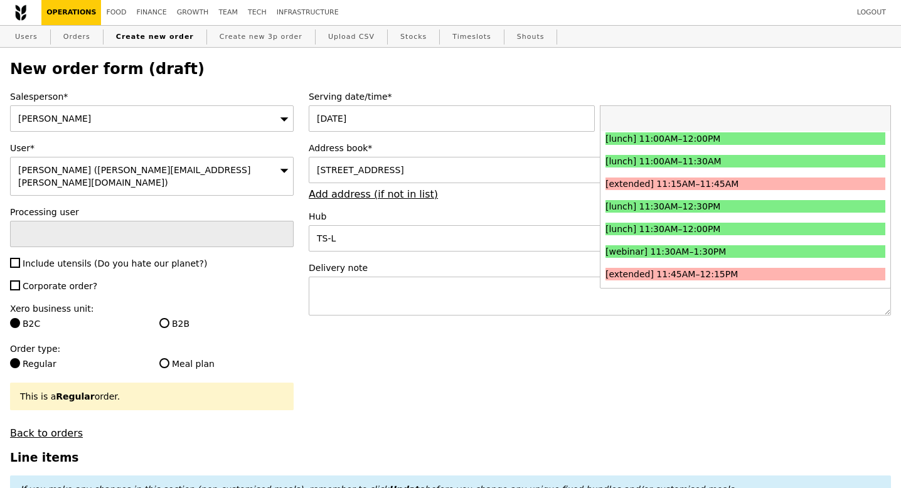
scroll to position [411, 0]
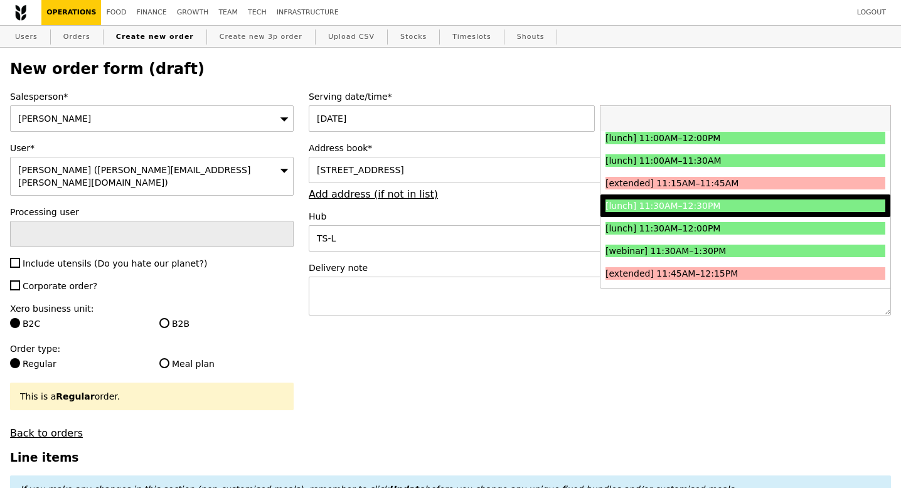
drag, startPoint x: 712, startPoint y: 247, endPoint x: 724, endPoint y: 205, distance: 44.3
click at [724, 205] on div "[lunch] 11:30AM–12:30PM" at bounding box center [711, 206] width 210 height 13
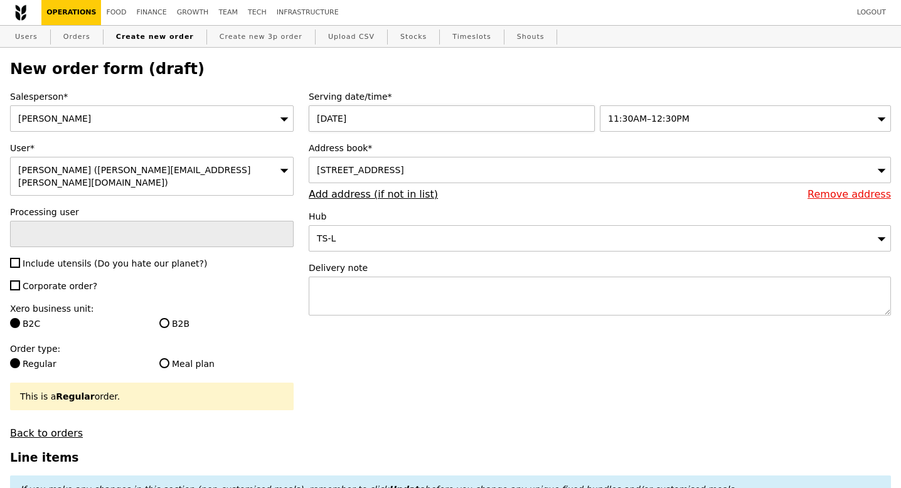
type input "Confirm"
click at [330, 292] on textarea at bounding box center [600, 296] width 582 height 39
type textarea "Please deliver by 12PM"
type input "Confirm"
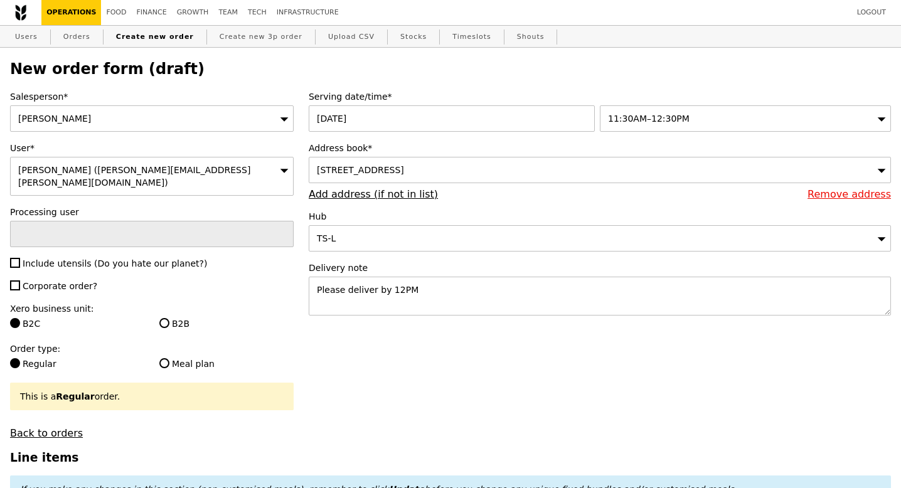
scroll to position [130, 0]
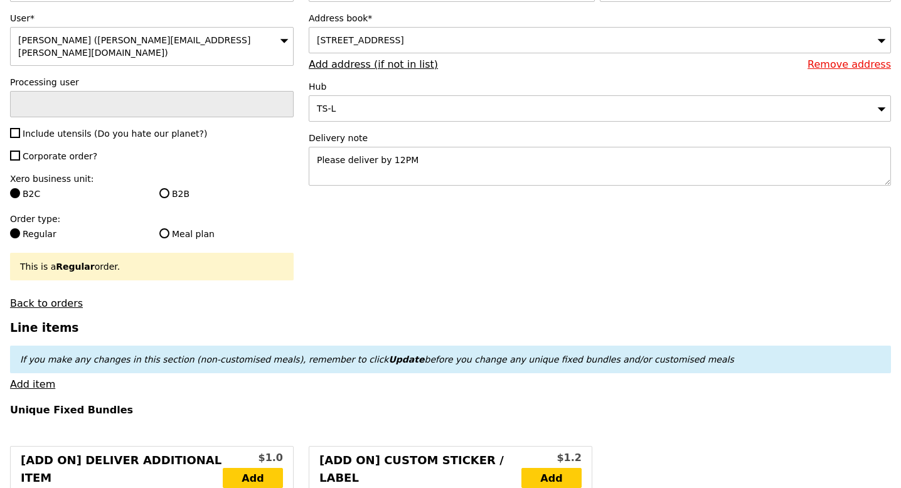
click at [14, 127] on label "Include utensils (Do you hate our planet?)" at bounding box center [152, 133] width 284 height 13
click at [14, 128] on input "Include utensils (Do you hate our planet?)" at bounding box center [15, 133] width 10 height 10
checkbox input "true"
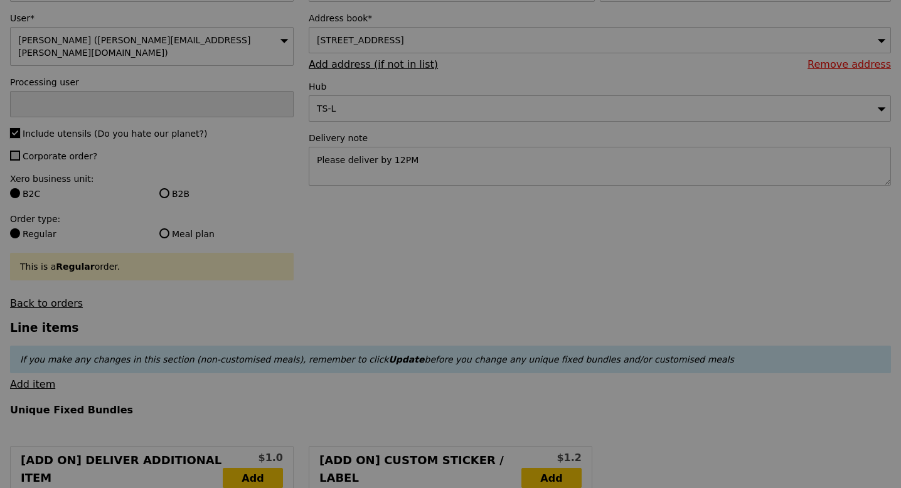
type input "Confirm"
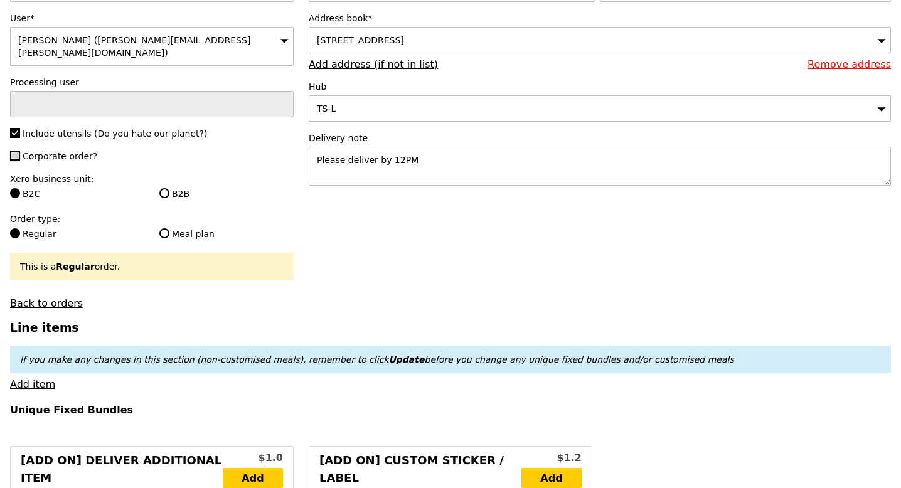
click at [14, 151] on input "Corporate order?" at bounding box center [15, 156] width 10 height 10
checkbox input "true"
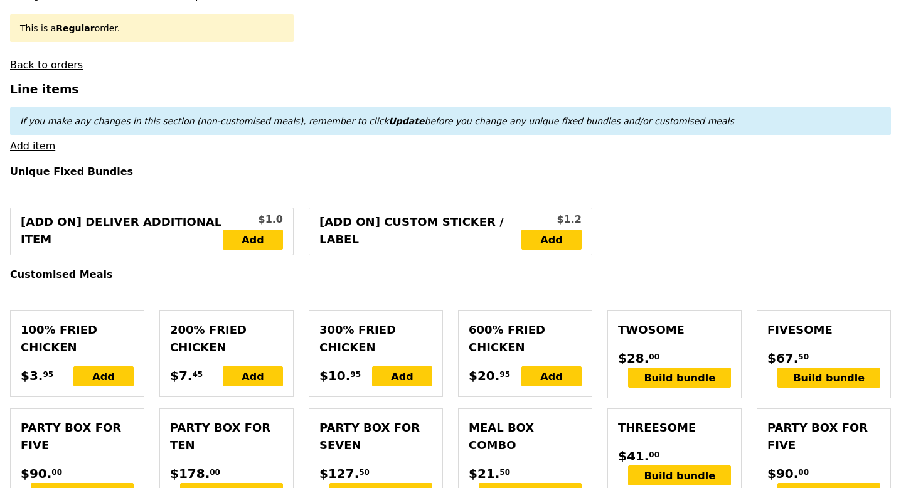
scroll to position [369, 0]
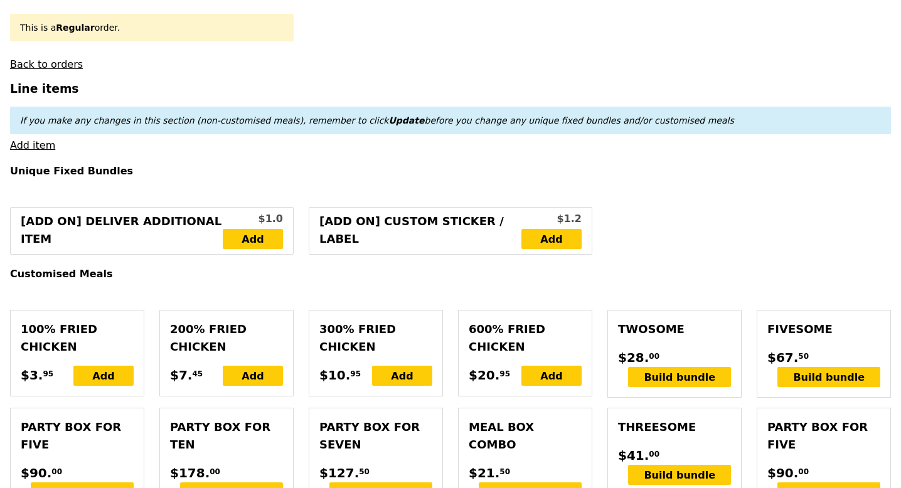
click at [36, 139] on link "Add item" at bounding box center [32, 145] width 45 height 12
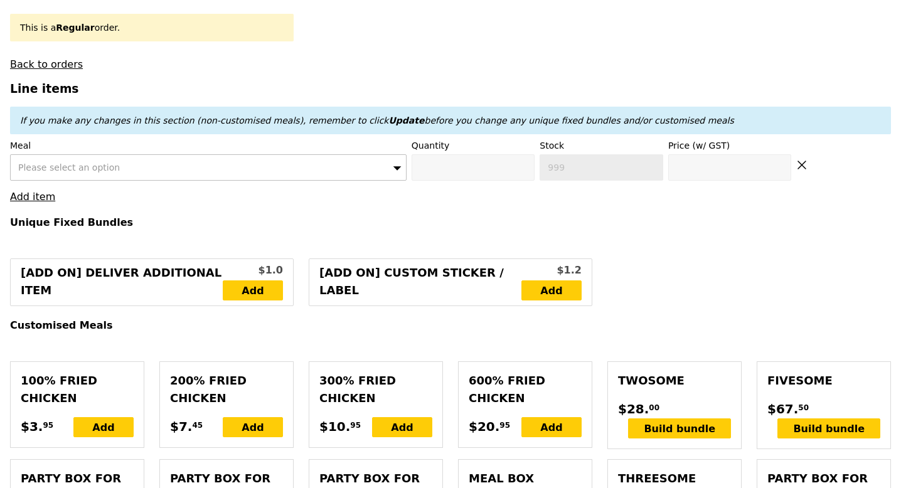
click at [138, 154] on div "Please select an option" at bounding box center [208, 167] width 397 height 26
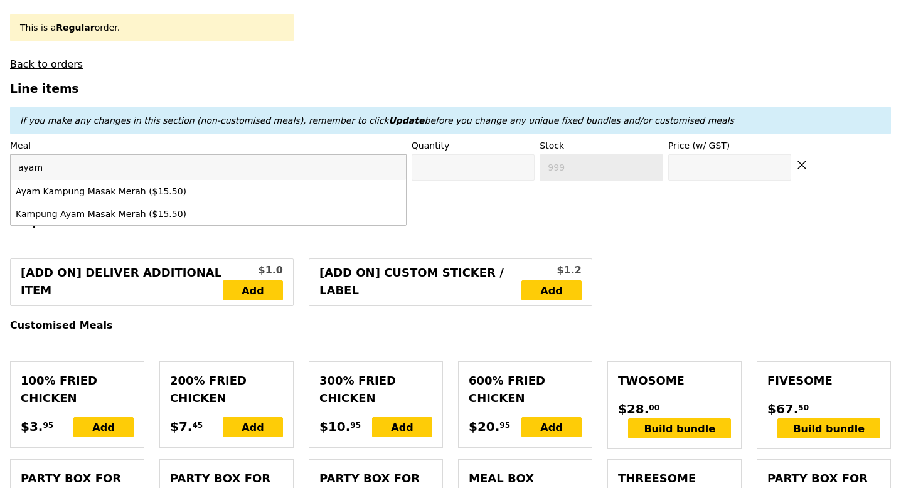
type input "ayam"
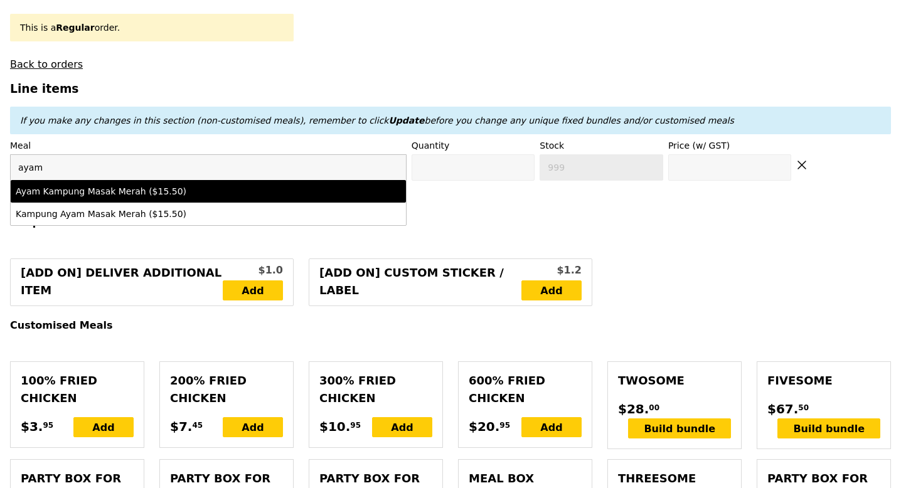
click at [164, 185] on div "Ayam Kampung Masak Merah ($15.50)" at bounding box center [160, 191] width 289 height 13
type input "Confirm anyway"
type input "0"
type input "72"
type input "15.5"
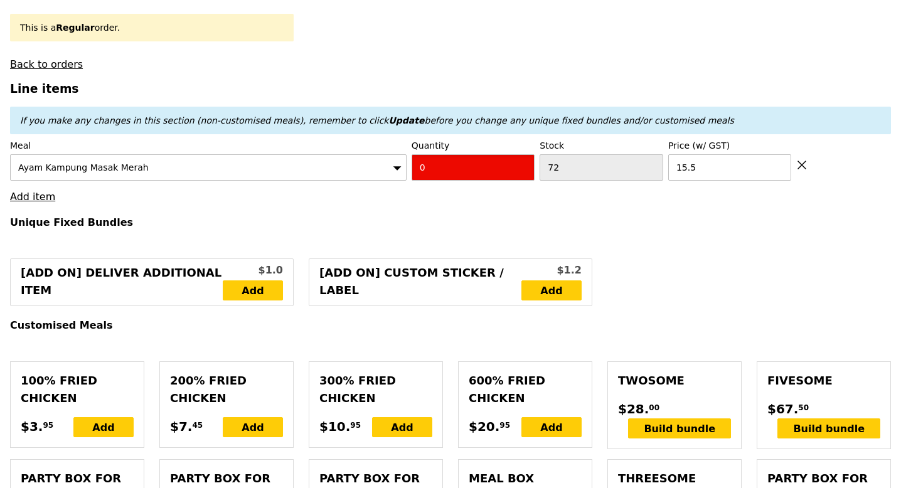
click at [437, 154] on input "0" at bounding box center [474, 167] width 124 height 26
type input "Confirm"
type input "3"
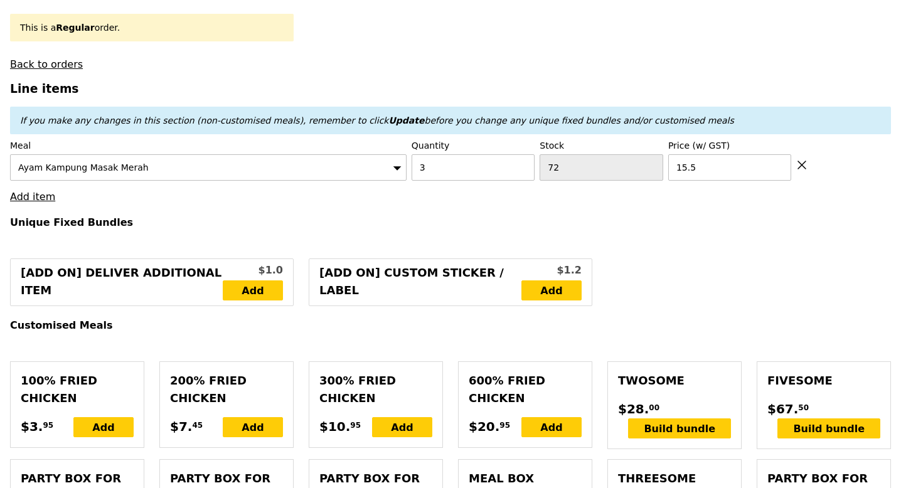
type input "Loading..."
type input "46.50"
type input "13.07"
type input "14.25"
type input "60.75"
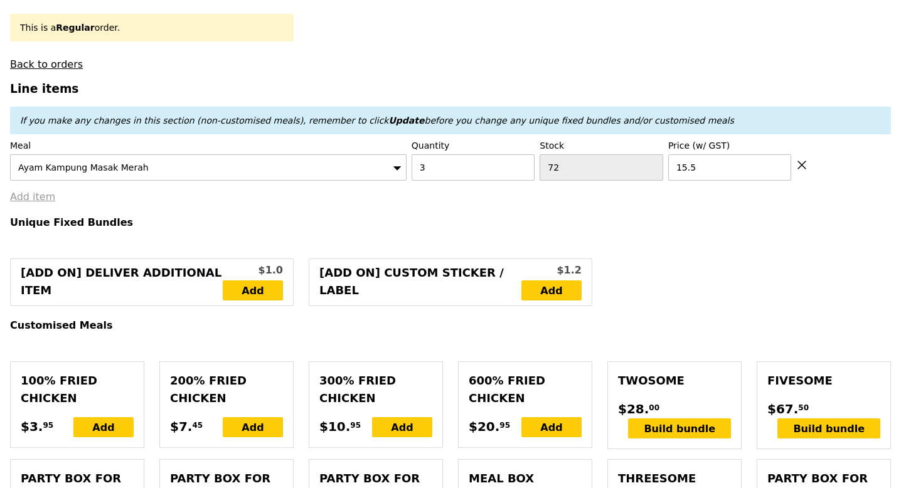
click at [46, 191] on link "Add item" at bounding box center [32, 197] width 45 height 12
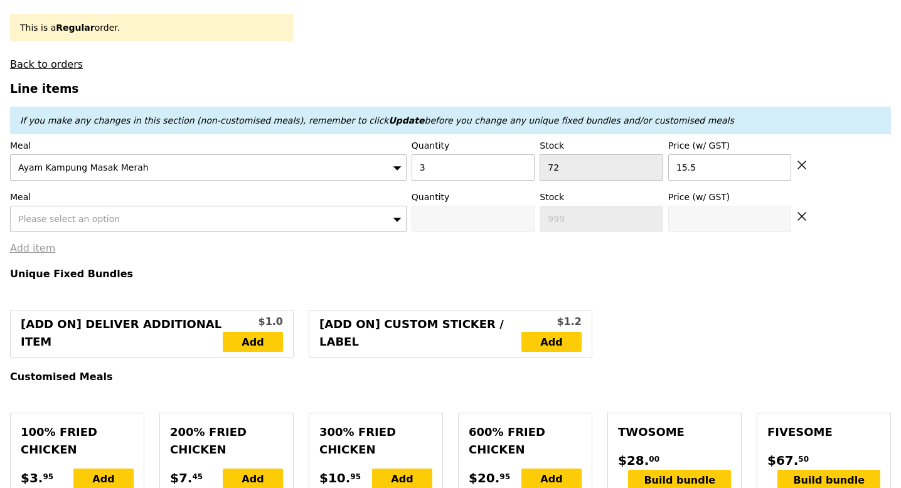
type input "Confirm"
click at [70, 213] on div "Please select an option" at bounding box center [208, 219] width 397 height 26
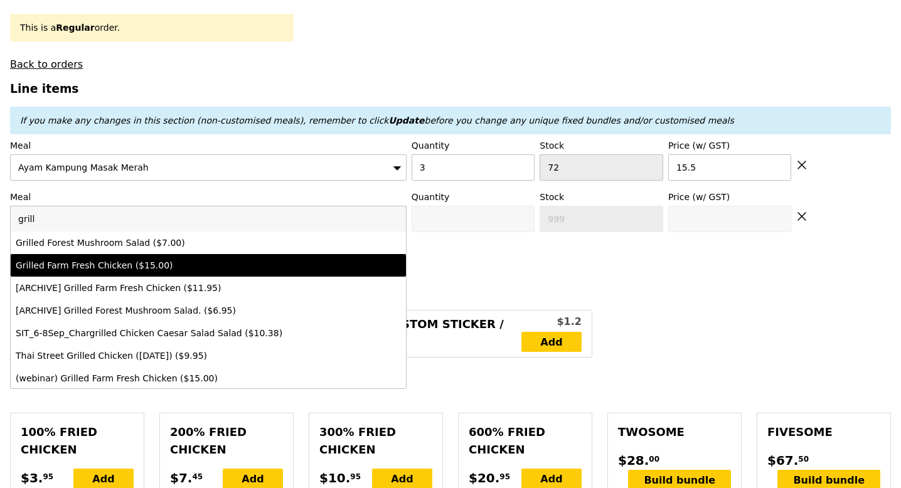
type input "grill"
click at [118, 259] on div "Grilled Farm Fresh Chicken ($15.00)" at bounding box center [160, 265] width 289 height 13
type input "Confirm anyway"
type input "0"
type input "55"
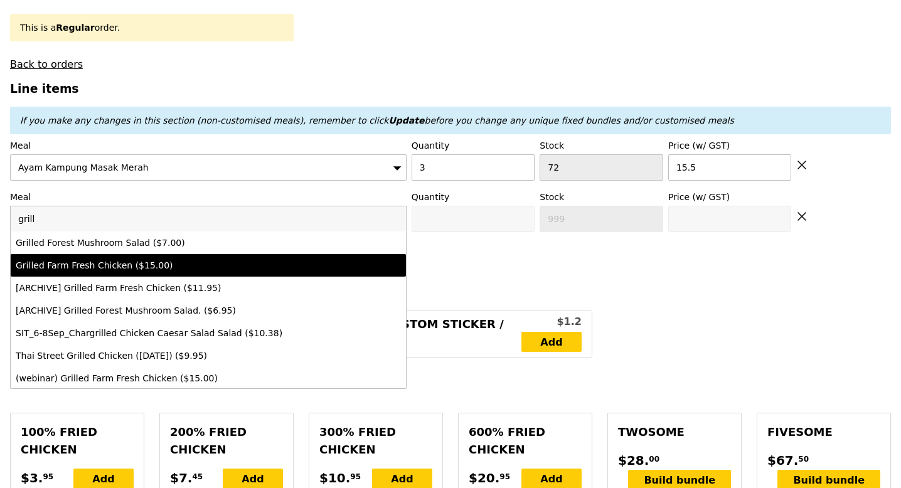
type input "15.0"
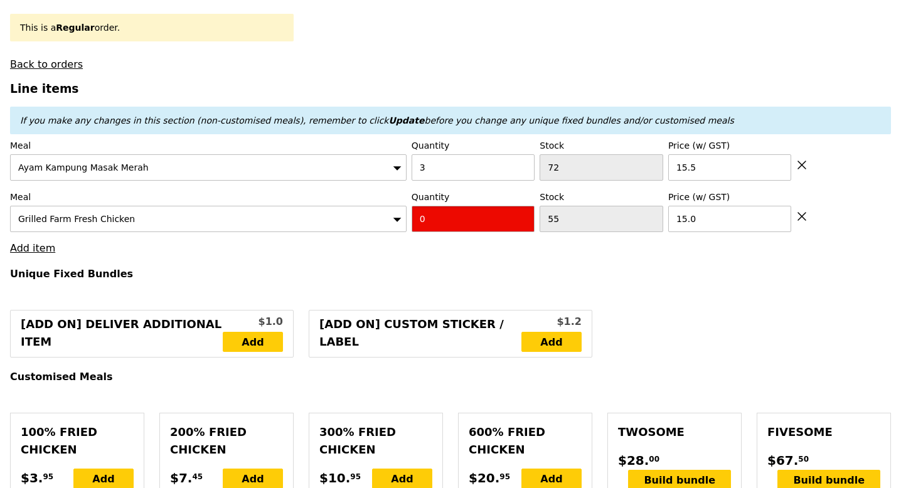
click at [432, 208] on input "0" at bounding box center [474, 219] width 124 height 26
type input "Confirm"
type input "5"
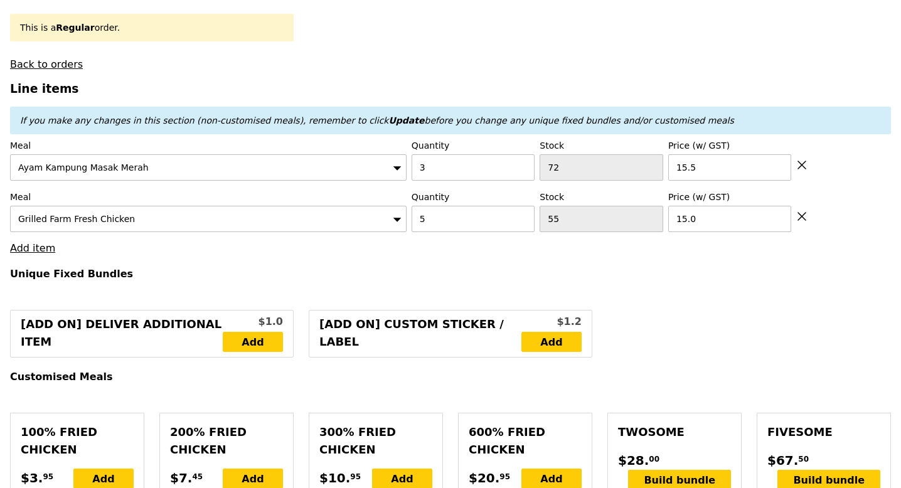
type input "Loading..."
type input "121.50"
type input "6.19"
type input "6.75"
type input "128.25"
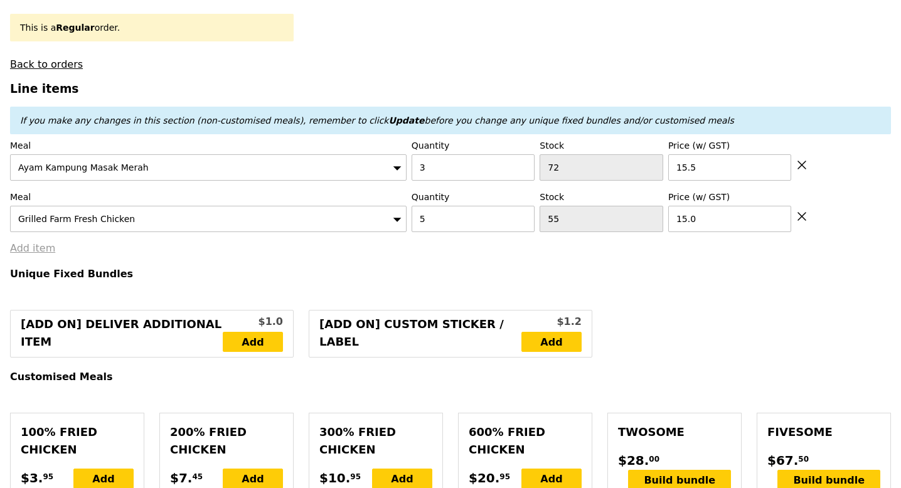
click at [36, 242] on link "Add item" at bounding box center [32, 248] width 45 height 12
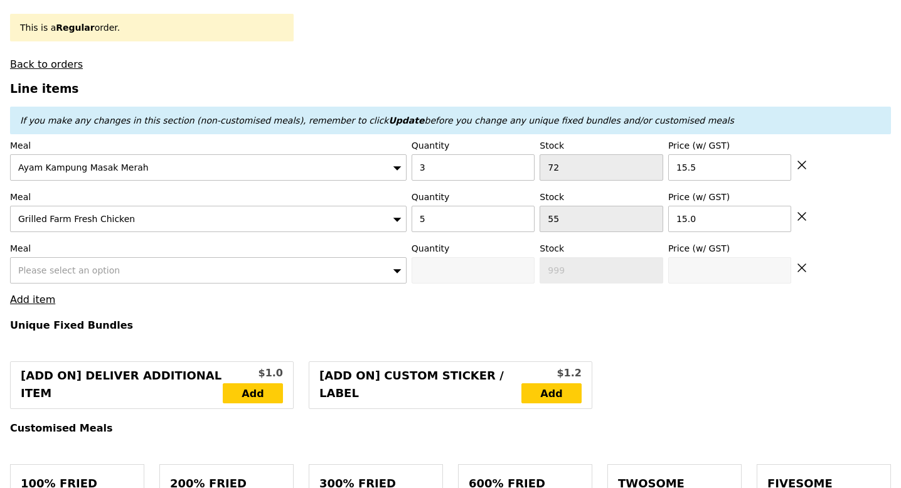
type input "Confirm"
click at [65, 266] on span "Please select an option" at bounding box center [69, 271] width 102 height 10
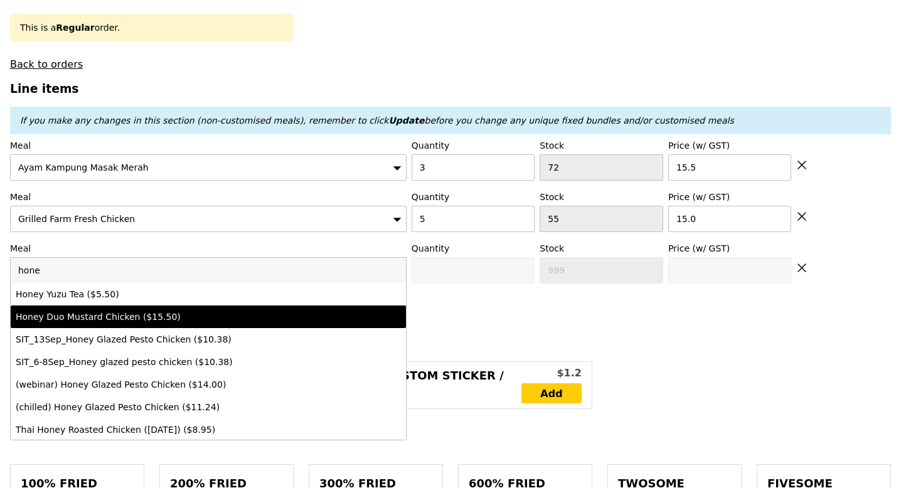
type input "hone"
click at [109, 311] on div "Honey Duo Mustard Chicken ($15.50)" at bounding box center [160, 317] width 289 height 13
type input "Confirm anyway"
type input "0"
type input "48"
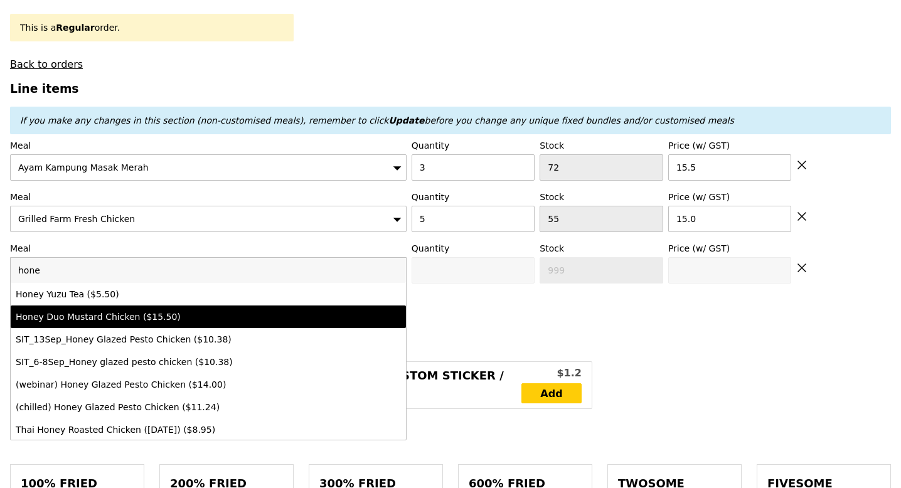
type input "15.5"
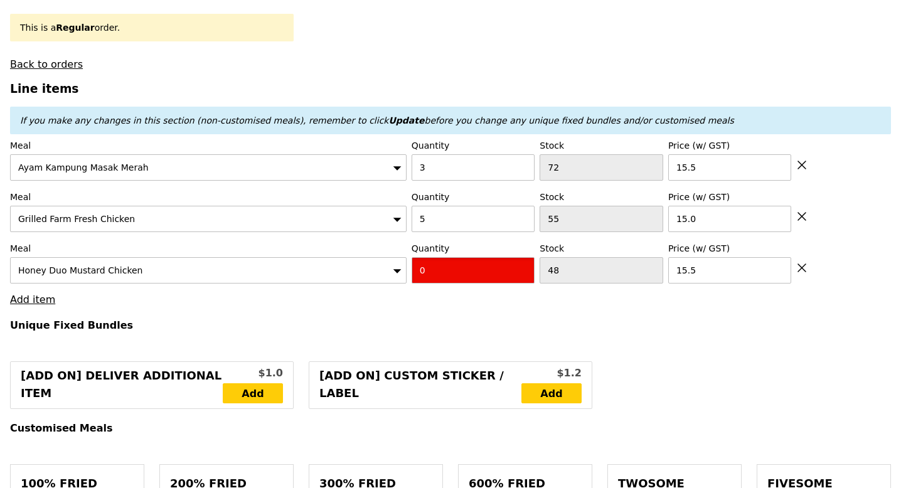
click at [432, 262] on input "0" at bounding box center [474, 270] width 124 height 26
type input "Confirm"
type input "4"
click at [395, 319] on h4 "Unique Fixed Bundles" at bounding box center [450, 325] width 881 height 12
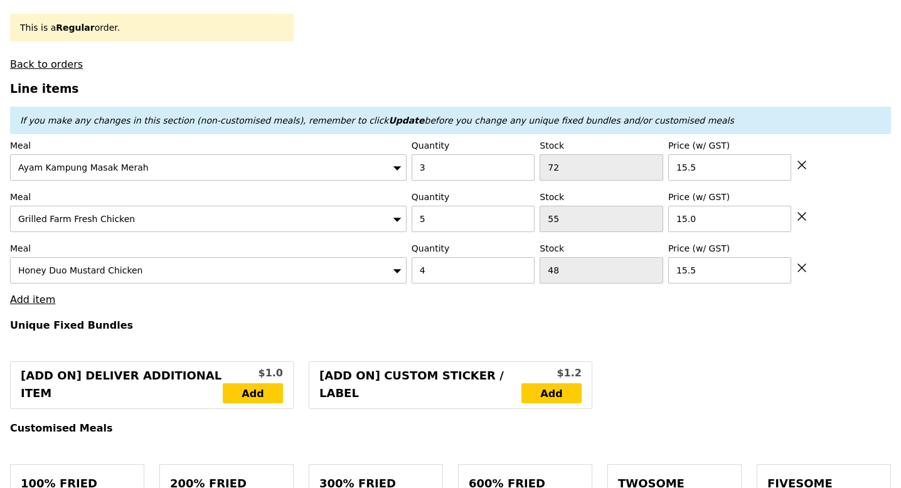
type input "Loading..."
type input "183.50"
type input "3.62"
type input "3.95"
type input "187.45"
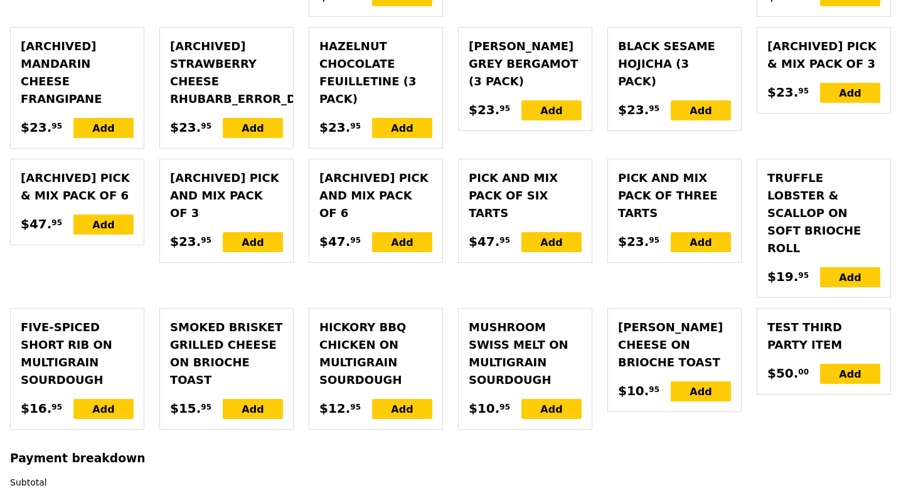
scroll to position [3455, 0]
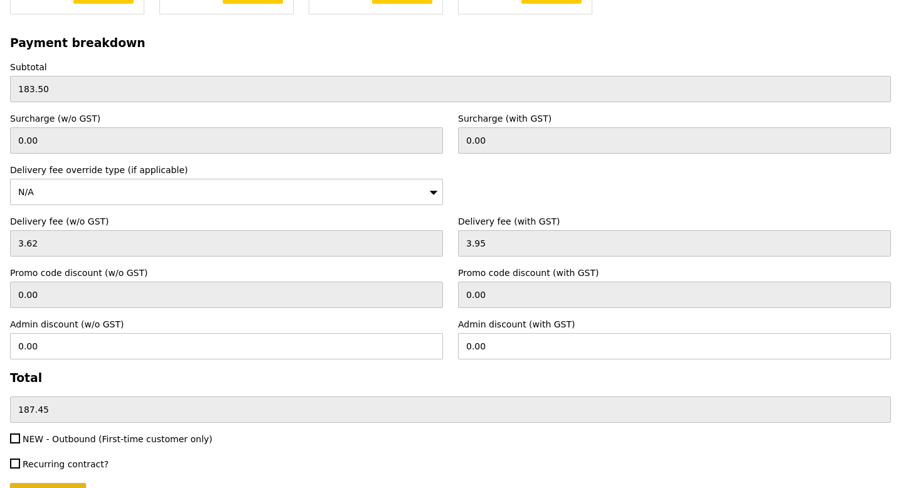
click at [50, 483] on input "Confirm" at bounding box center [48, 496] width 76 height 26
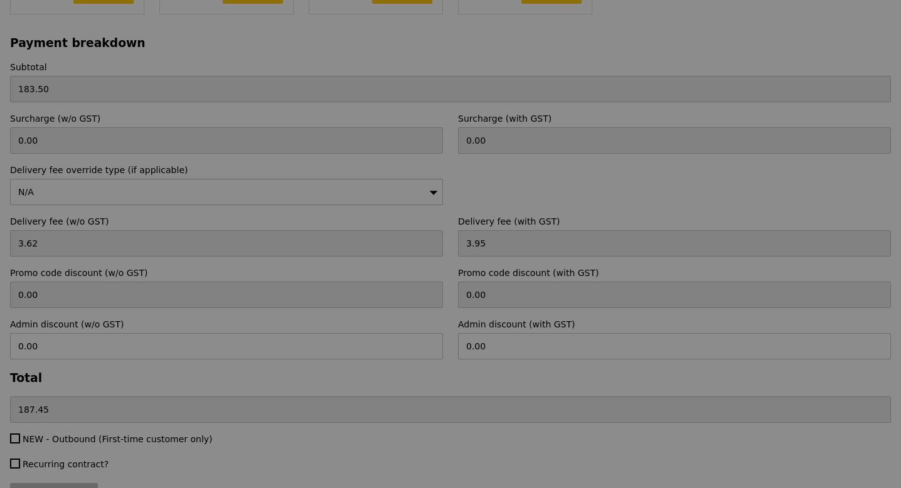
type input "Loading..."
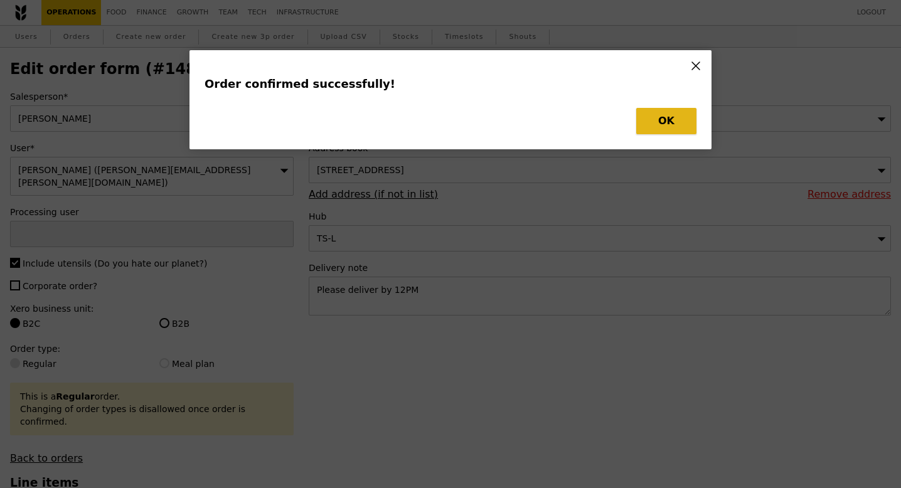
click at [662, 128] on button "OK" at bounding box center [666, 121] width 60 height 26
type input "Jhoana Castillo"
type input "Loading..."
checkbox input "false"
type input "4"
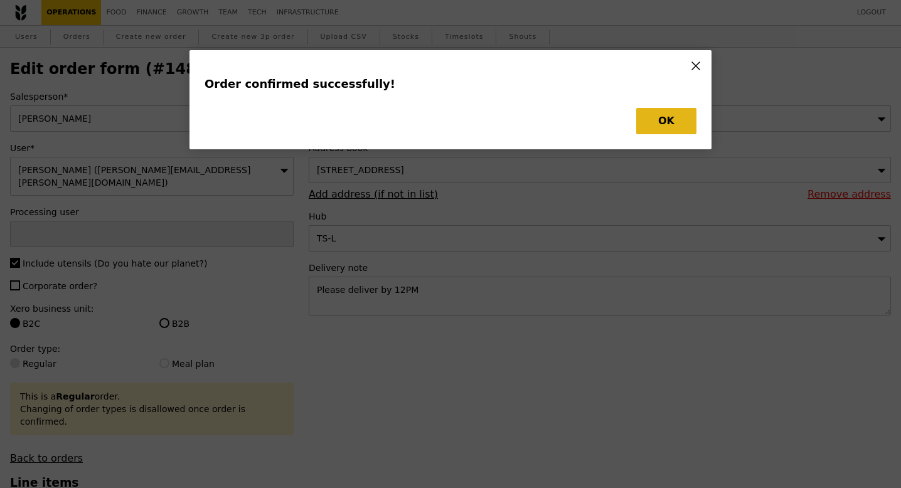
type input "48"
type input "15.50"
type input "15.00"
type input "3"
type input "72"
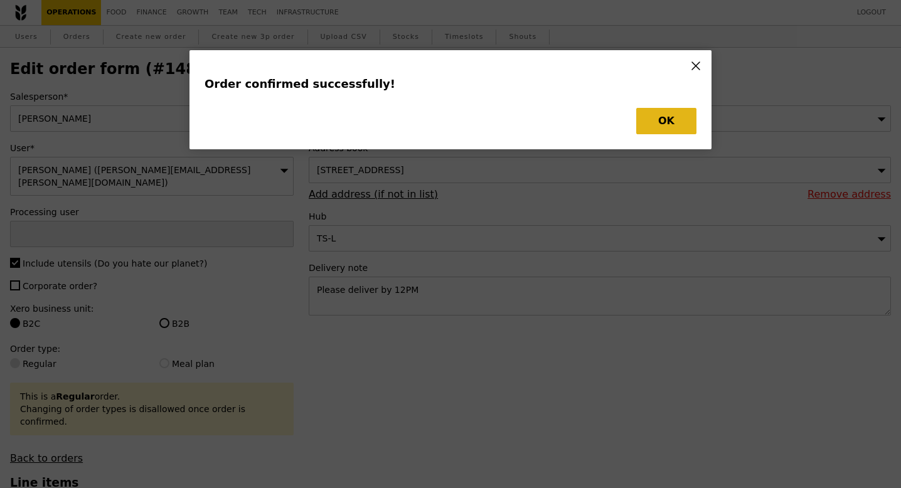
type input "15.50"
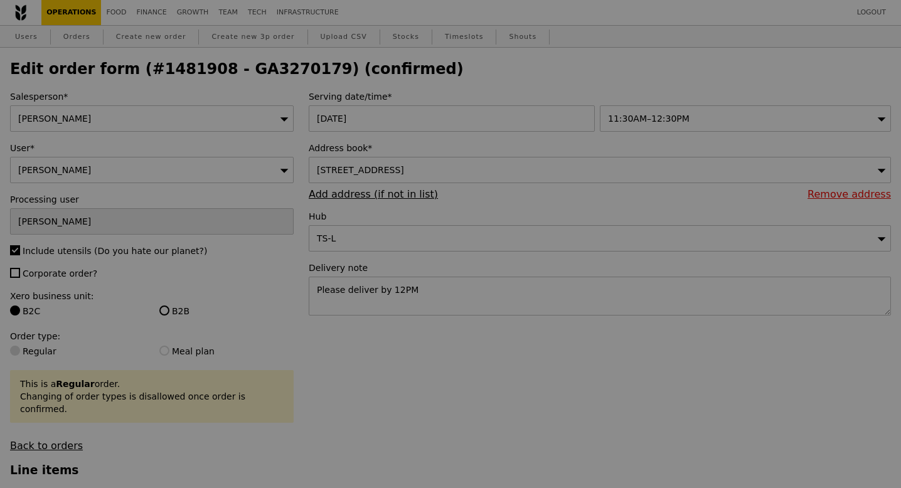
type input "44"
type input "50"
type input "69"
type input "Update"
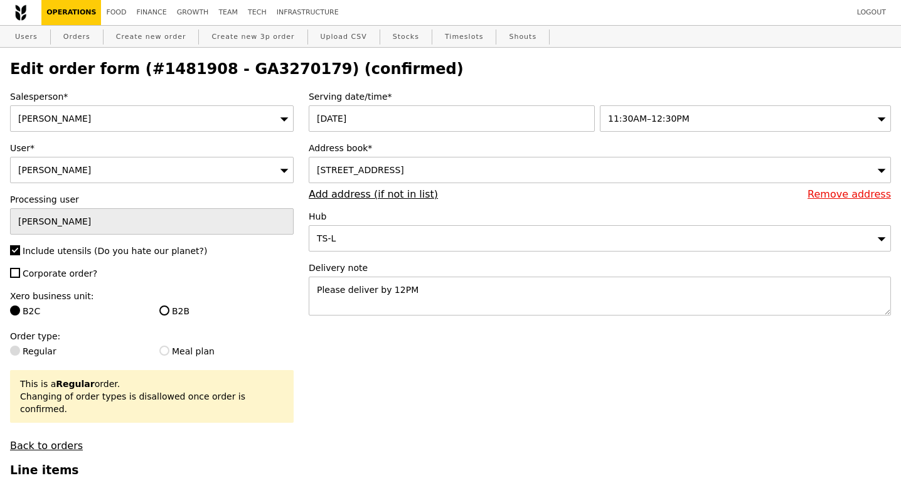
click at [235, 72] on h2 "Edit order form (#1481908 - GA3270179) (confirmed)" at bounding box center [450, 69] width 881 height 18
click at [235, 71] on h2 "Edit order form (#1481908 - GA3270179) (confirmed)" at bounding box center [450, 69] width 881 height 18
copy h2 "GA3270179"
click at [69, 33] on link "Orders" at bounding box center [76, 37] width 37 height 23
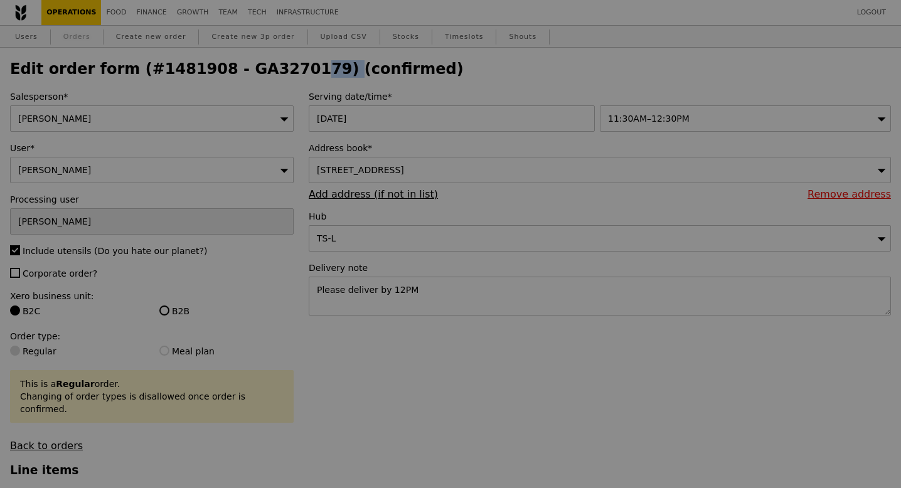
select select "100"
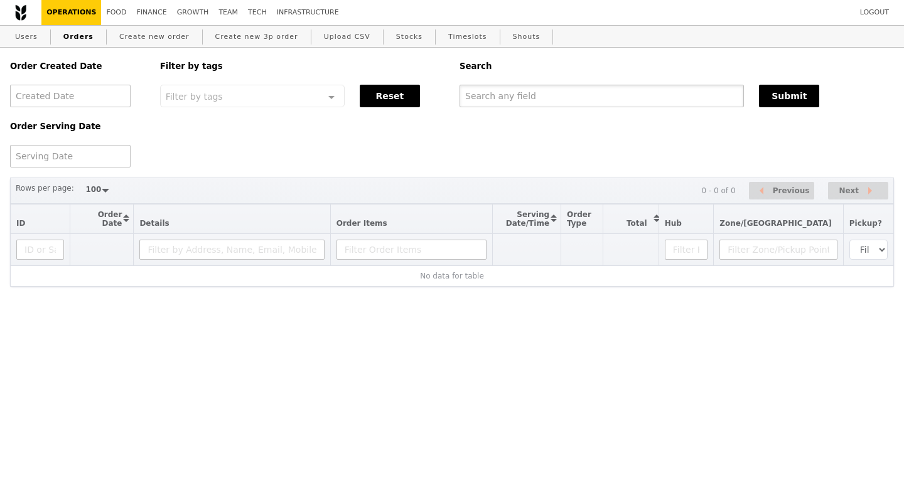
click at [524, 95] on input "text" at bounding box center [601, 96] width 284 height 23
paste input "GA3270179"
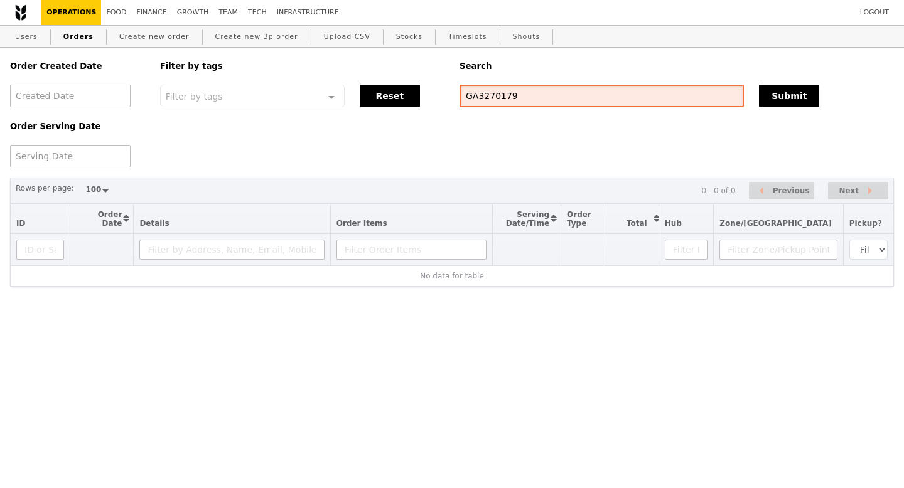
type input "GA3270179"
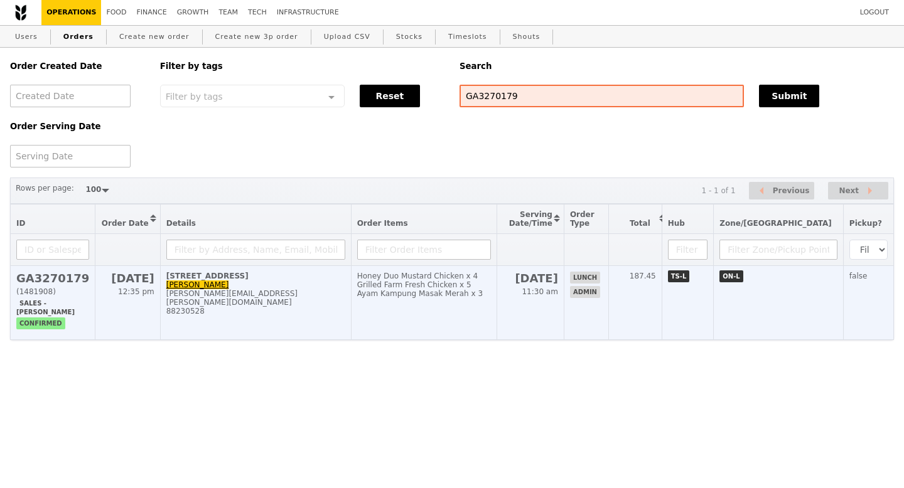
click at [61, 283] on h2 "GA3270179" at bounding box center [52, 278] width 73 height 13
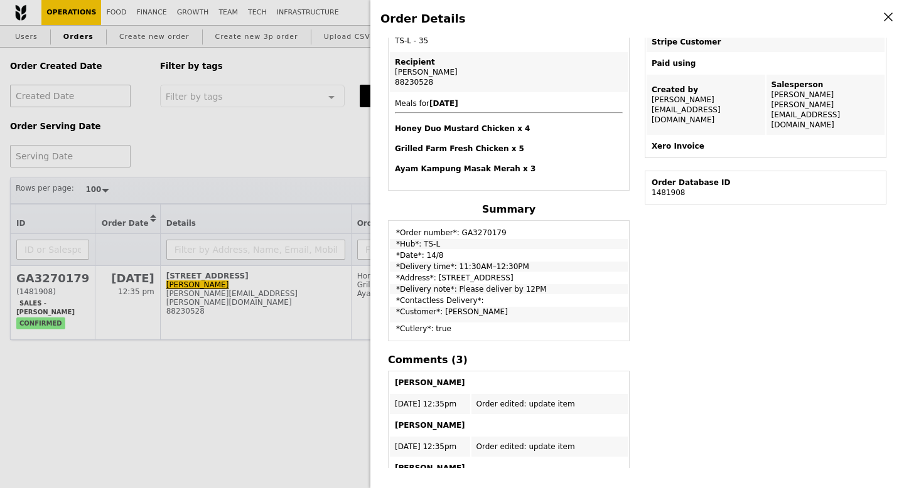
scroll to position [279, 0]
